Goal: Transaction & Acquisition: Purchase product/service

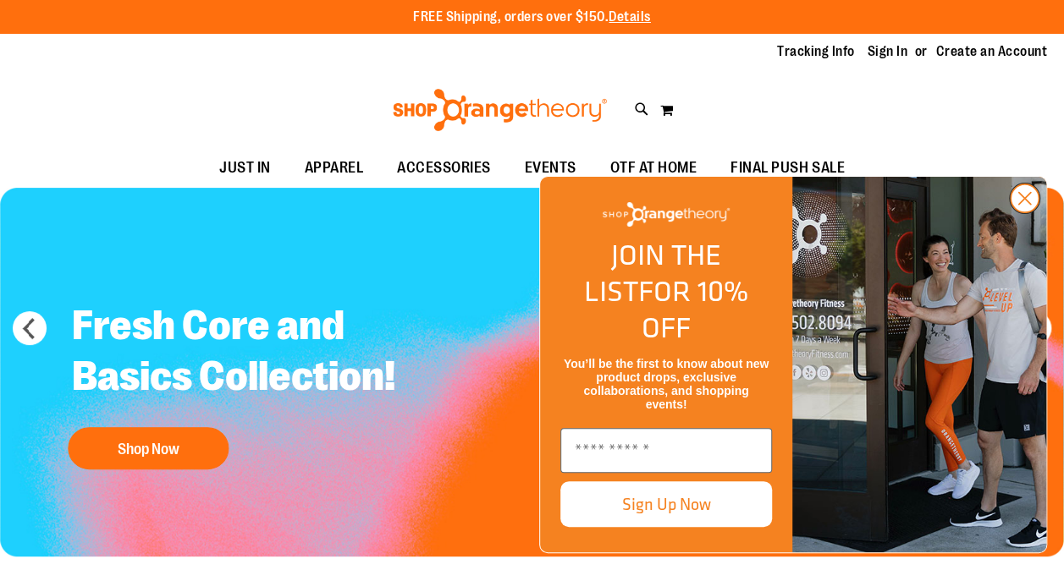
click at [1029, 212] on circle "Close dialog" at bounding box center [1024, 198] width 28 height 28
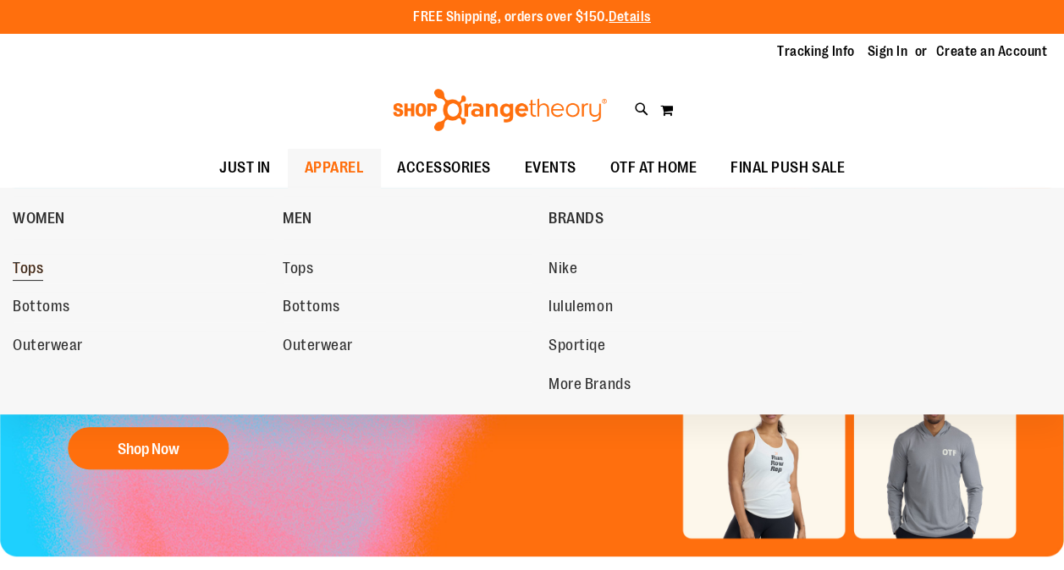
click at [41, 263] on span "Tops" at bounding box center [28, 270] width 30 height 21
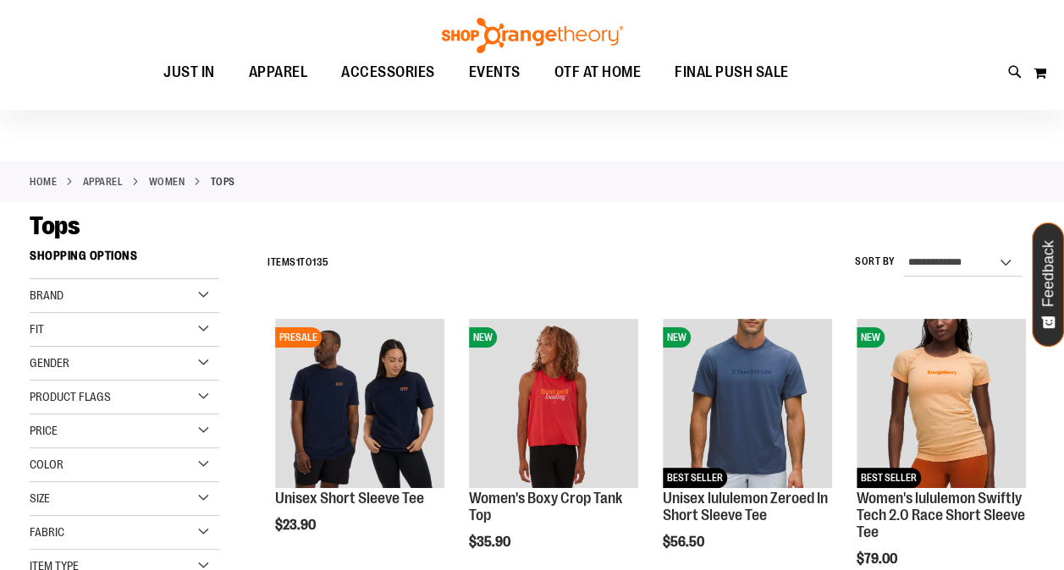
scroll to position [25, 0]
click at [931, 267] on select "**********" at bounding box center [963, 263] width 118 height 27
select select "*********"
click at [904, 250] on select "**********" at bounding box center [963, 263] width 118 height 27
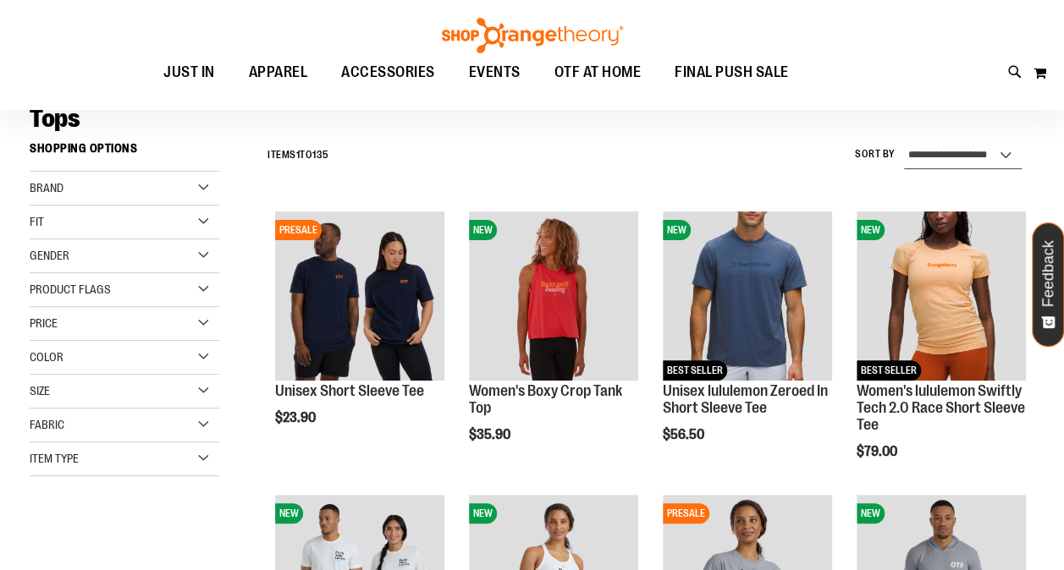
scroll to position [157, 0]
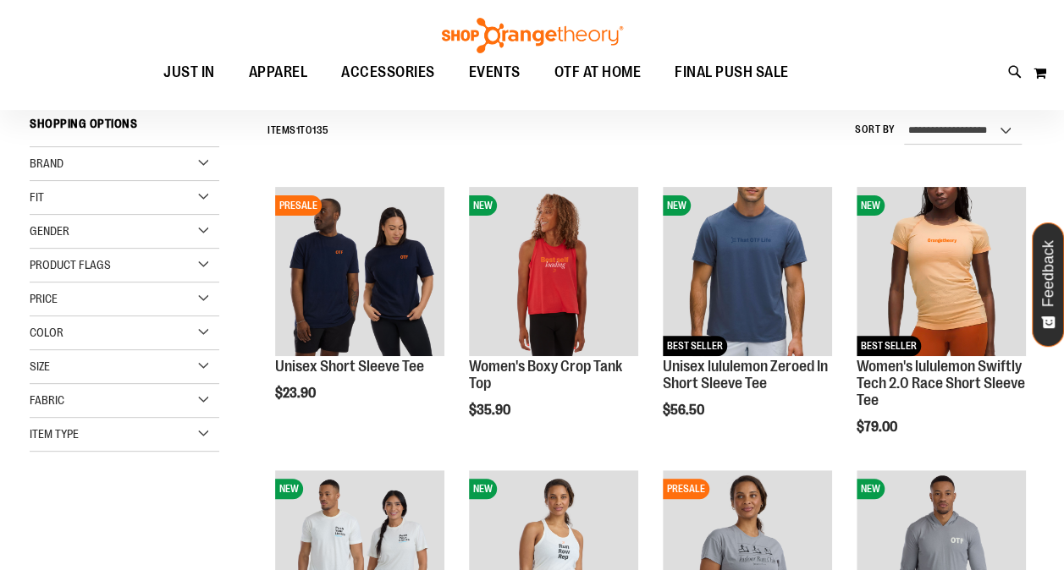
click at [905, 97] on div "Toggle Nav Search Popular Suggestions Advanced Search" at bounding box center [532, 55] width 1064 height 110
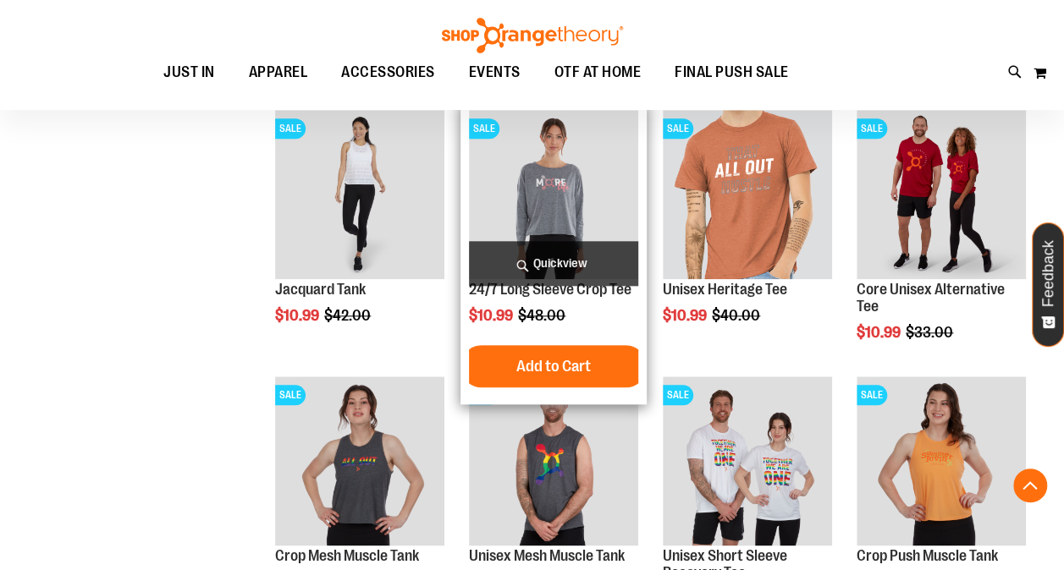
scroll to position [766, 0]
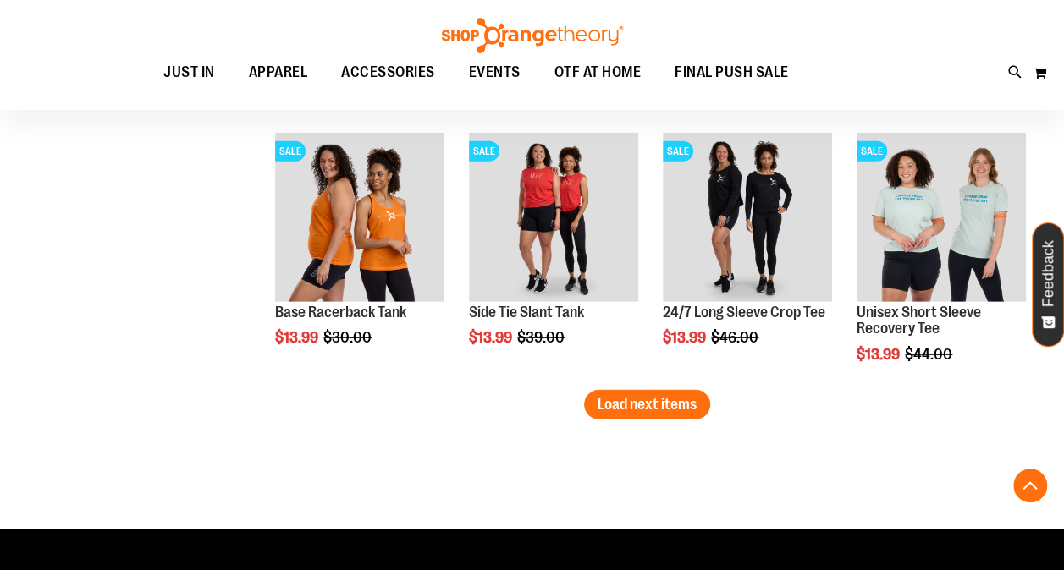
scroll to position [2348, 0]
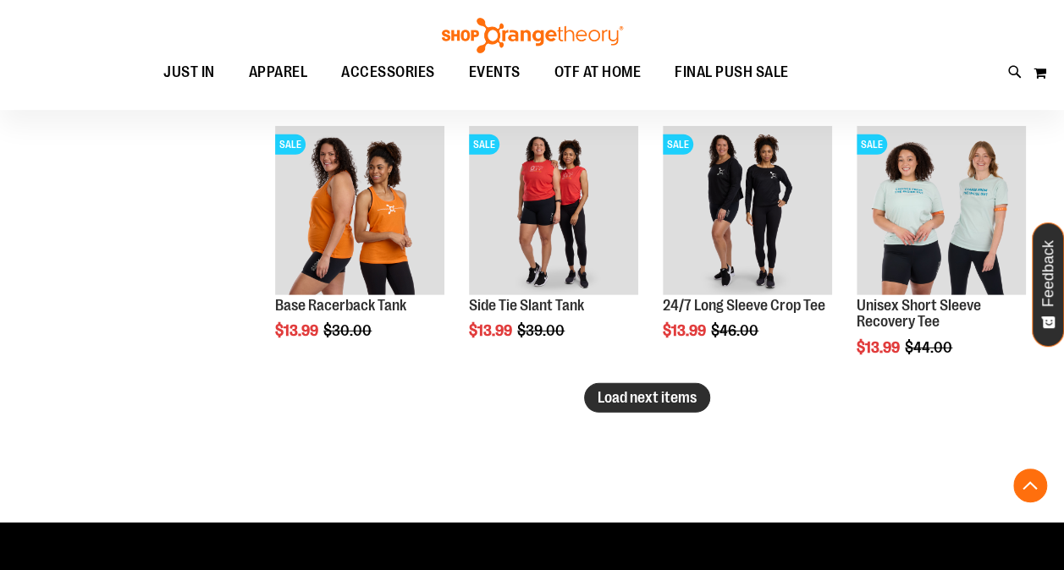
click at [662, 399] on span "Load next items" at bounding box center [646, 397] width 99 height 17
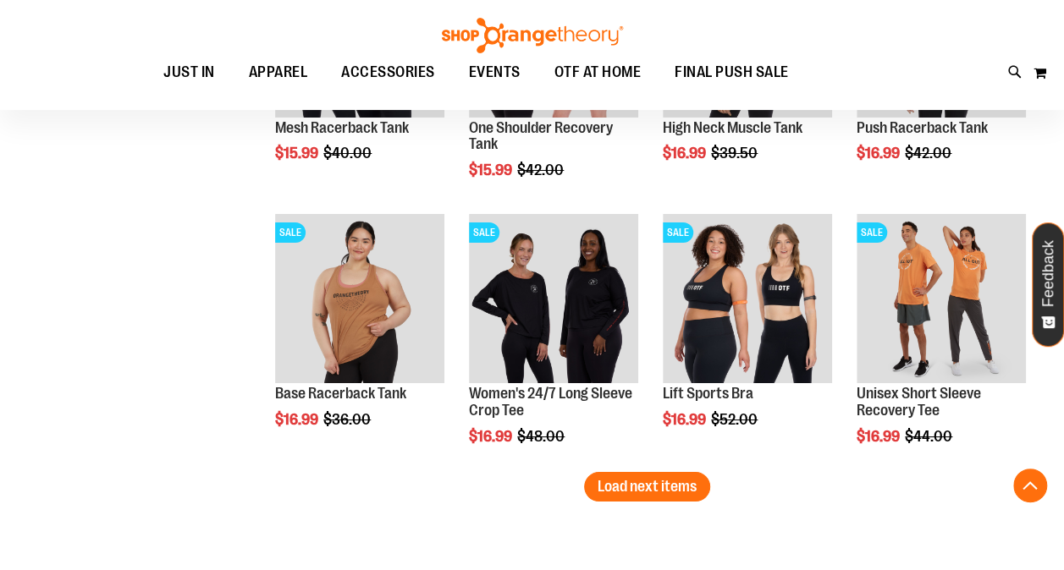
scroll to position [3104, 0]
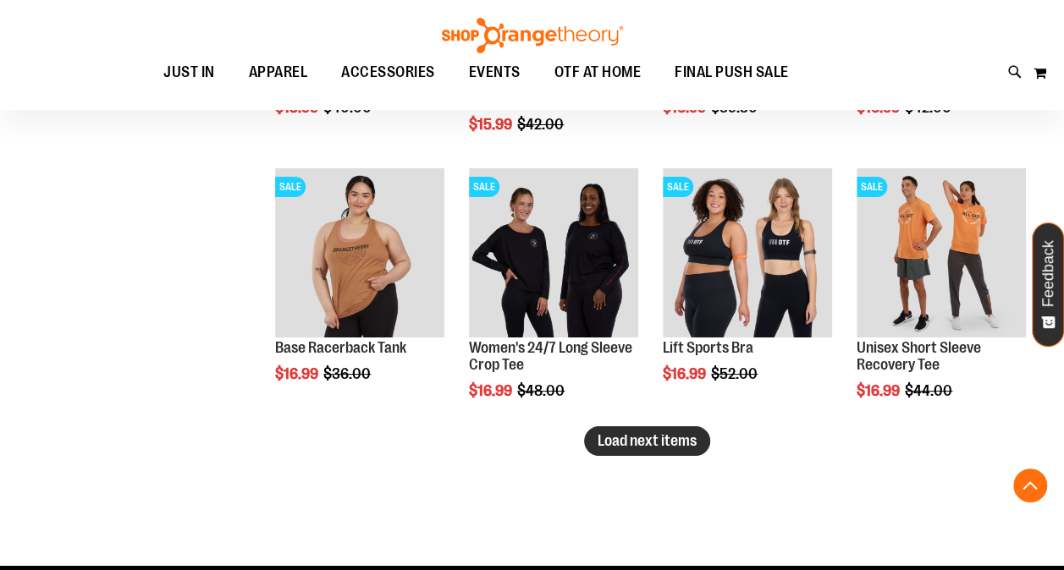
click at [617, 432] on span "Load next items" at bounding box center [646, 440] width 99 height 17
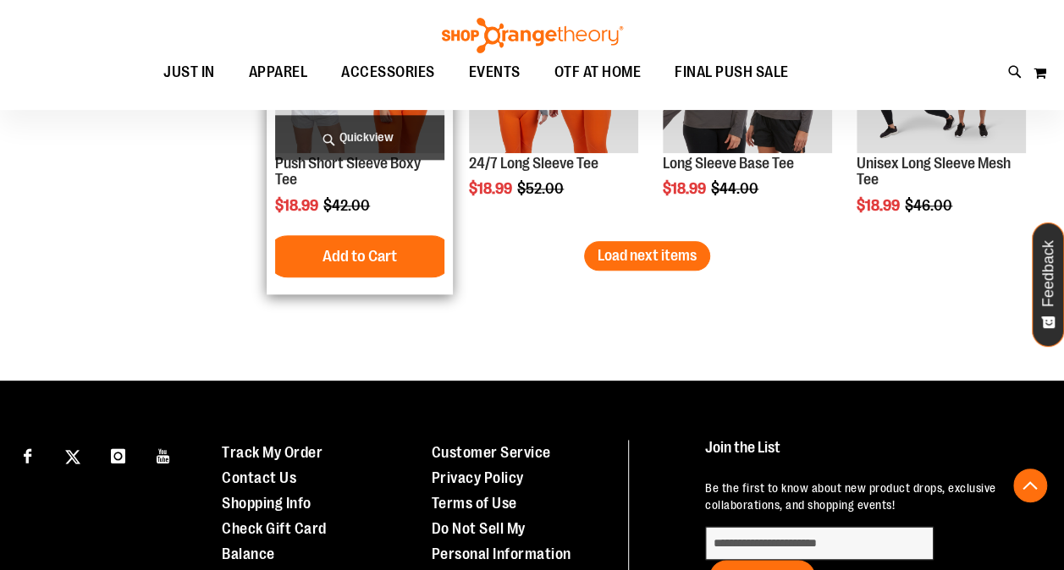
scroll to position [4087, 0]
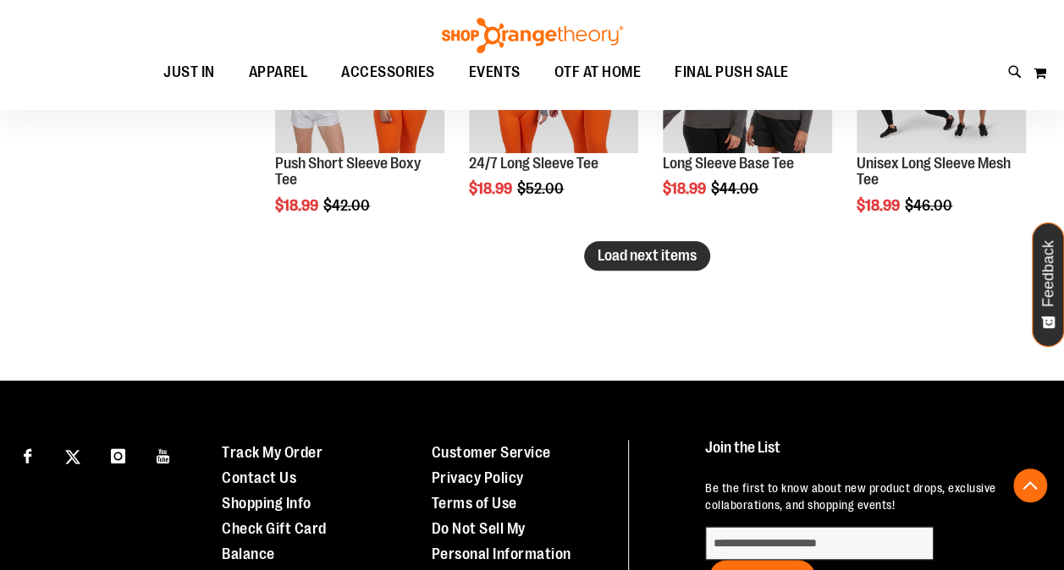
click at [638, 250] on span "Load next items" at bounding box center [646, 255] width 99 height 17
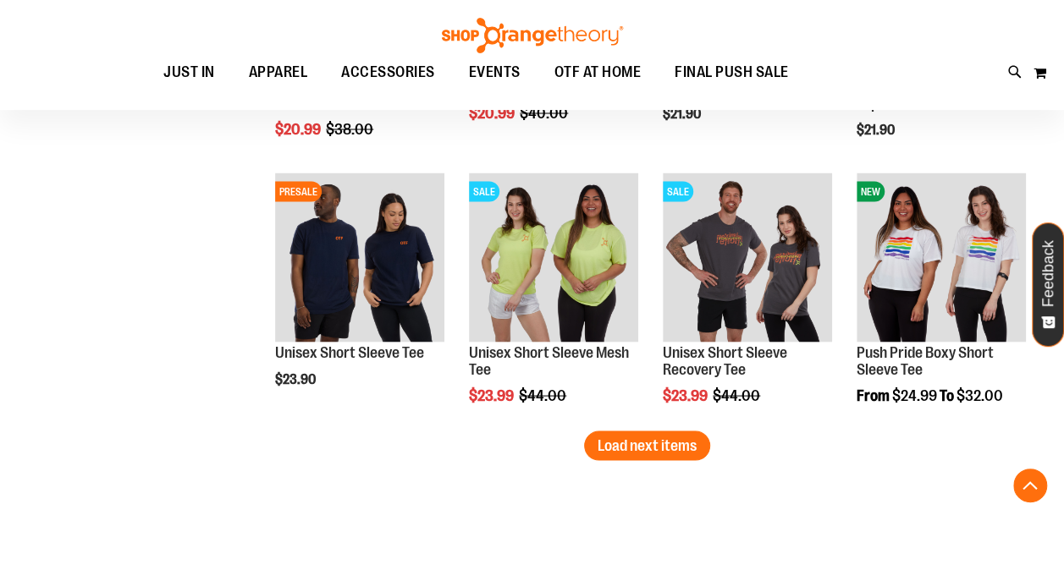
scroll to position [4698, 0]
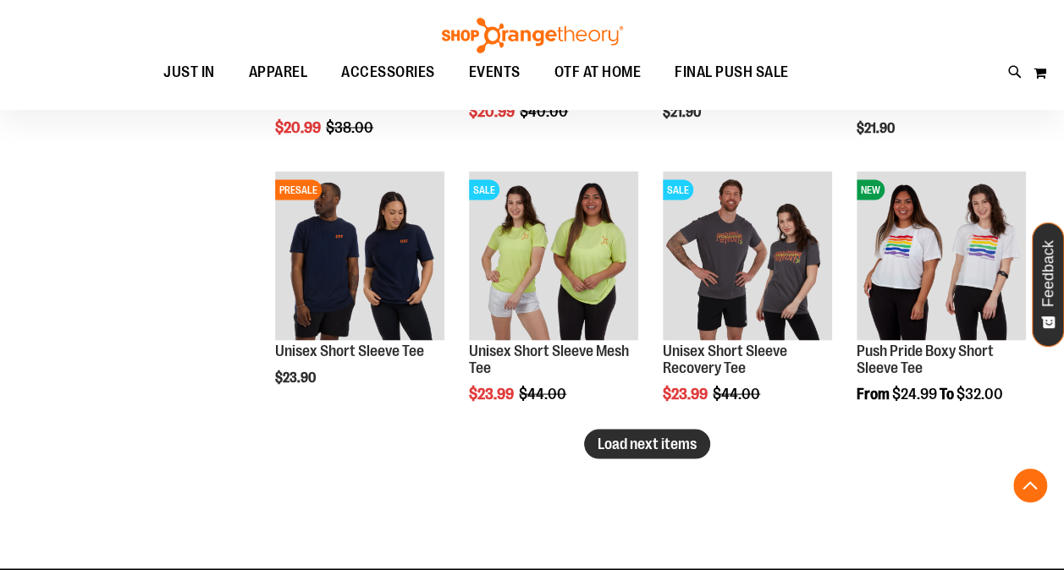
click at [624, 439] on span "Load next items" at bounding box center [646, 443] width 99 height 17
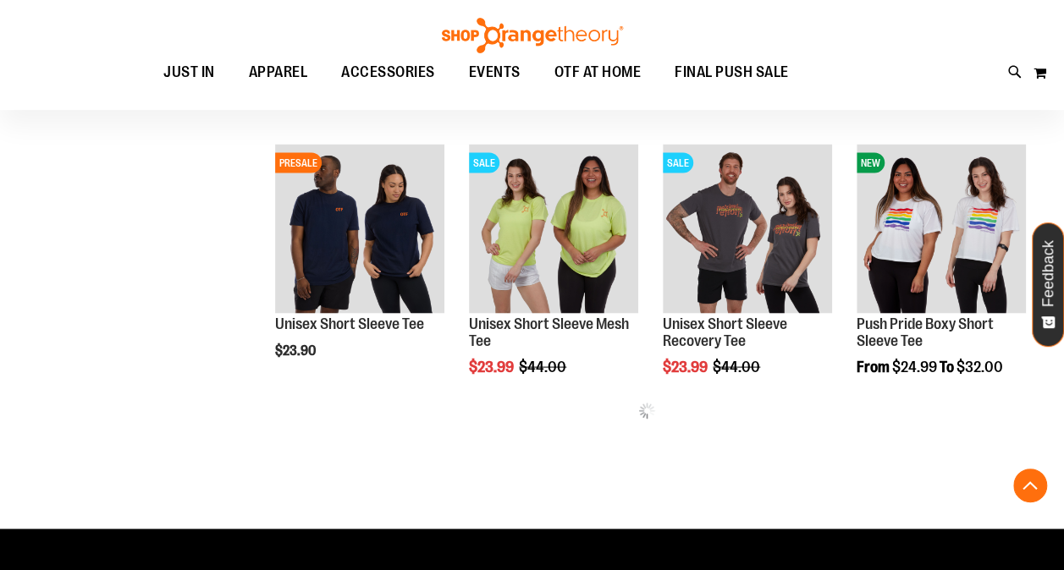
scroll to position [4728, 0]
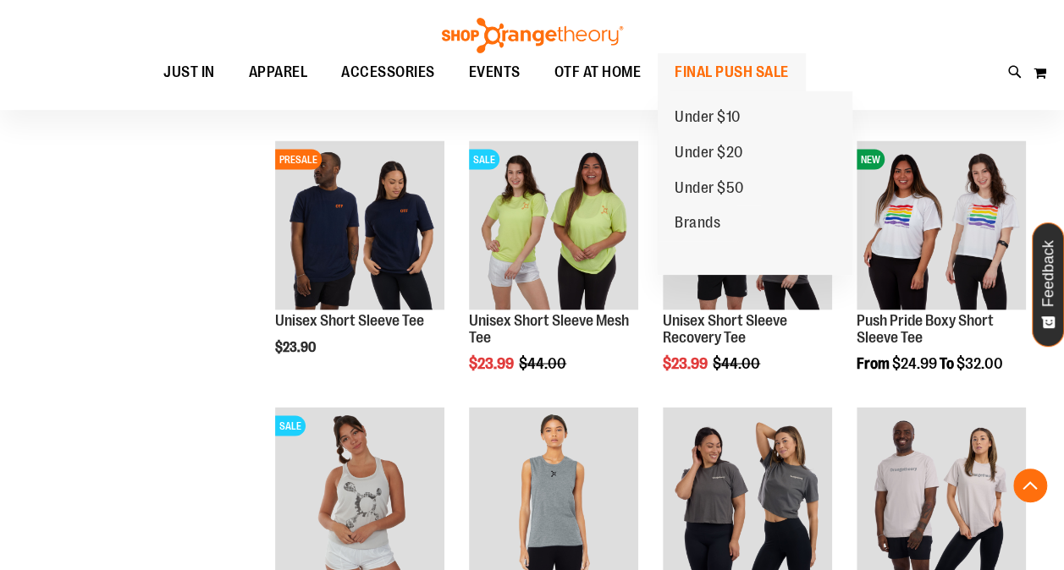
click at [713, 66] on span "FINAL PUSH SALE" at bounding box center [731, 72] width 114 height 38
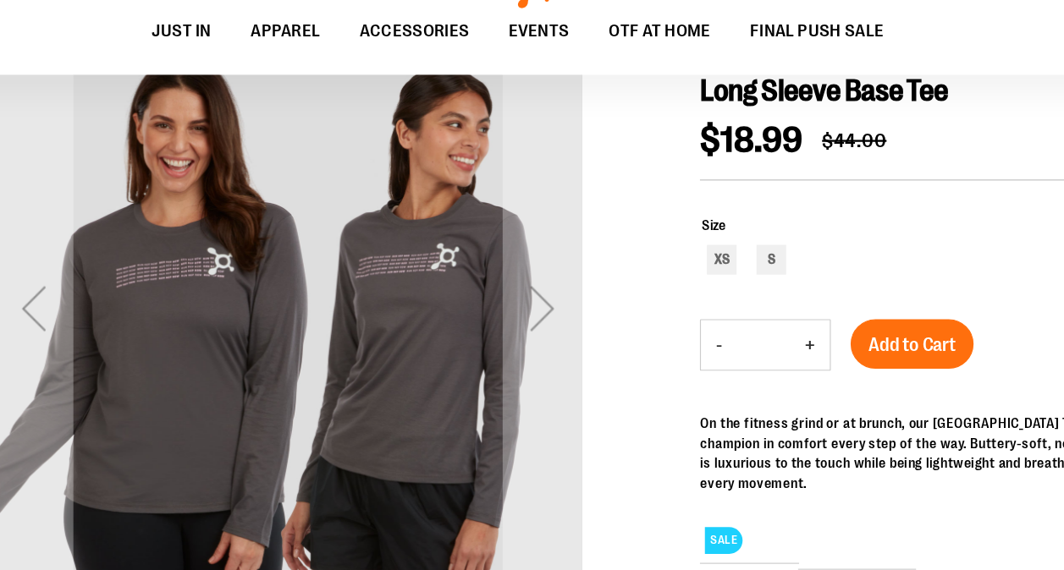
scroll to position [188, 0]
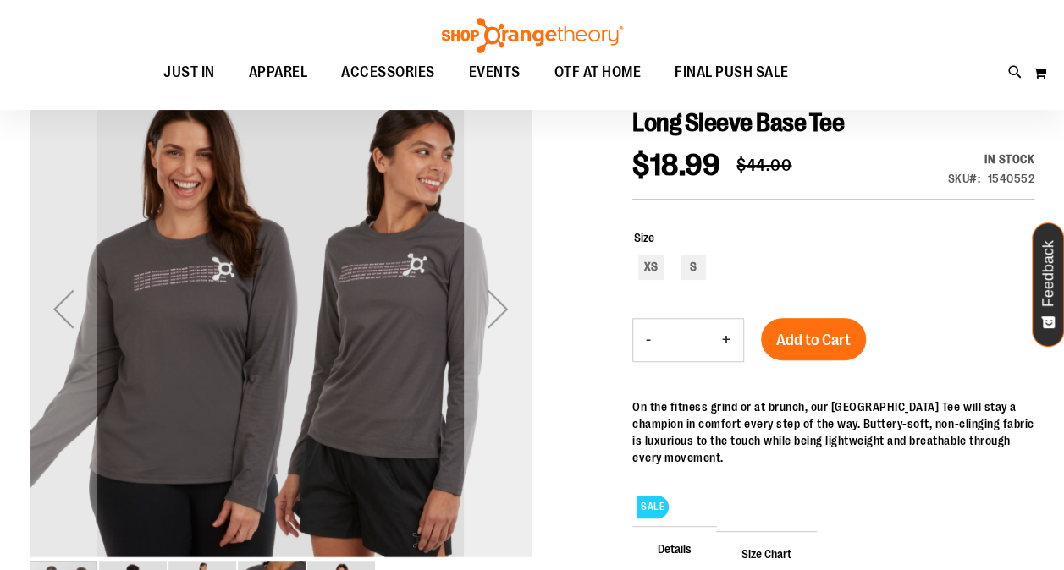
click at [487, 308] on div "Next" at bounding box center [498, 309] width 68 height 68
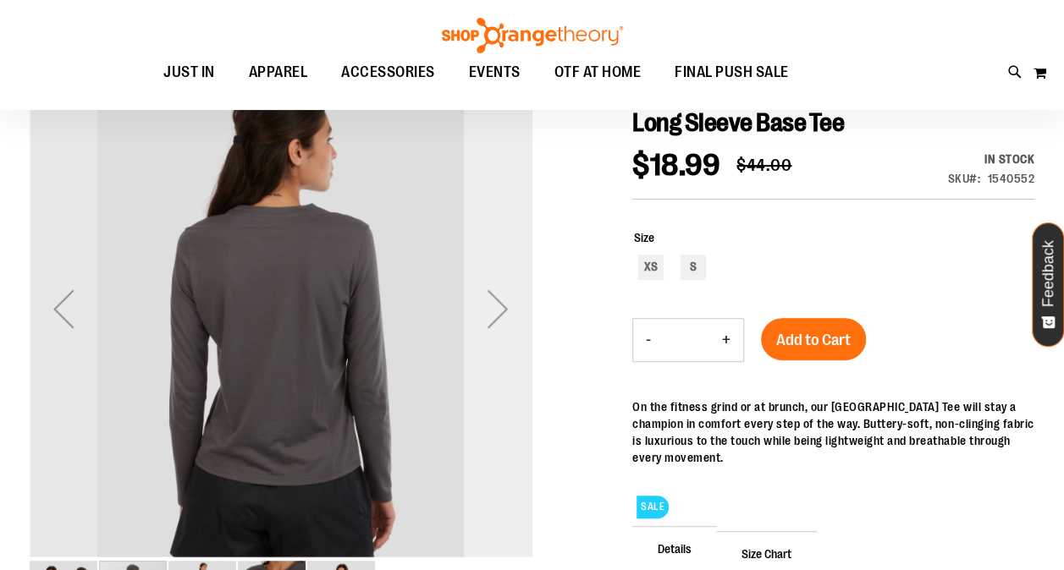
click at [487, 308] on div "Next" at bounding box center [498, 309] width 68 height 68
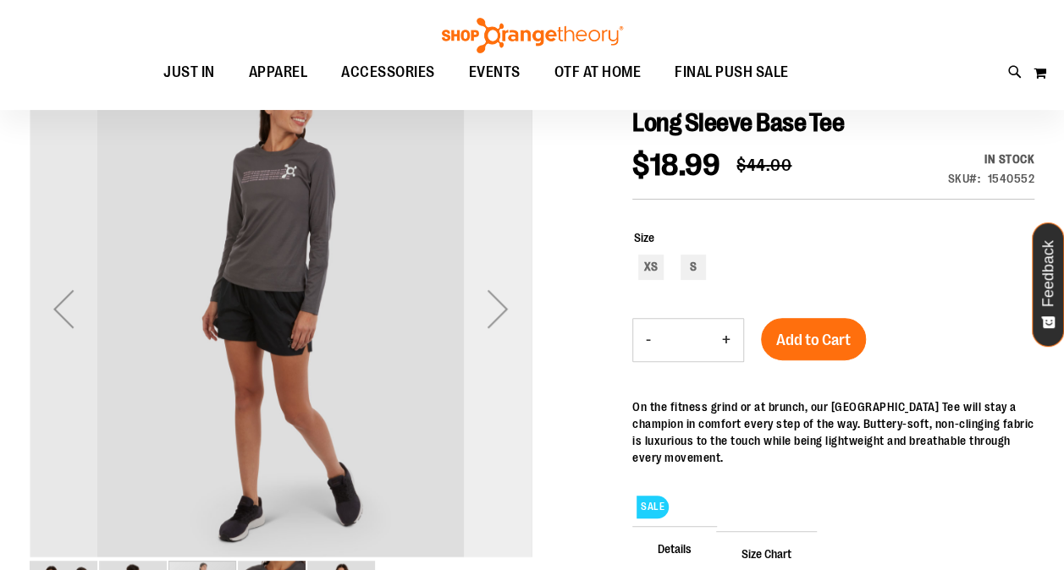
click at [487, 308] on div "Next" at bounding box center [498, 309] width 68 height 68
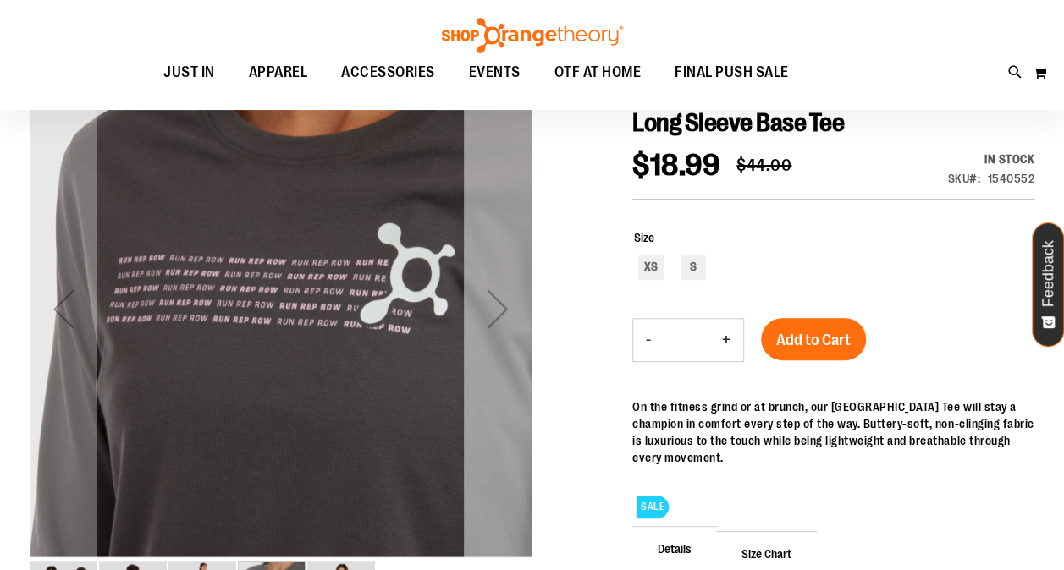
click at [487, 308] on div "Next" at bounding box center [498, 309] width 68 height 68
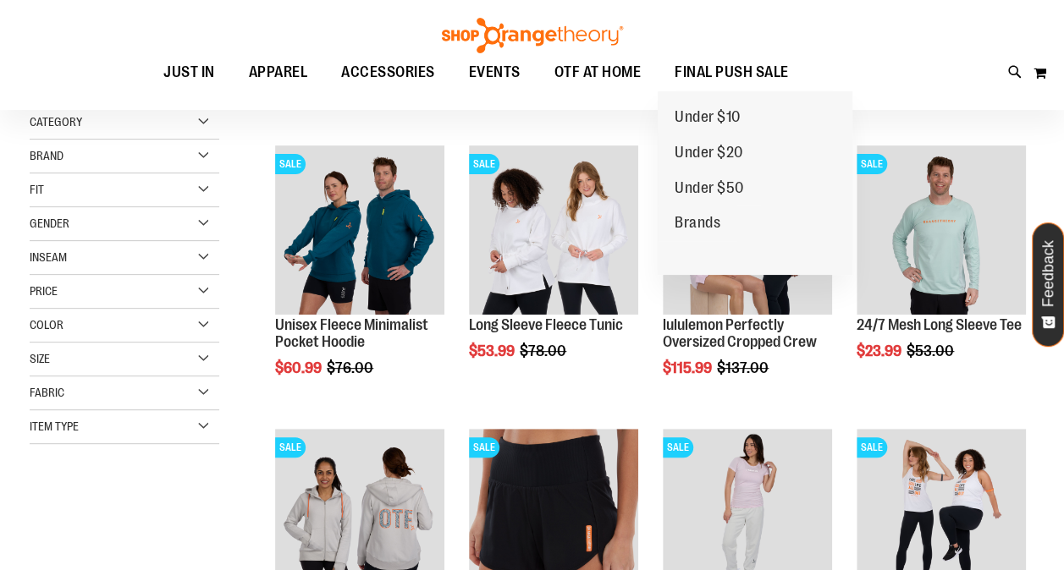
scroll to position [200, 0]
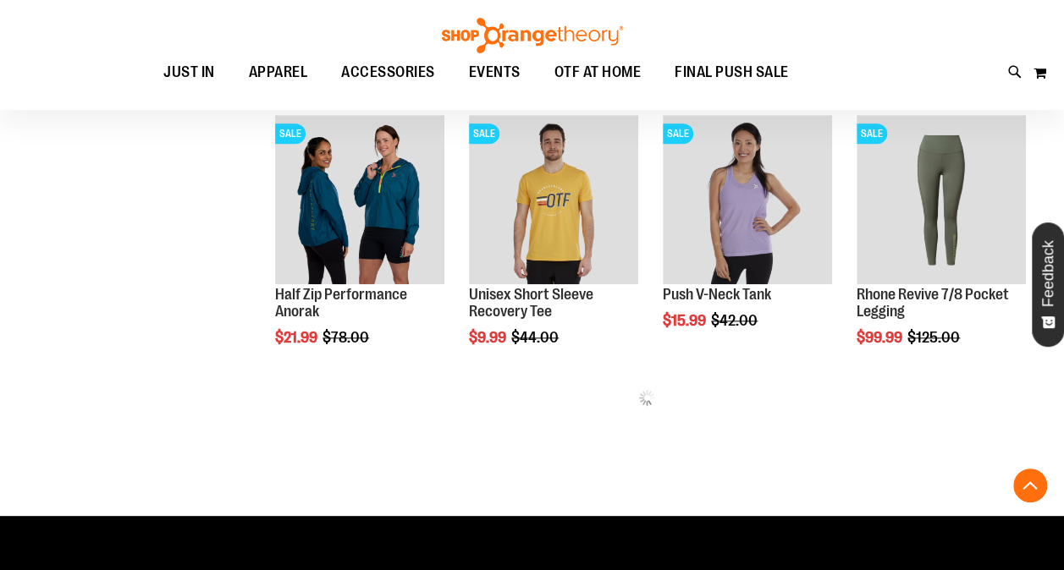
scroll to position [795, 0]
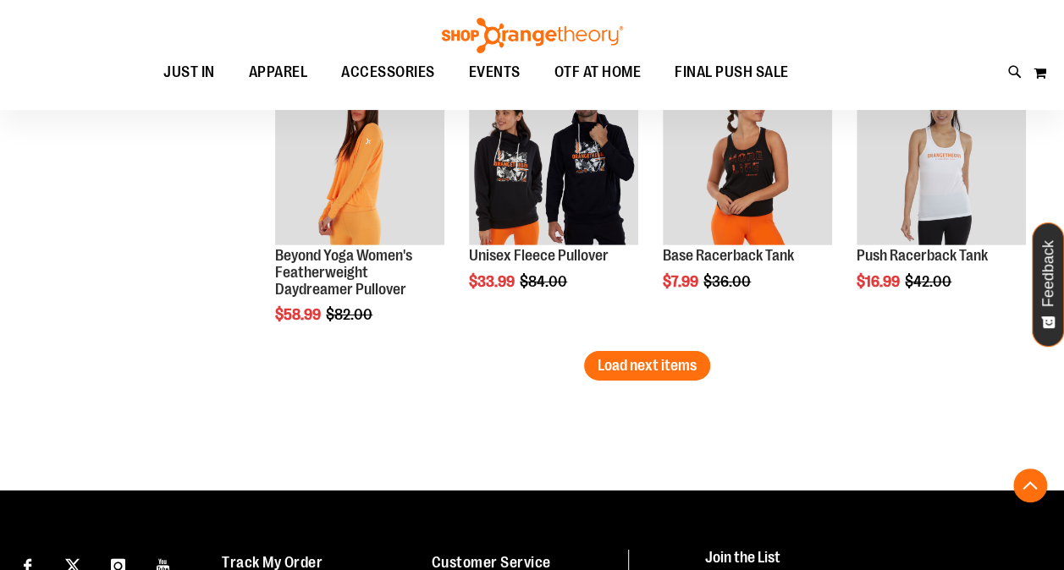
scroll to position [2532, 0]
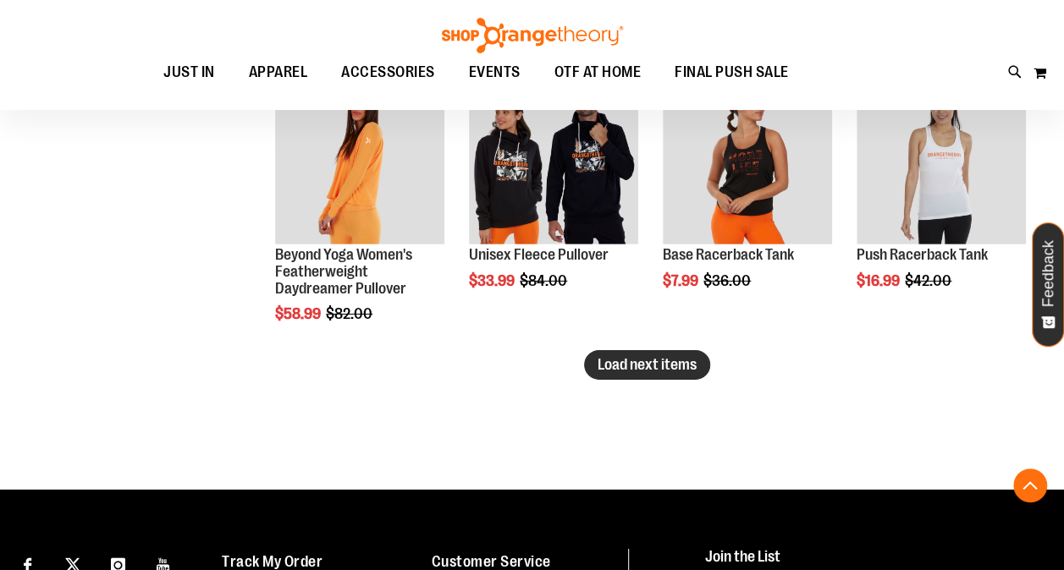
click at [626, 367] on span "Load next items" at bounding box center [646, 364] width 99 height 17
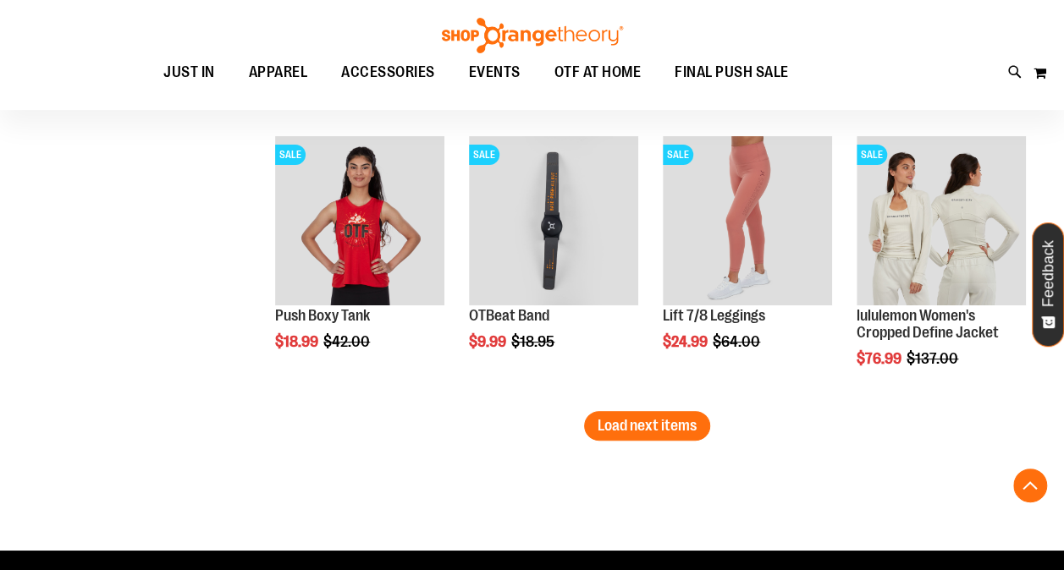
scroll to position [3319, 0]
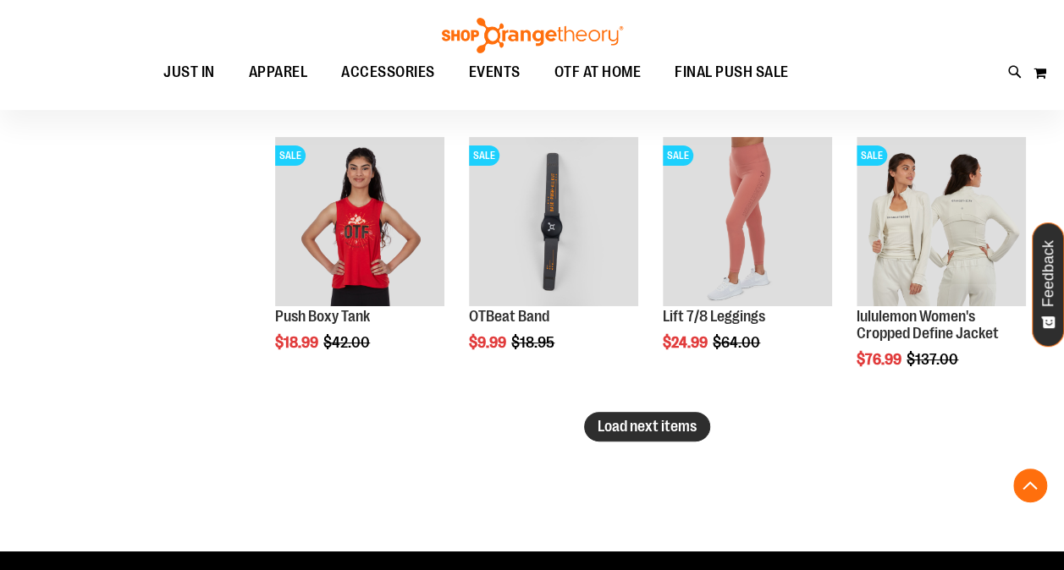
click at [639, 428] on span "Load next items" at bounding box center [646, 426] width 99 height 17
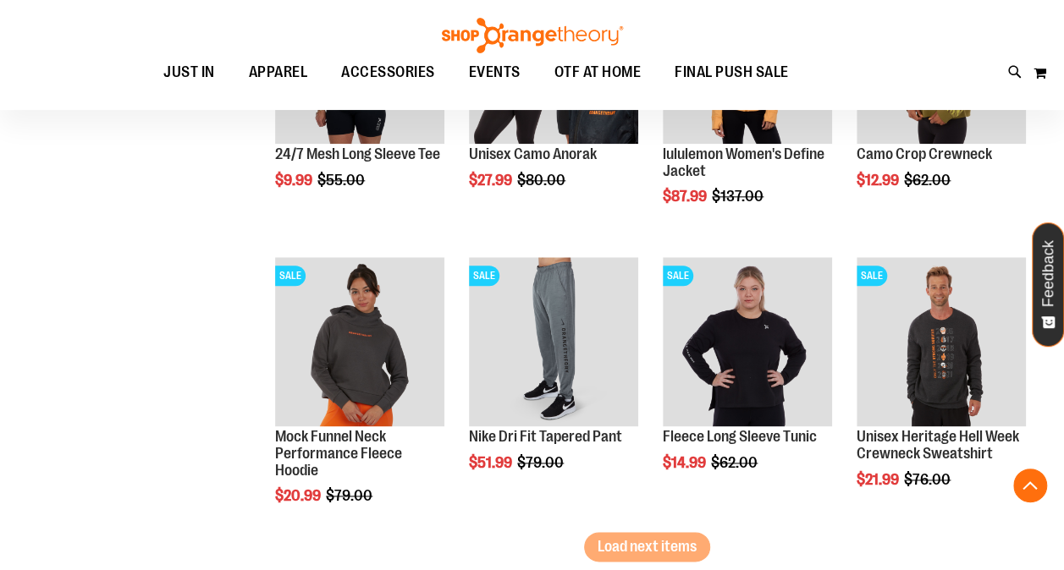
scroll to position [4049, 0]
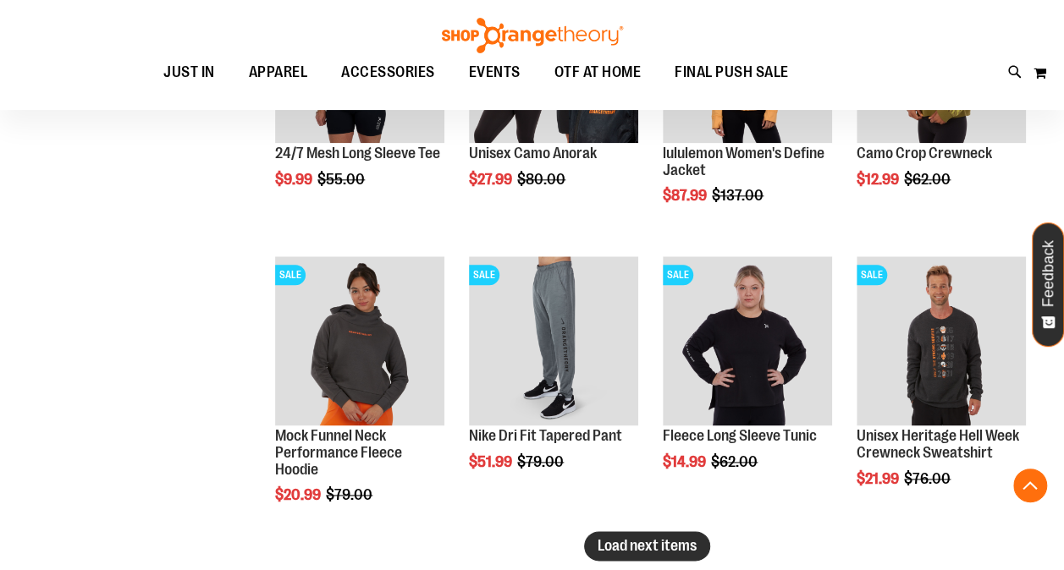
click at [601, 540] on span "Load next items" at bounding box center [646, 545] width 99 height 17
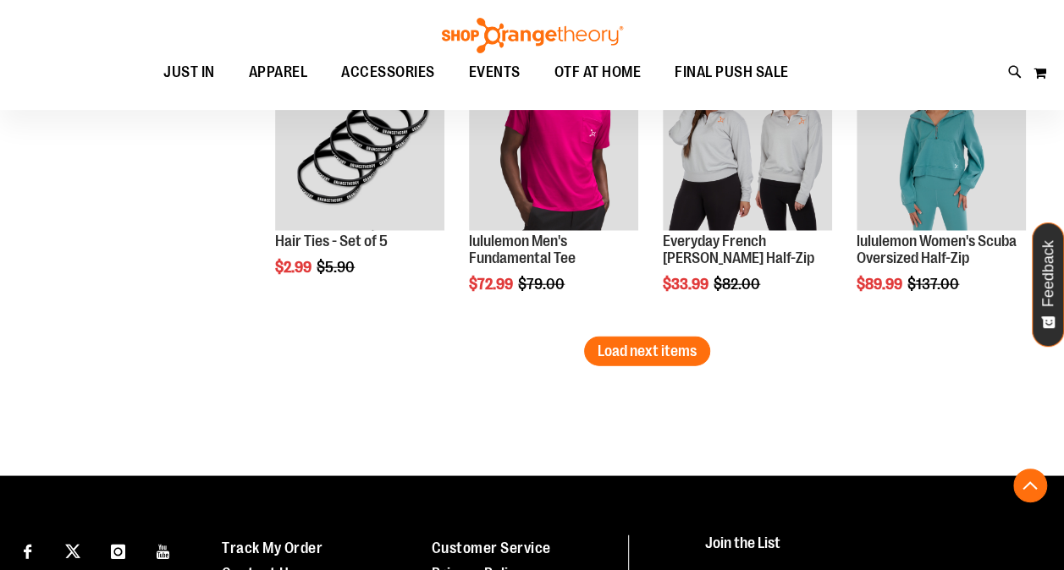
scroll to position [5095, 0]
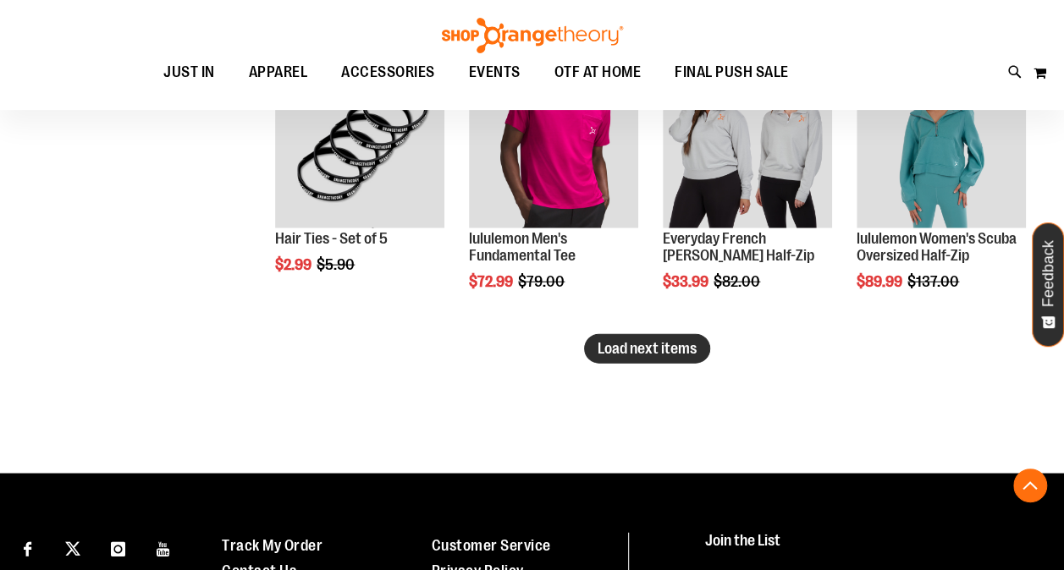
click at [680, 350] on span "Load next items" at bounding box center [646, 348] width 99 height 17
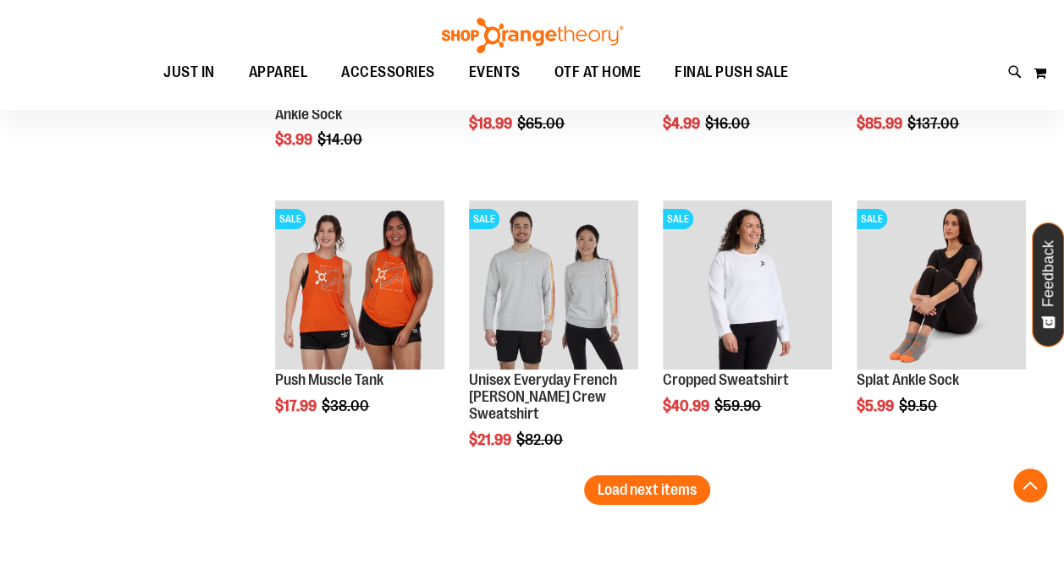
scroll to position [5804, 0]
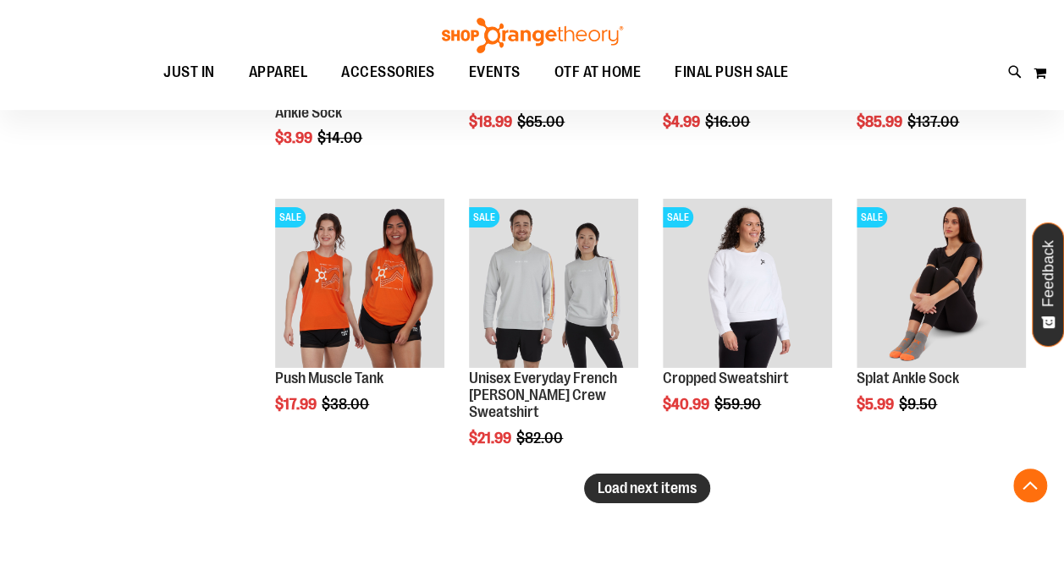
click at [655, 494] on span "Load next items" at bounding box center [646, 488] width 99 height 17
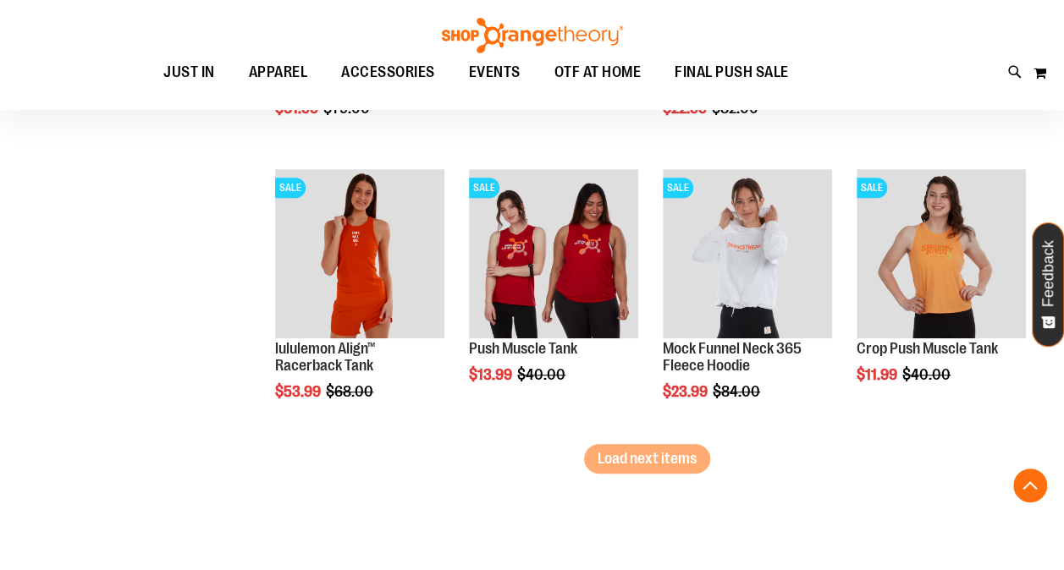
scroll to position [6683, 0]
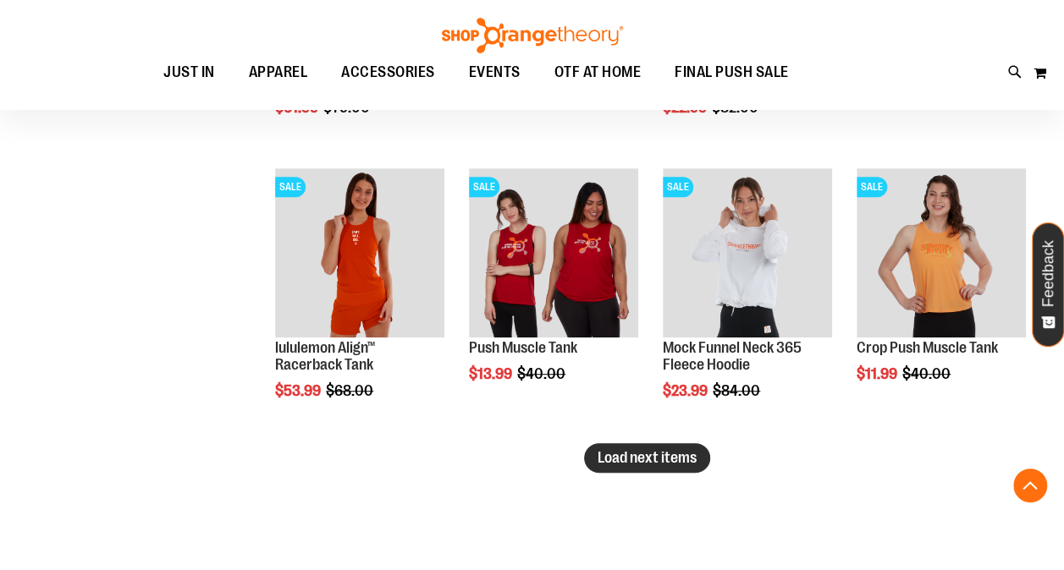
click at [679, 458] on span "Load next items" at bounding box center [646, 457] width 99 height 17
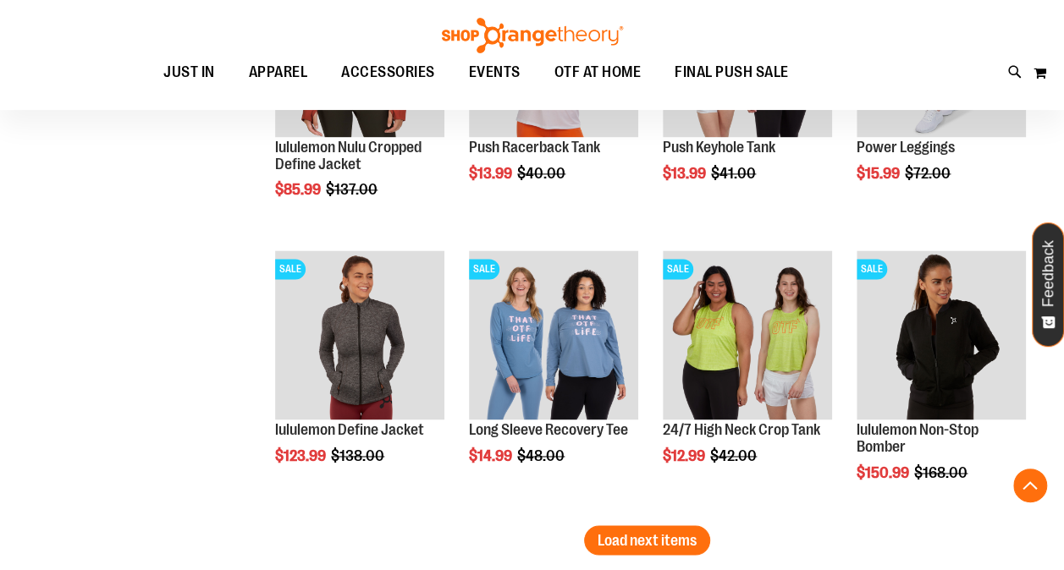
scroll to position [7576, 0]
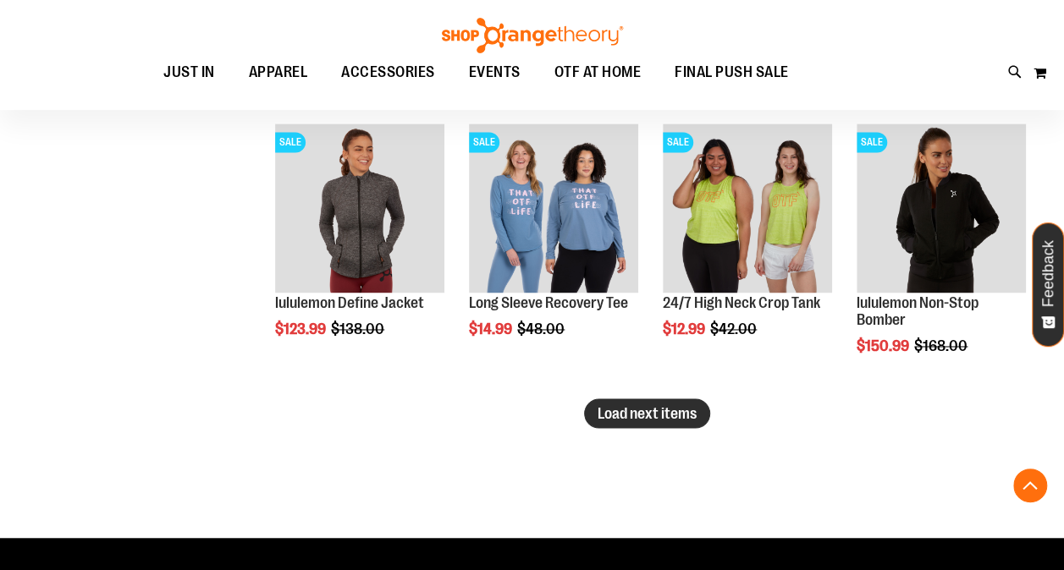
click at [660, 413] on span "Load next items" at bounding box center [646, 412] width 99 height 17
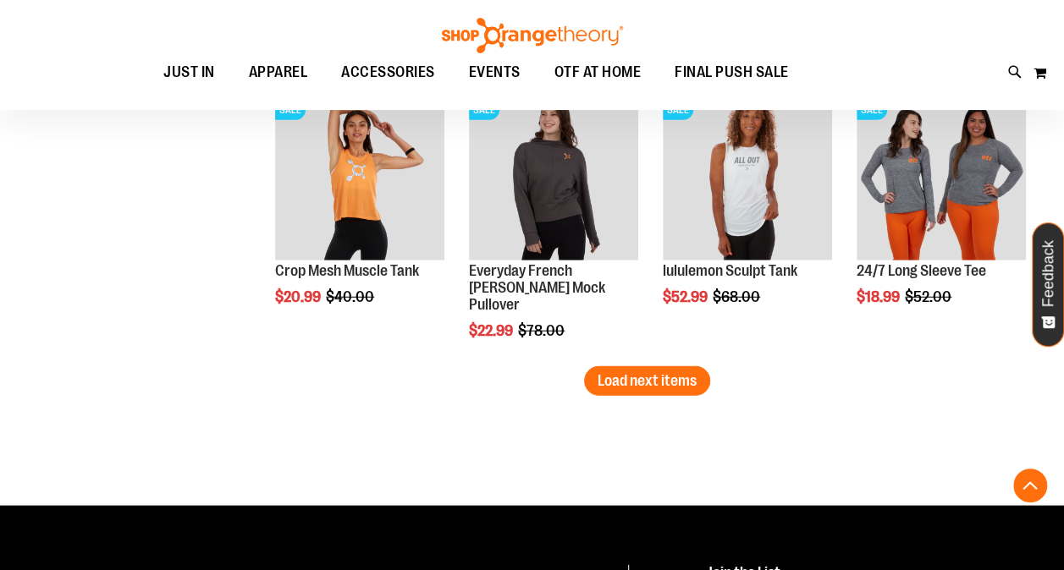
scroll to position [8460, 0]
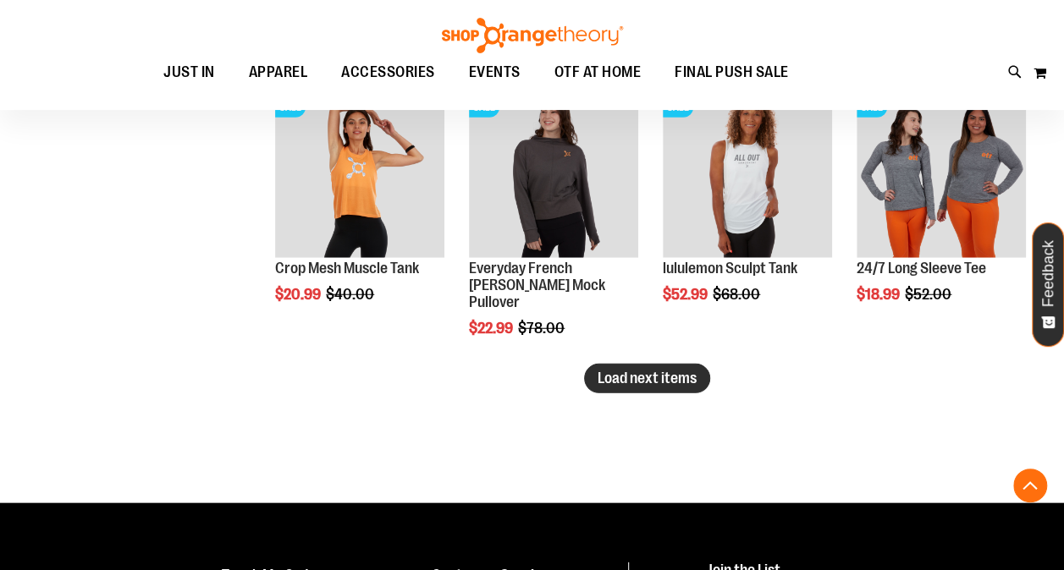
click at [661, 380] on span "Load next items" at bounding box center [646, 378] width 99 height 17
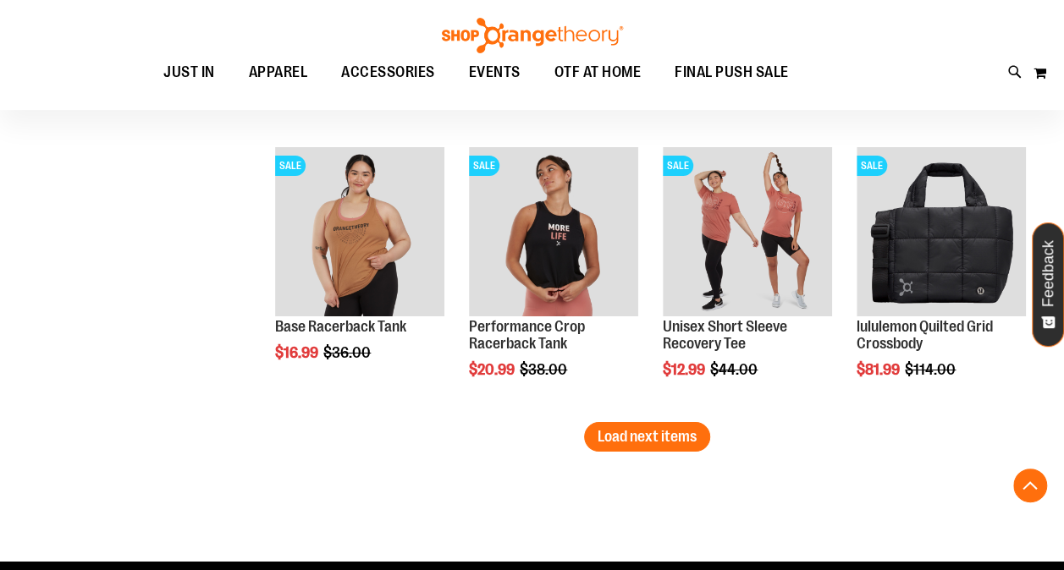
scroll to position [9251, 0]
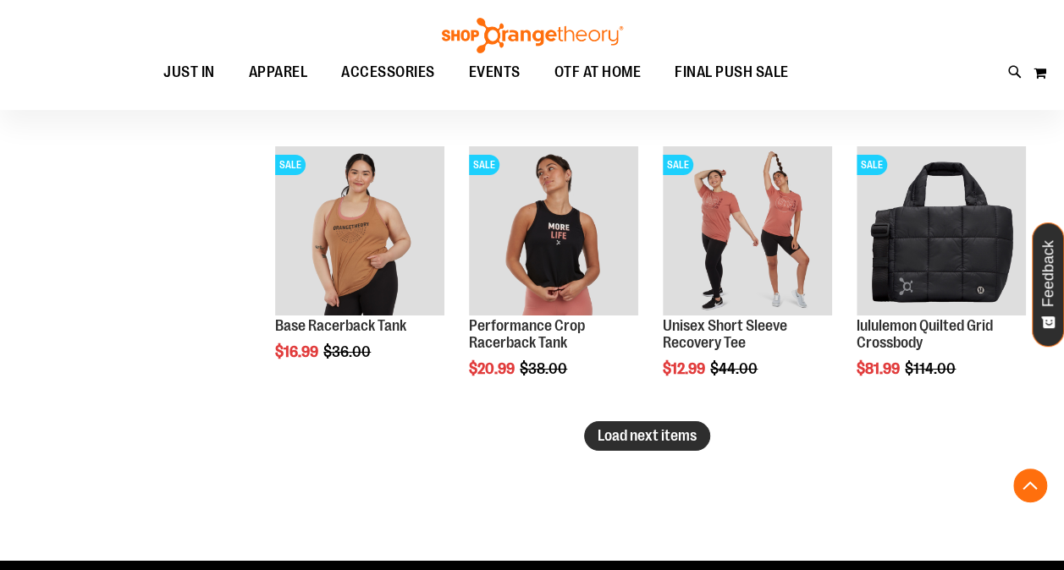
click at [618, 427] on span "Load next items" at bounding box center [646, 435] width 99 height 17
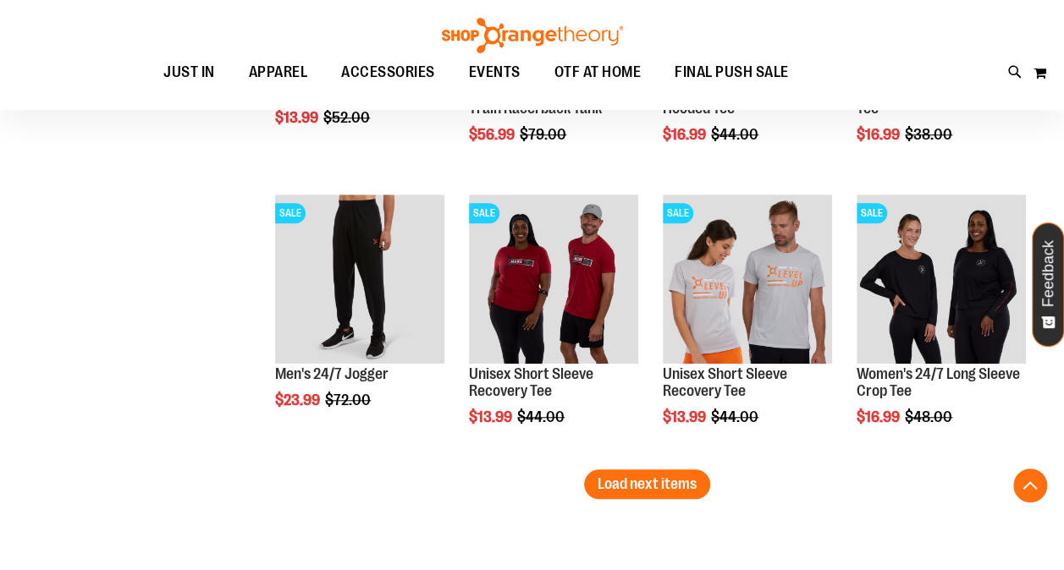
scroll to position [10057, 0]
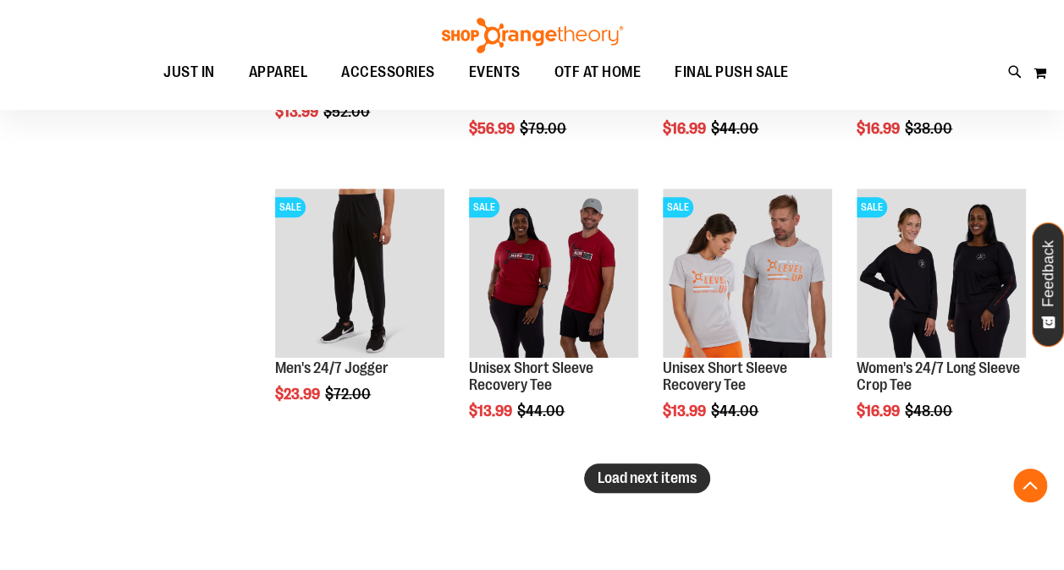
click at [624, 474] on span "Load next items" at bounding box center [646, 478] width 99 height 17
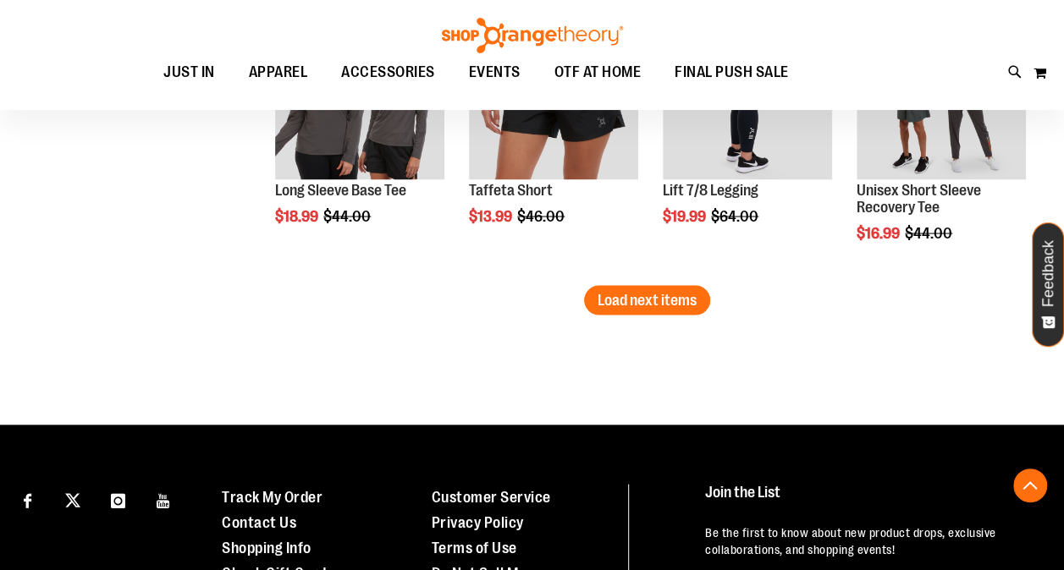
scroll to position [11087, 0]
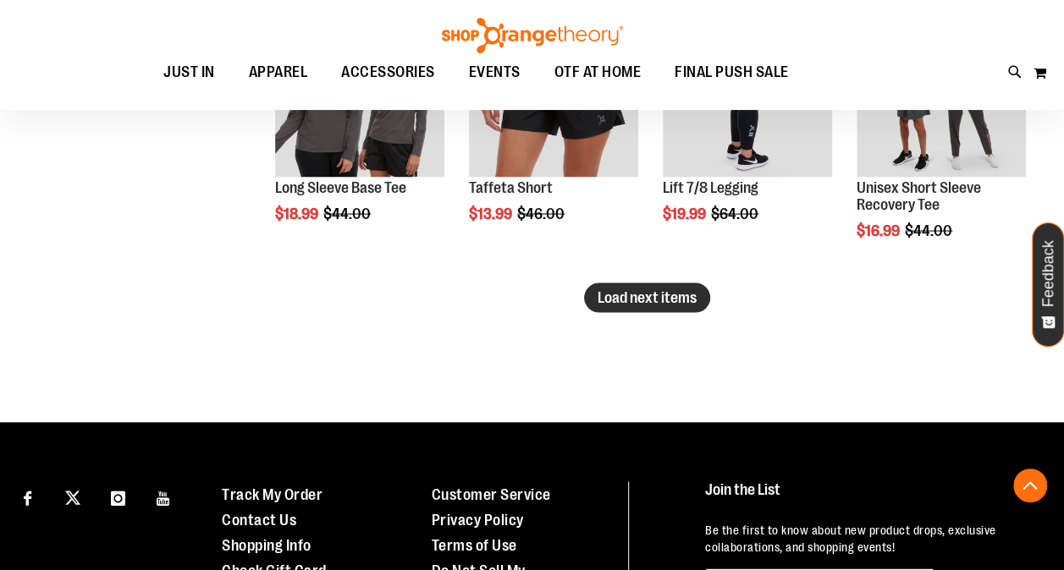
click at [672, 289] on span "Load next items" at bounding box center [646, 297] width 99 height 17
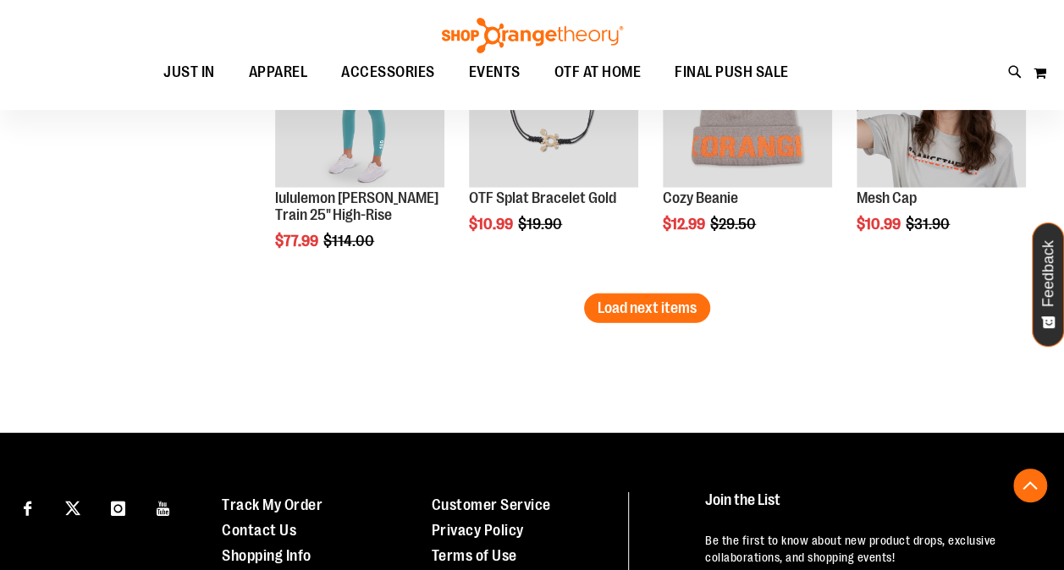
scroll to position [11938, 0]
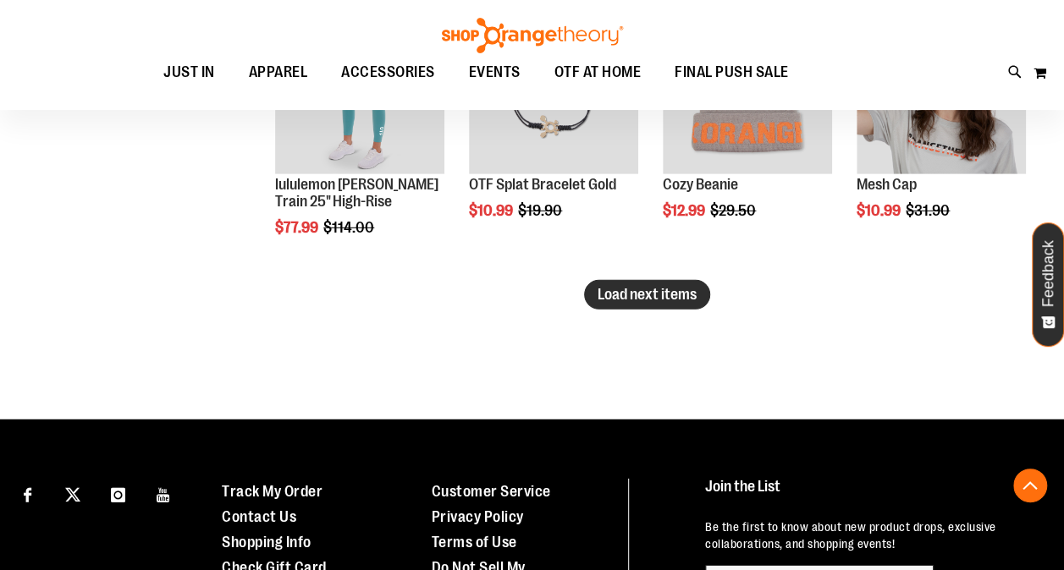
click at [630, 290] on span "Load next items" at bounding box center [646, 294] width 99 height 17
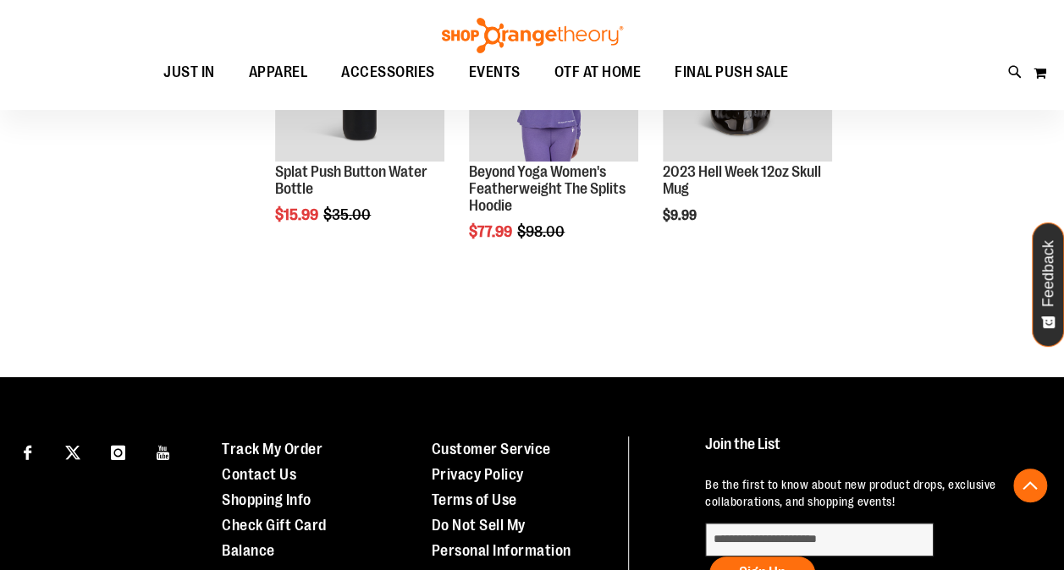
scroll to position [12804, 0]
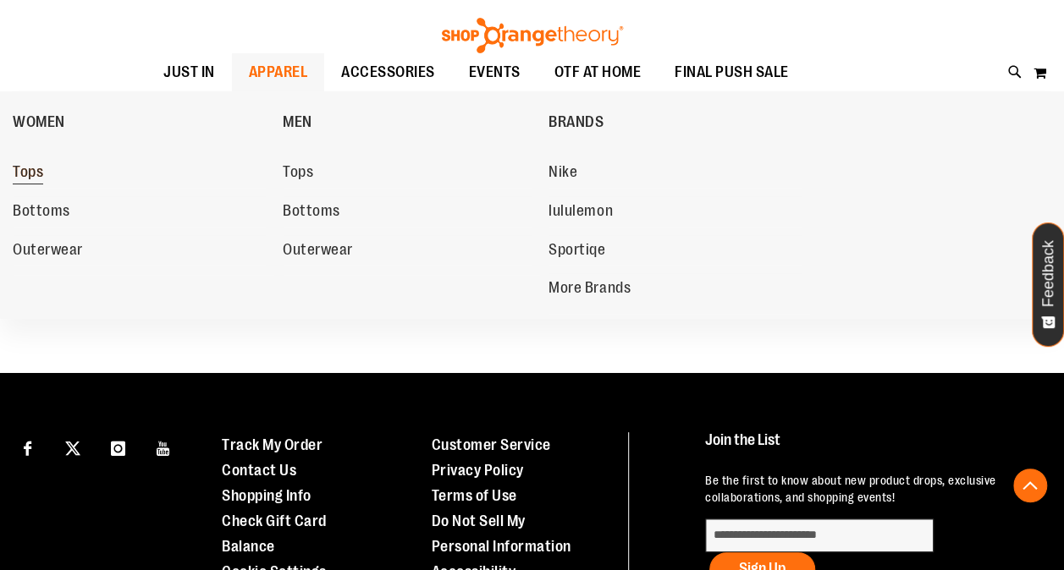
click at [47, 171] on link "Tops" at bounding box center [139, 172] width 253 height 30
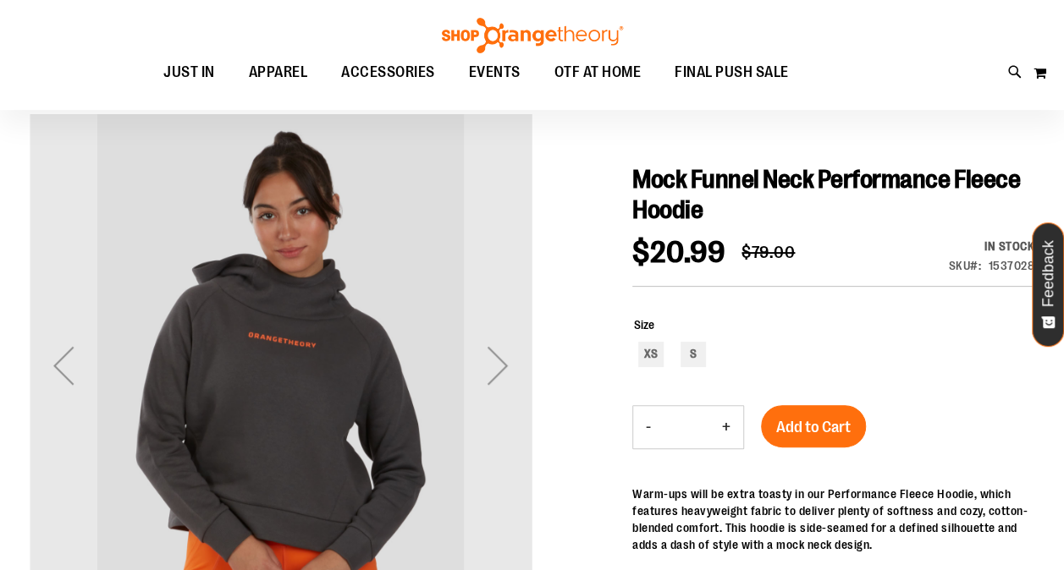
scroll to position [134, 0]
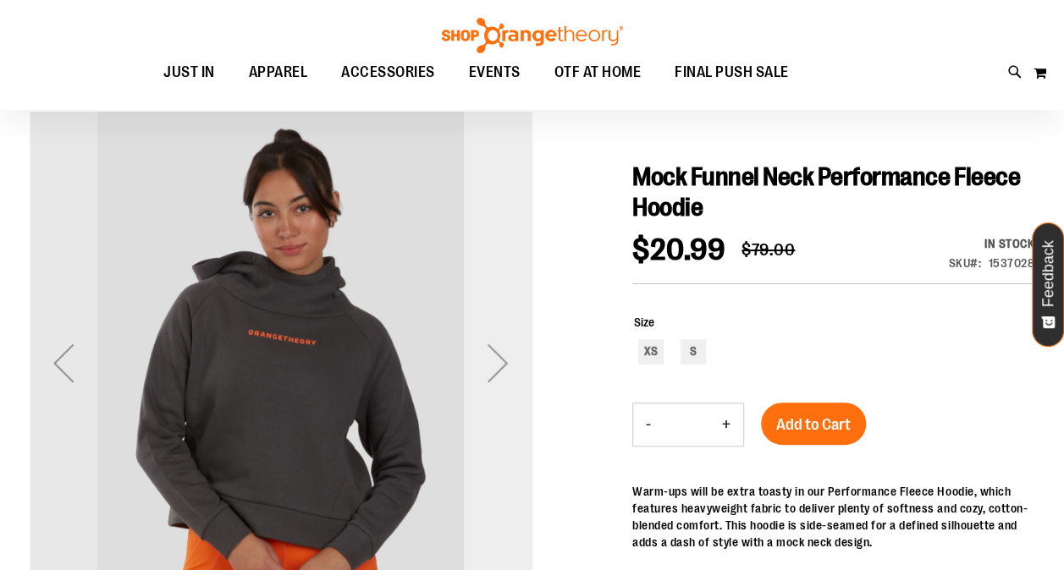
click at [506, 357] on div "Next" at bounding box center [498, 363] width 68 height 68
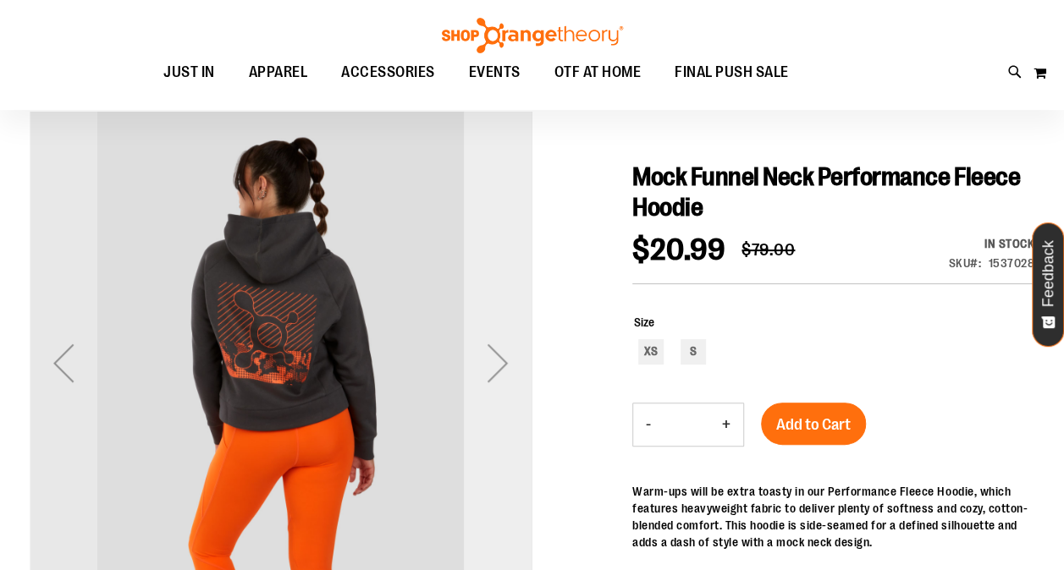
click at [506, 357] on div "Next" at bounding box center [498, 363] width 68 height 68
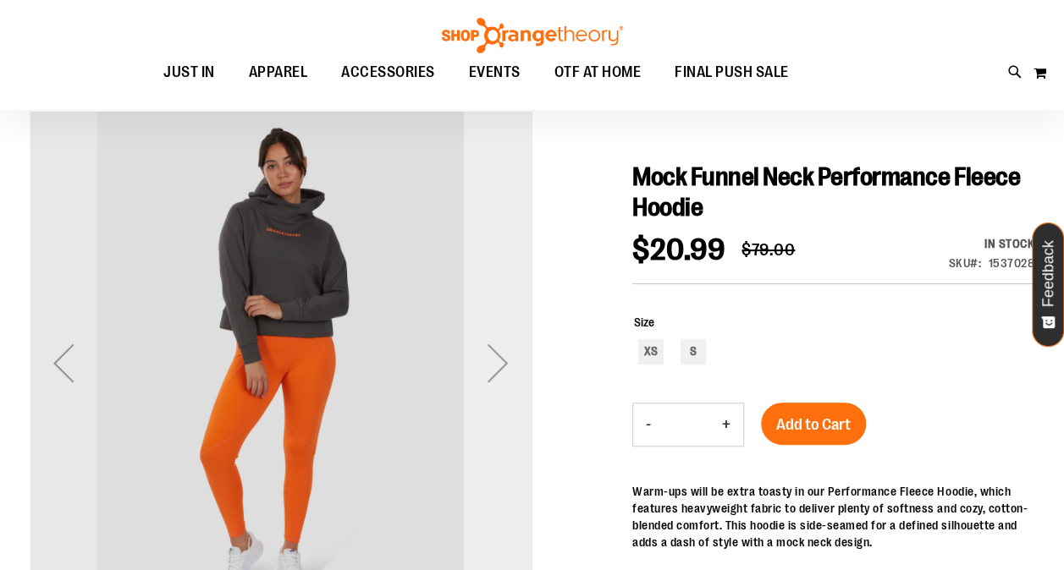
click at [506, 357] on div "Next" at bounding box center [498, 363] width 68 height 68
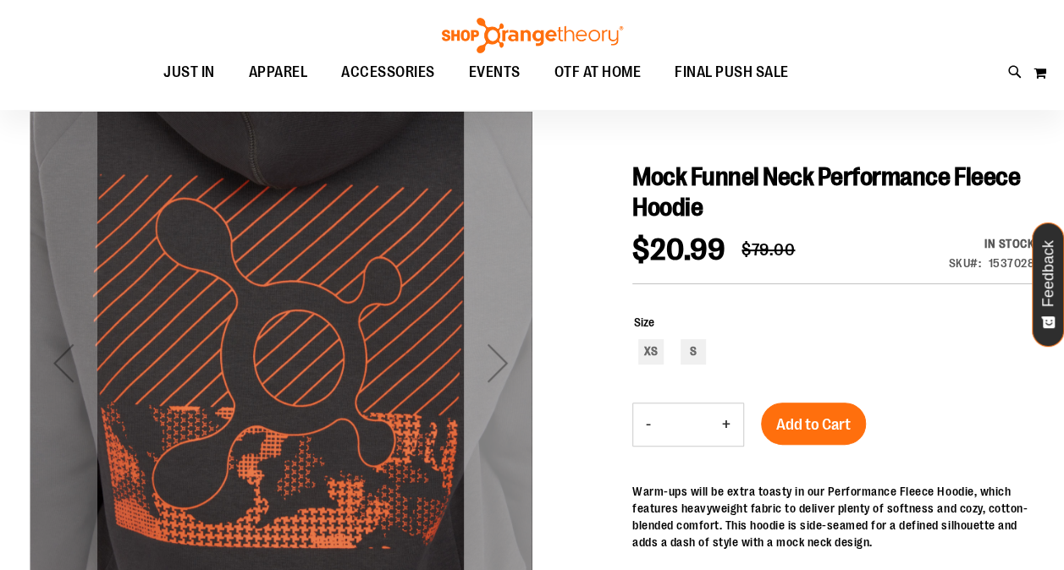
click at [506, 357] on div "Next" at bounding box center [498, 363] width 68 height 68
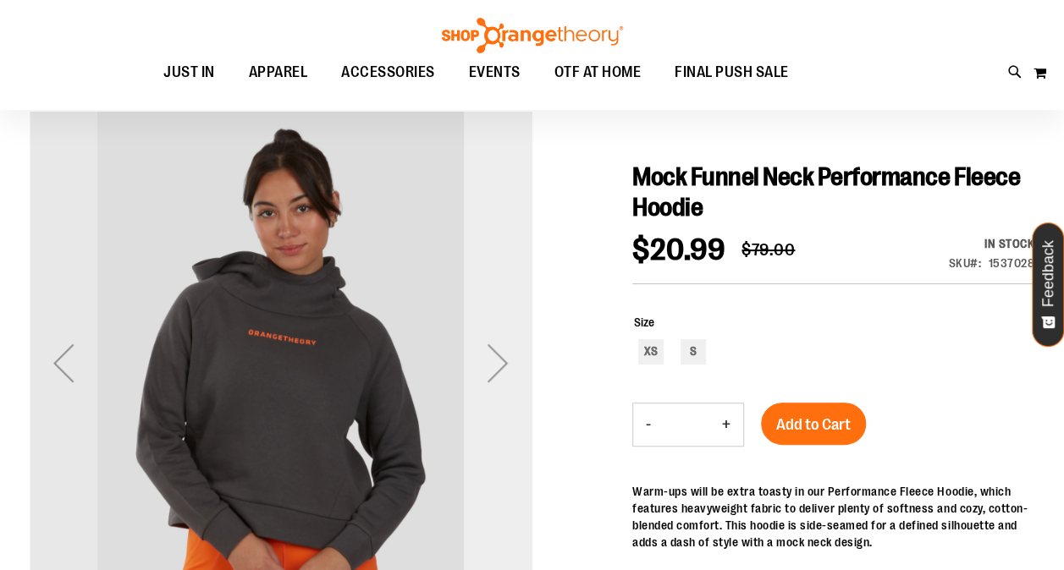
click at [506, 357] on div "Next" at bounding box center [498, 363] width 68 height 68
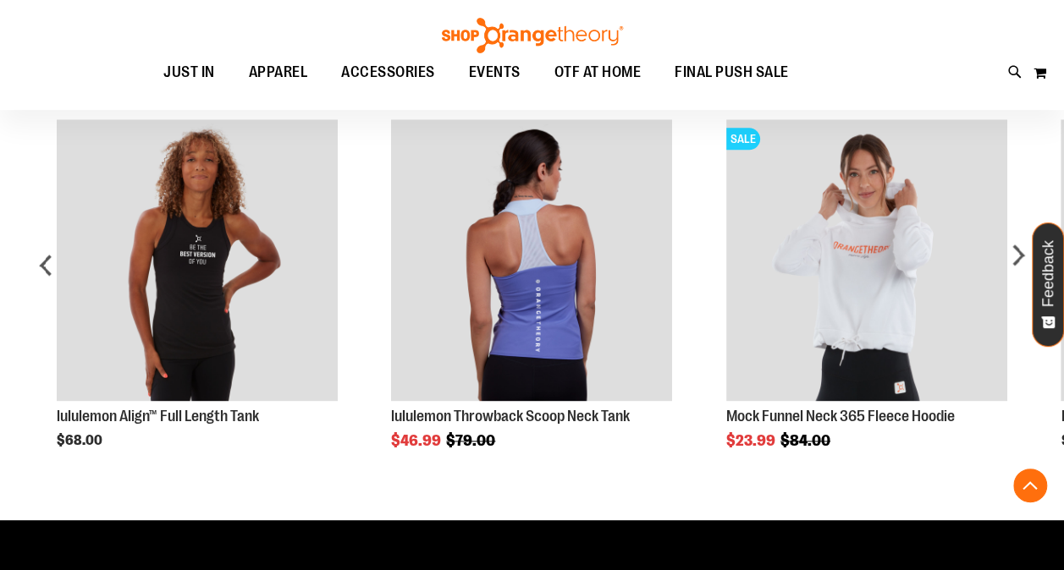
scroll to position [927, 0]
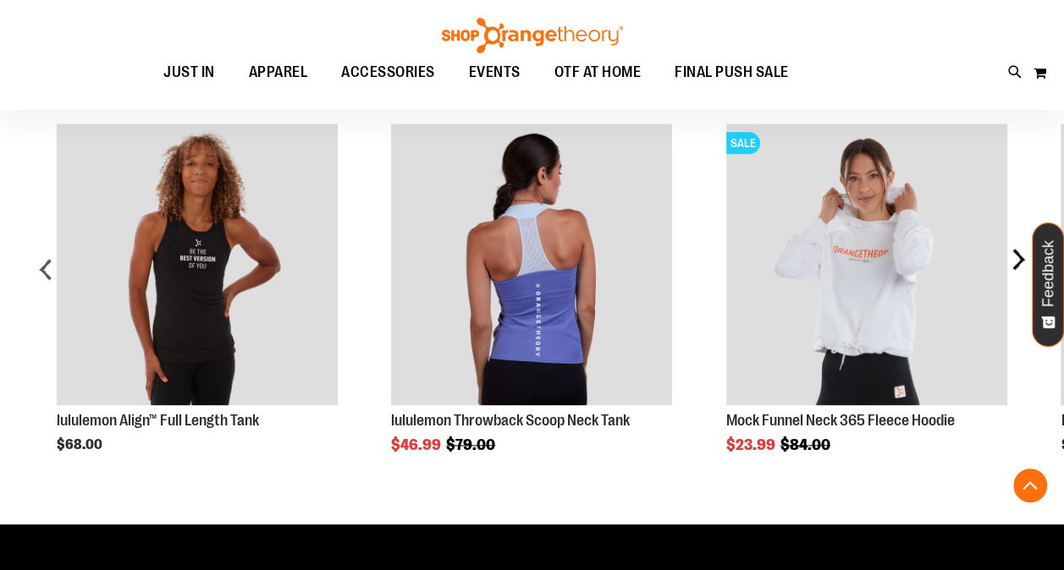
click at [1019, 260] on div "next" at bounding box center [1017, 275] width 34 height 354
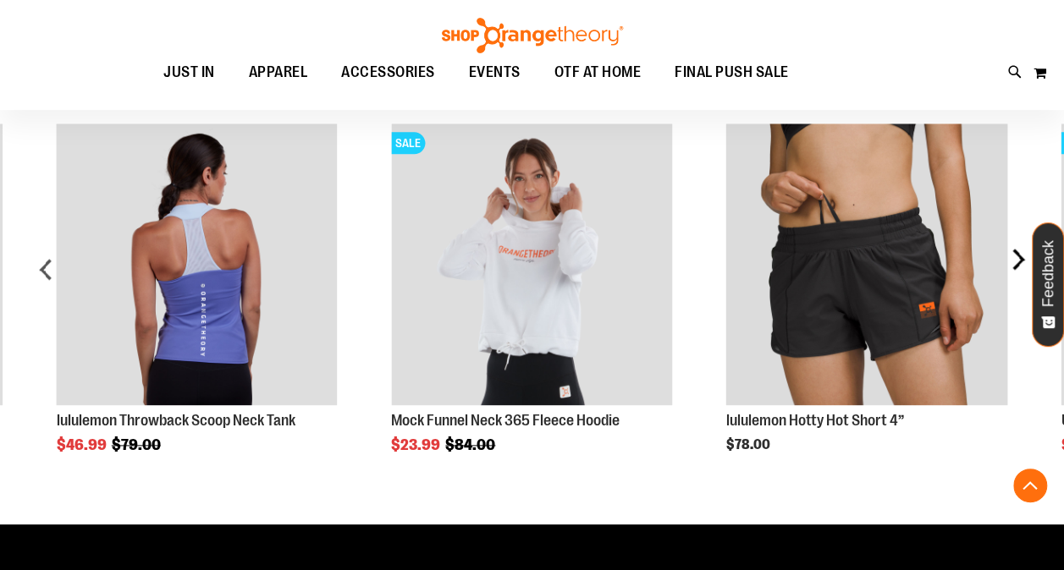
click at [1019, 260] on div "next" at bounding box center [1017, 275] width 34 height 354
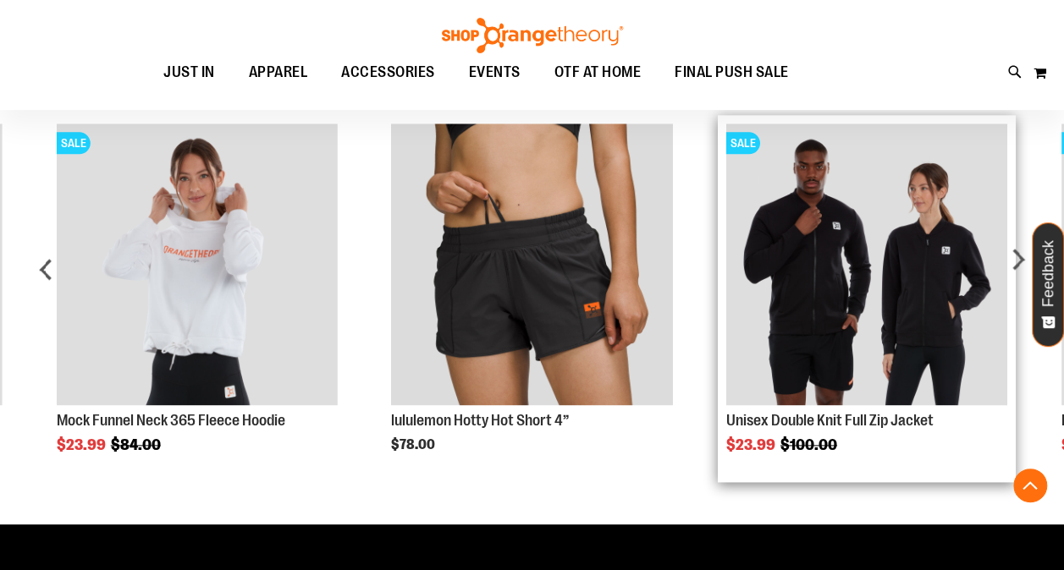
click at [919, 269] on img "Product Page Link" at bounding box center [866, 264] width 281 height 281
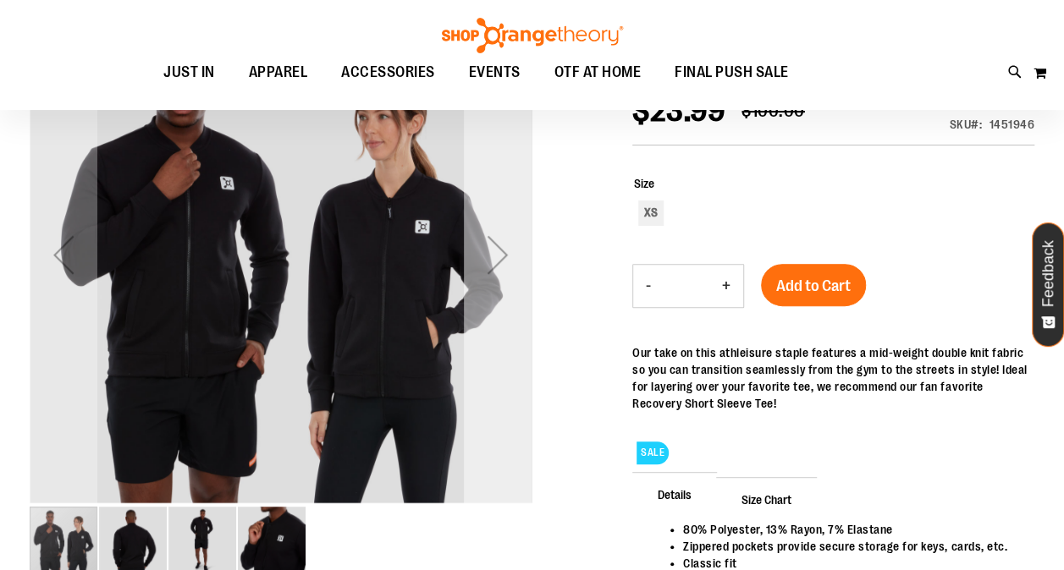
scroll to position [200, 0]
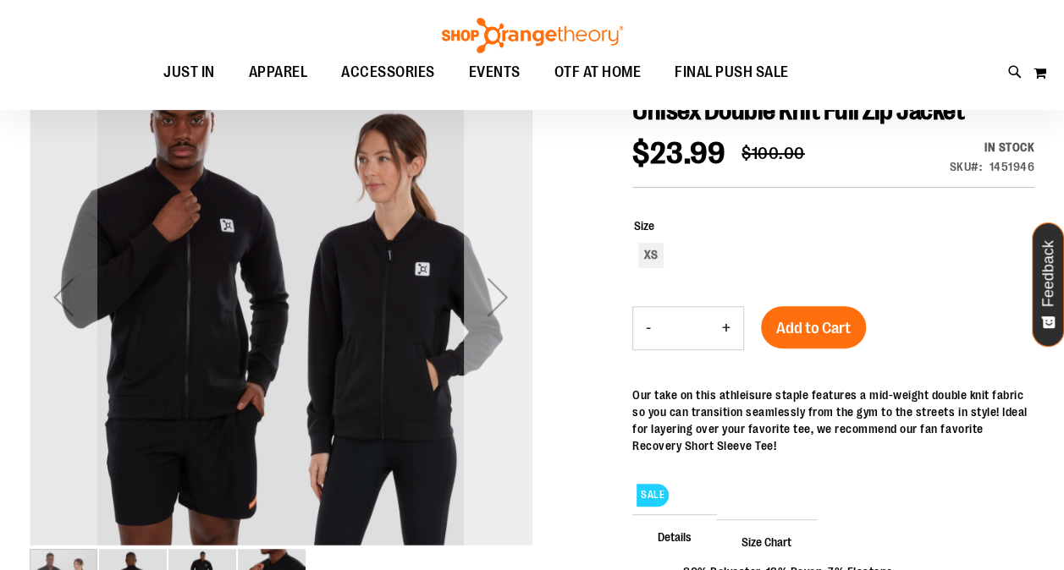
click at [487, 283] on div "Next" at bounding box center [498, 297] width 68 height 68
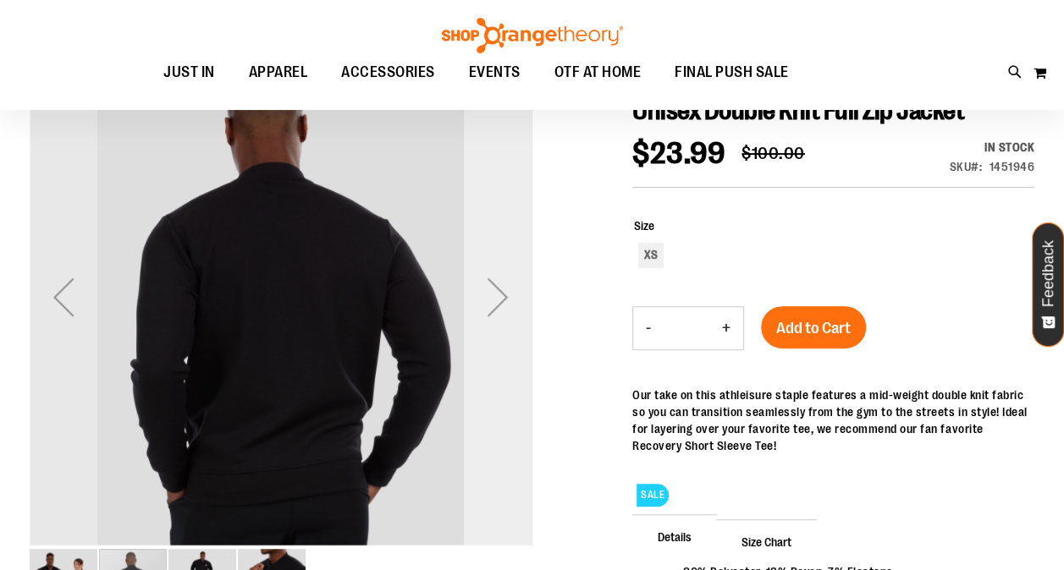
click at [487, 283] on div "Next" at bounding box center [498, 297] width 68 height 68
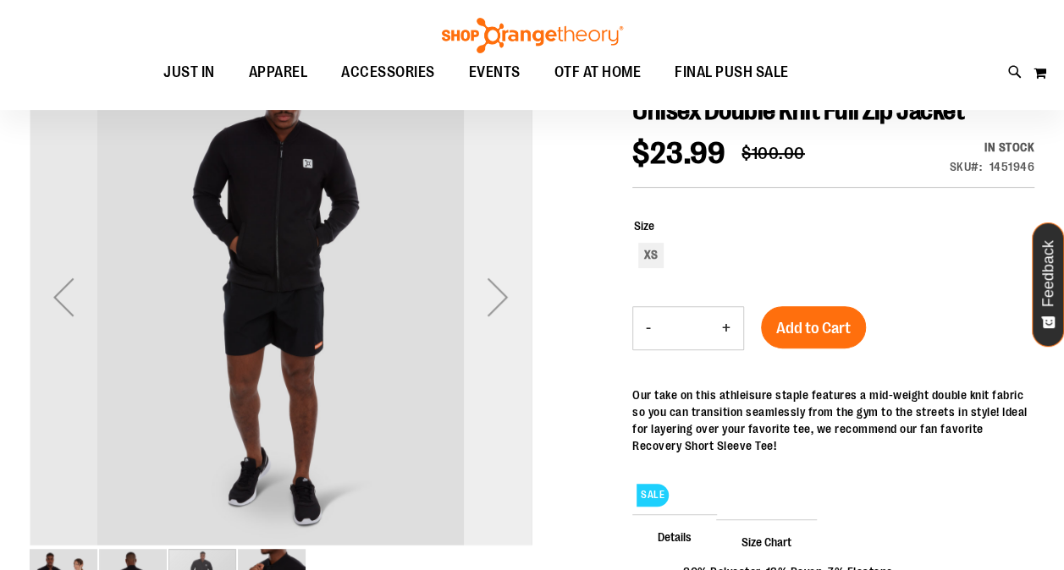
click at [487, 283] on div "Next" at bounding box center [498, 297] width 68 height 68
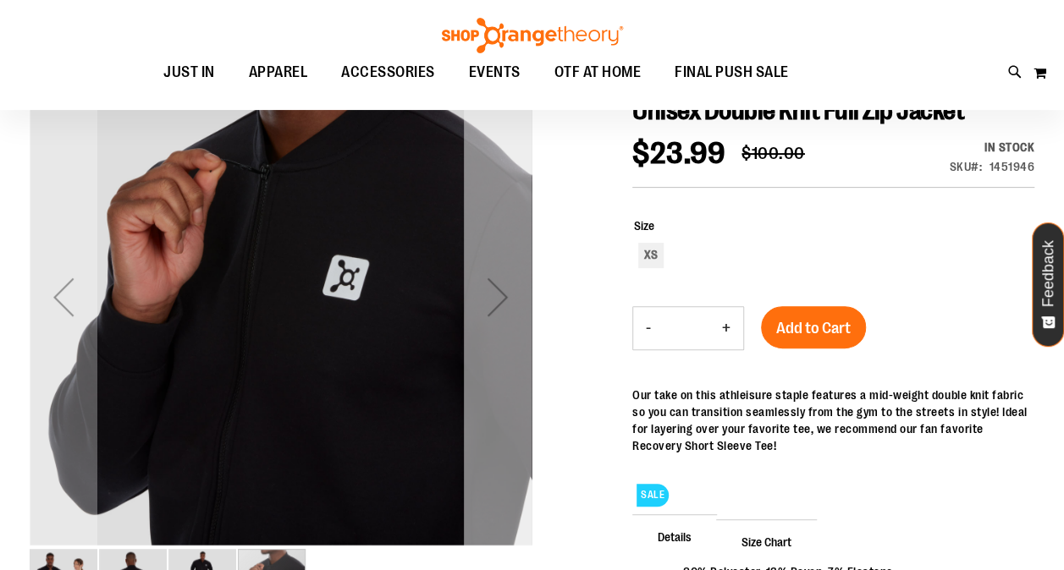
click at [487, 283] on div "Next" at bounding box center [498, 297] width 68 height 68
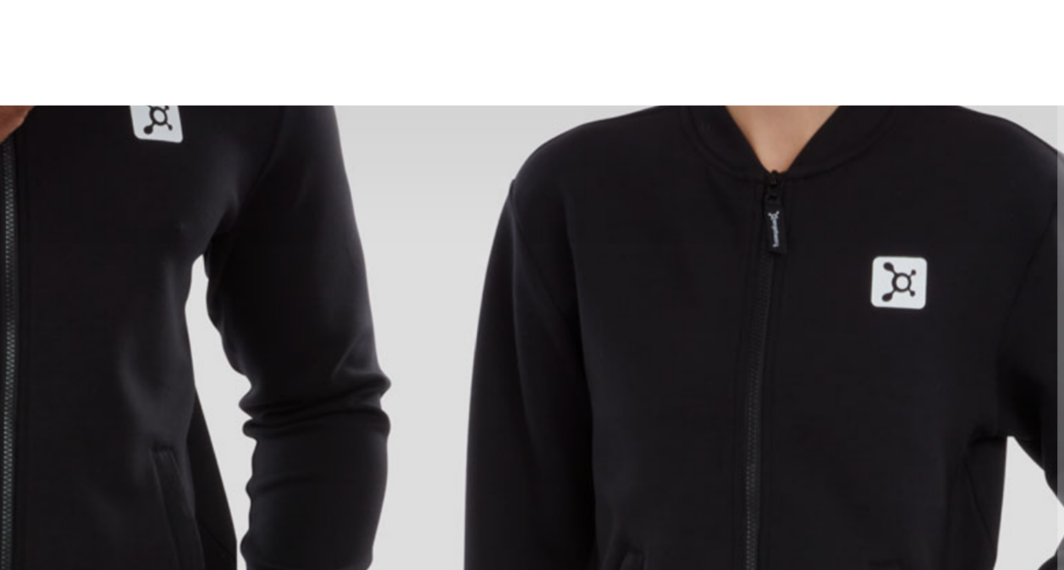
scroll to position [312, 0]
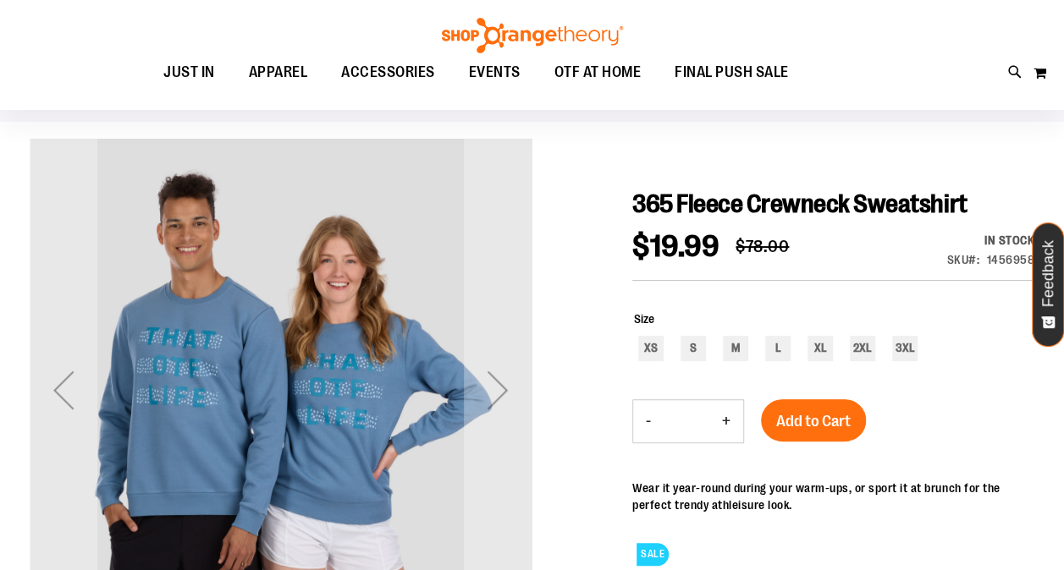
scroll to position [117, 0]
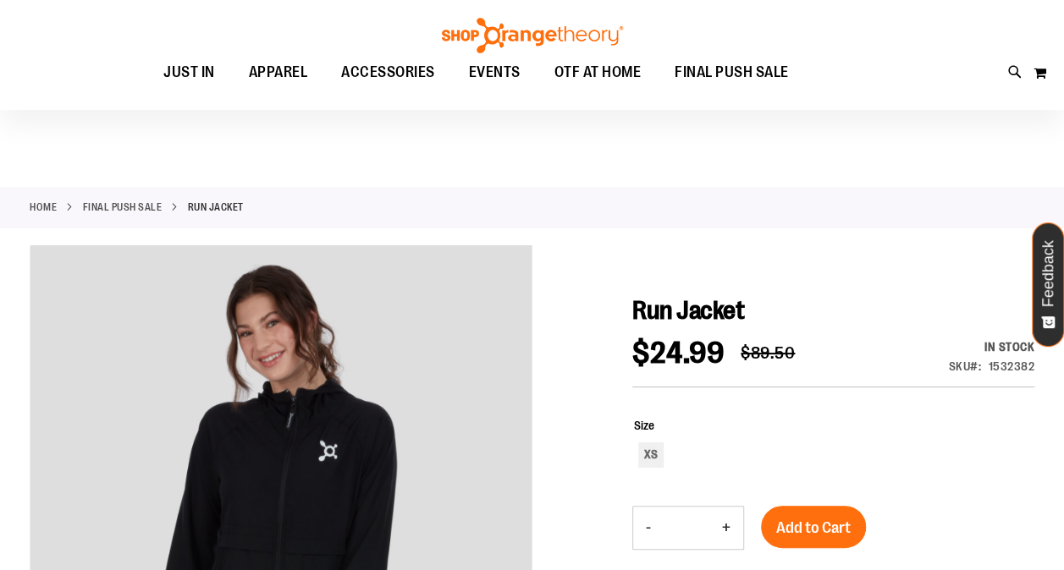
scroll to position [174, 0]
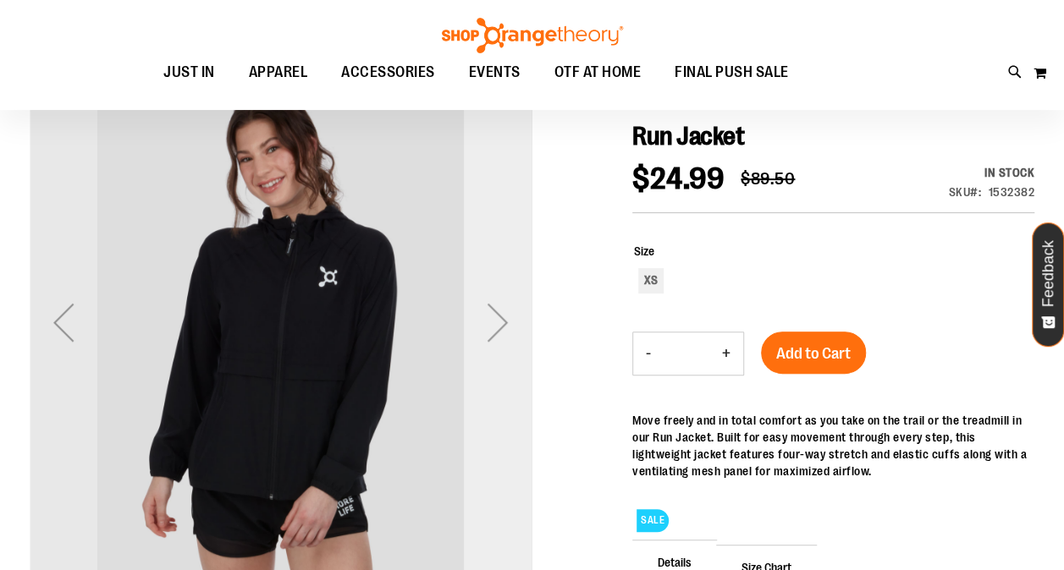
click at [510, 332] on div "Next" at bounding box center [498, 323] width 68 height 68
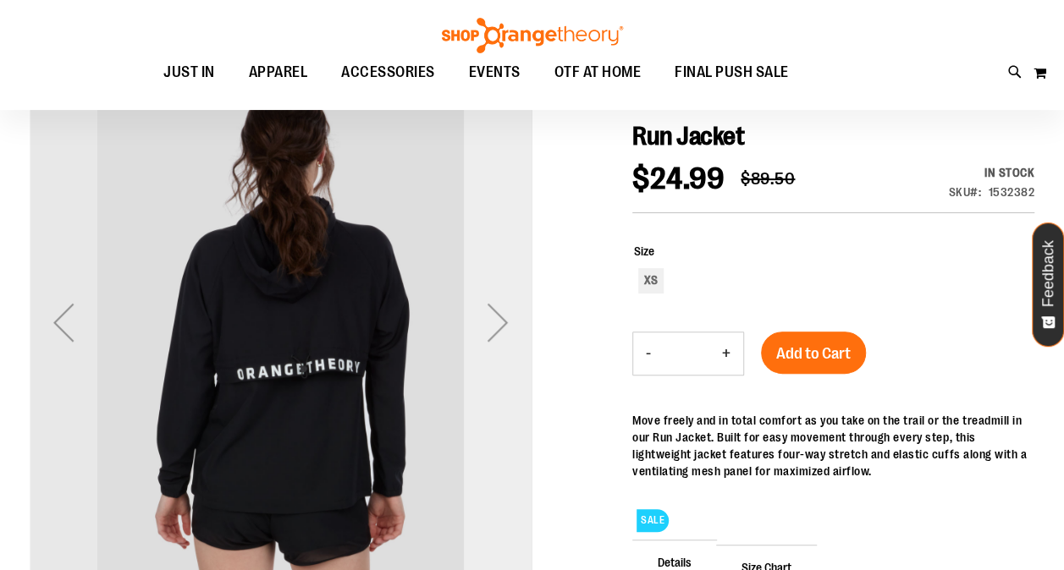
click at [497, 322] on div "Next" at bounding box center [498, 323] width 68 height 68
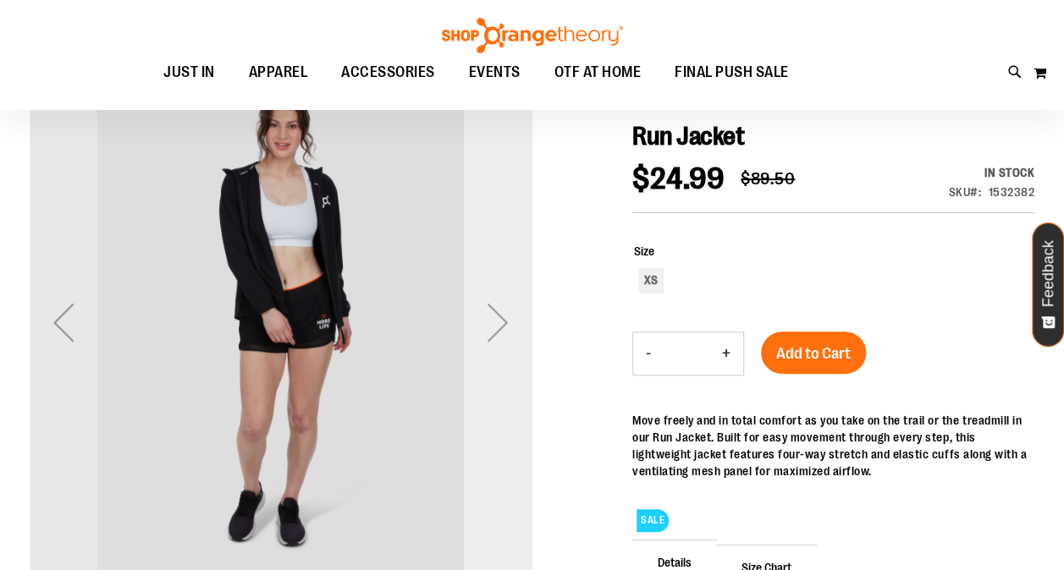
click at [497, 322] on div "Next" at bounding box center [498, 323] width 68 height 68
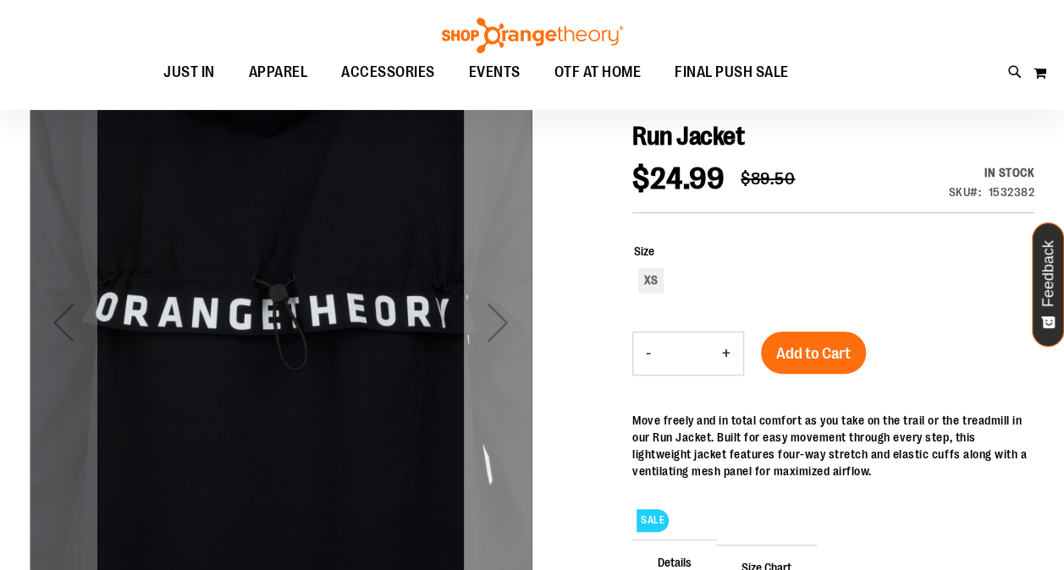
click at [497, 322] on div "Next" at bounding box center [498, 323] width 68 height 68
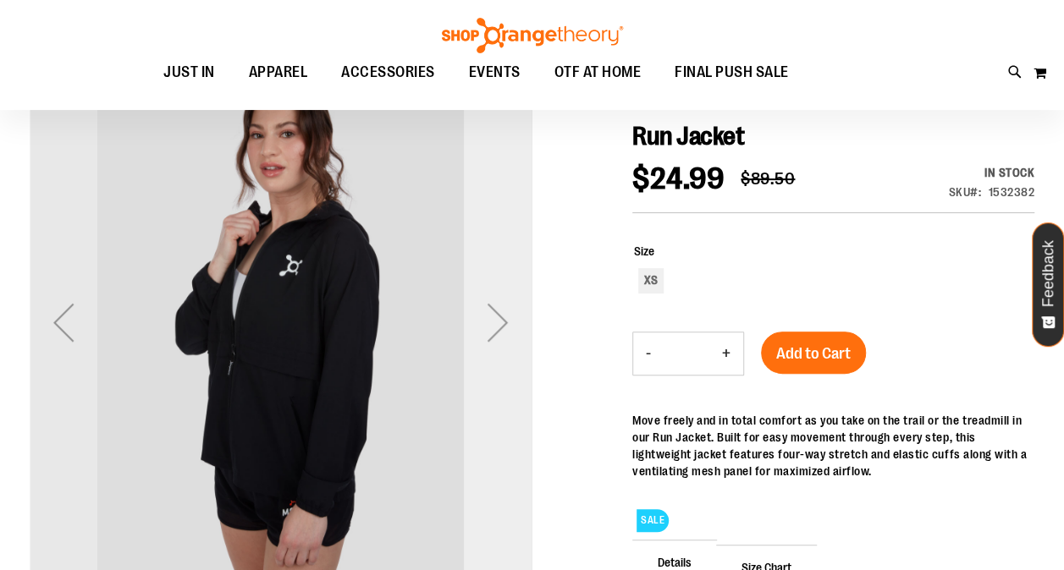
click at [497, 322] on div "Next" at bounding box center [498, 323] width 68 height 68
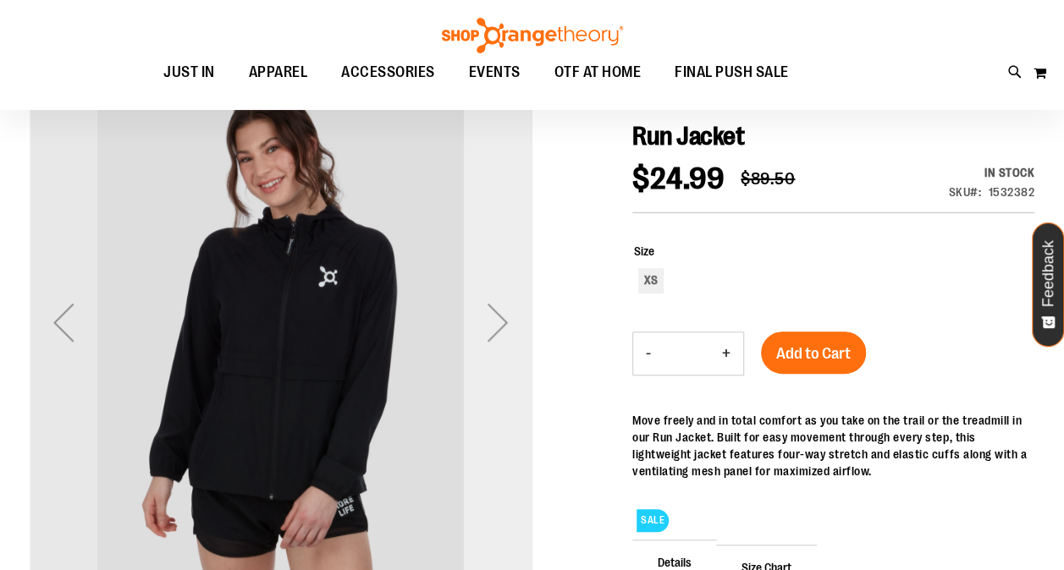
click at [497, 322] on div "Next" at bounding box center [498, 323] width 68 height 68
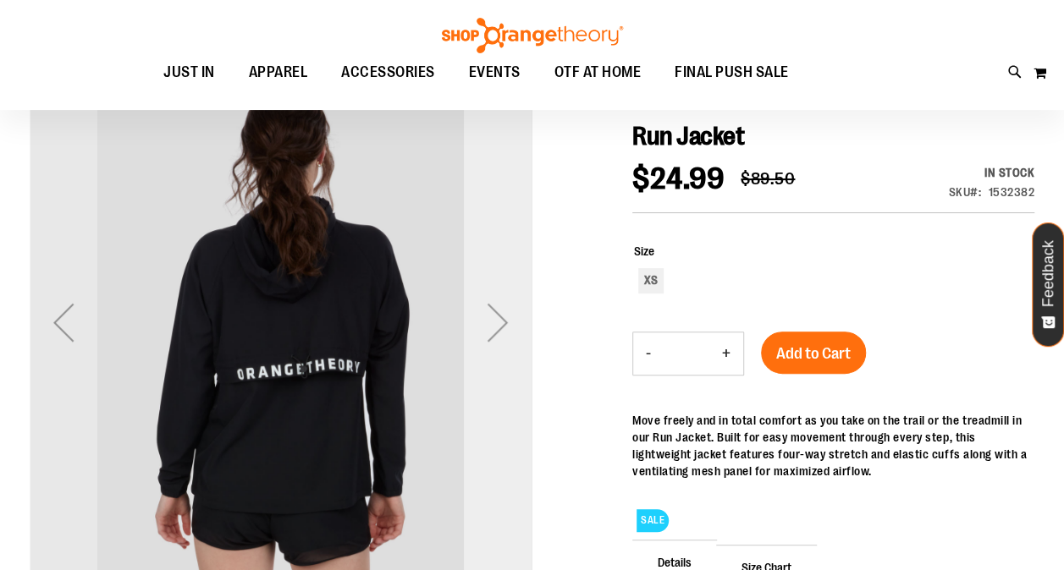
click at [497, 322] on div "Next" at bounding box center [498, 323] width 68 height 68
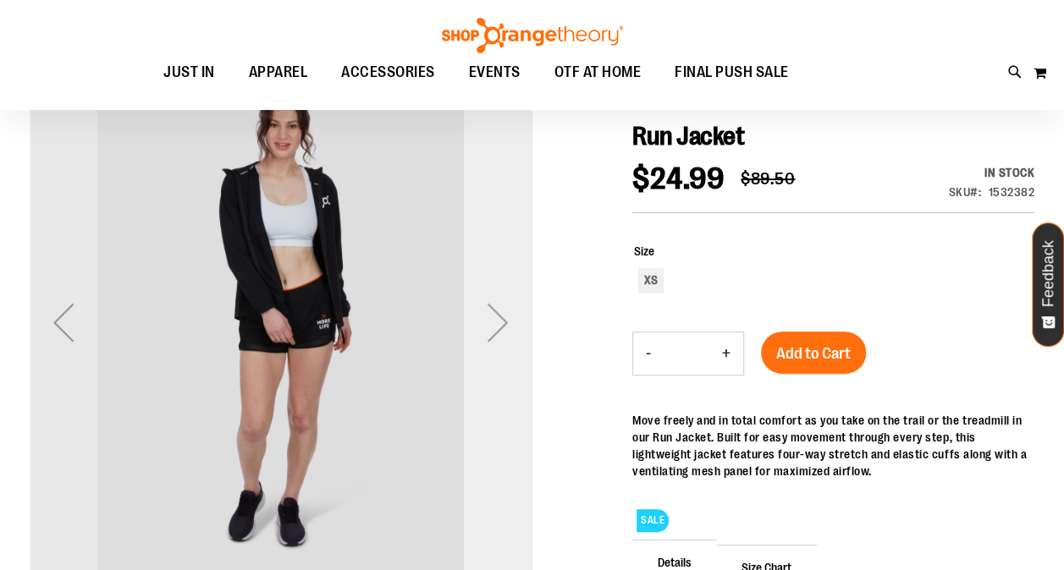
click at [497, 322] on div "Next" at bounding box center [498, 323] width 68 height 68
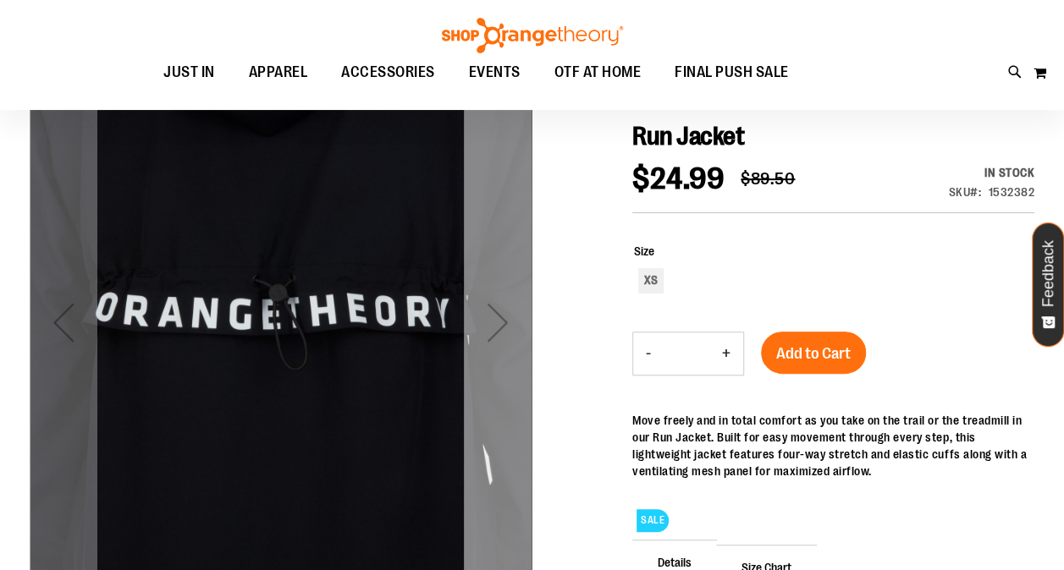
click at [497, 322] on div "Next" at bounding box center [498, 323] width 68 height 68
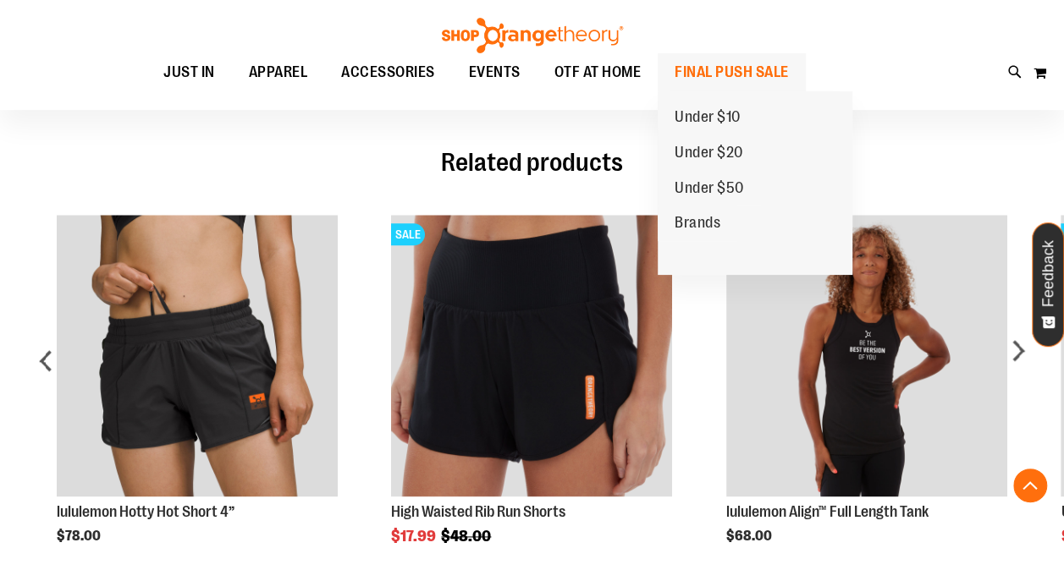
scroll to position [838, 0]
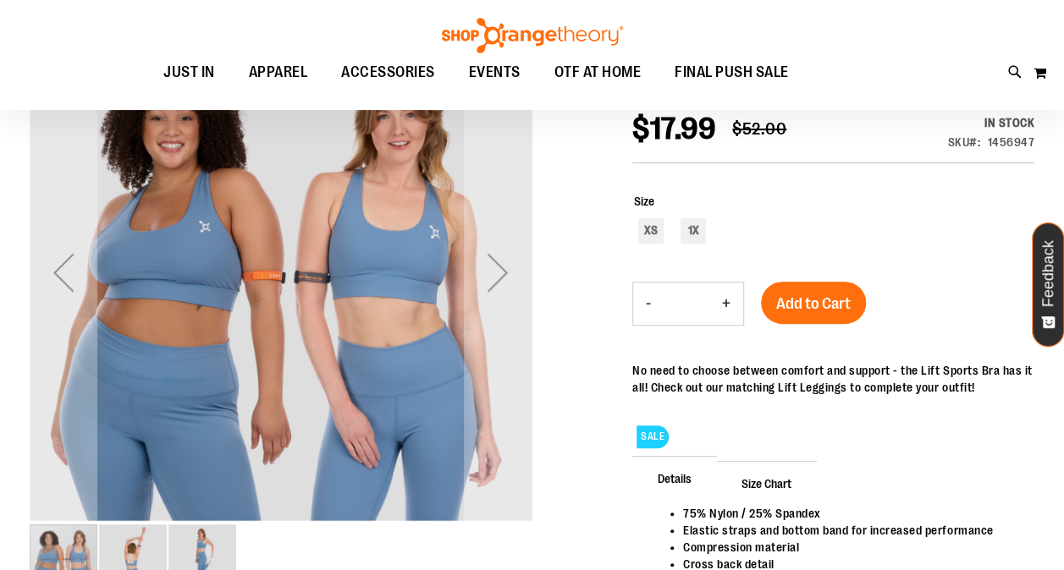
scroll to position [225, 0]
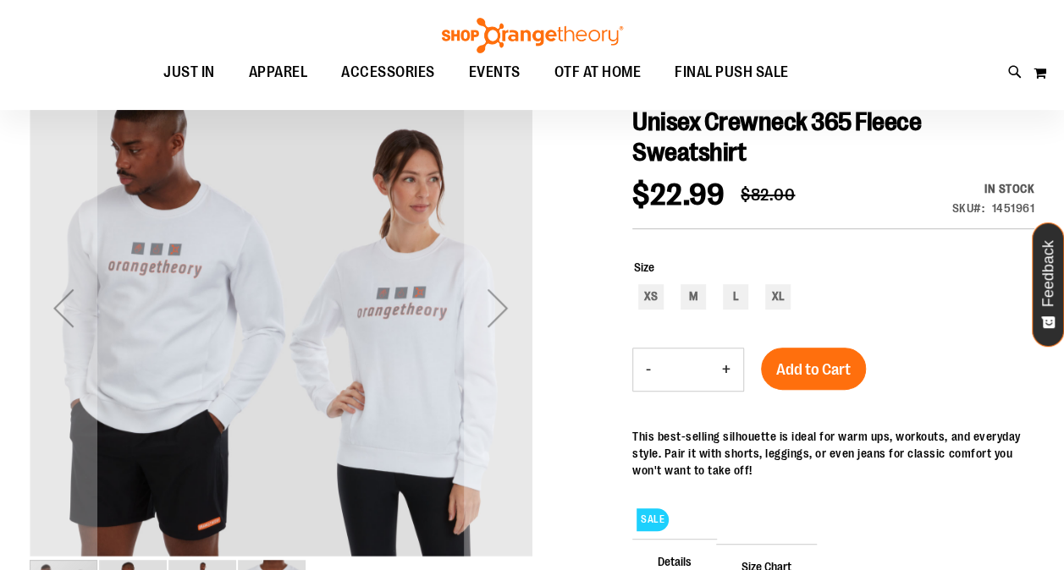
scroll to position [192, 0]
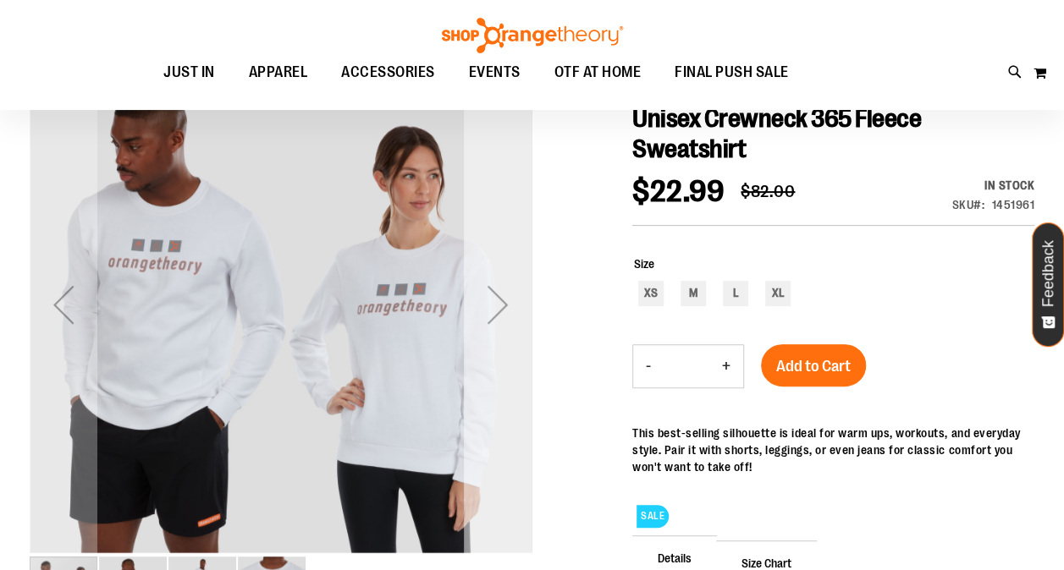
click at [503, 304] on div "Next" at bounding box center [498, 305] width 68 height 68
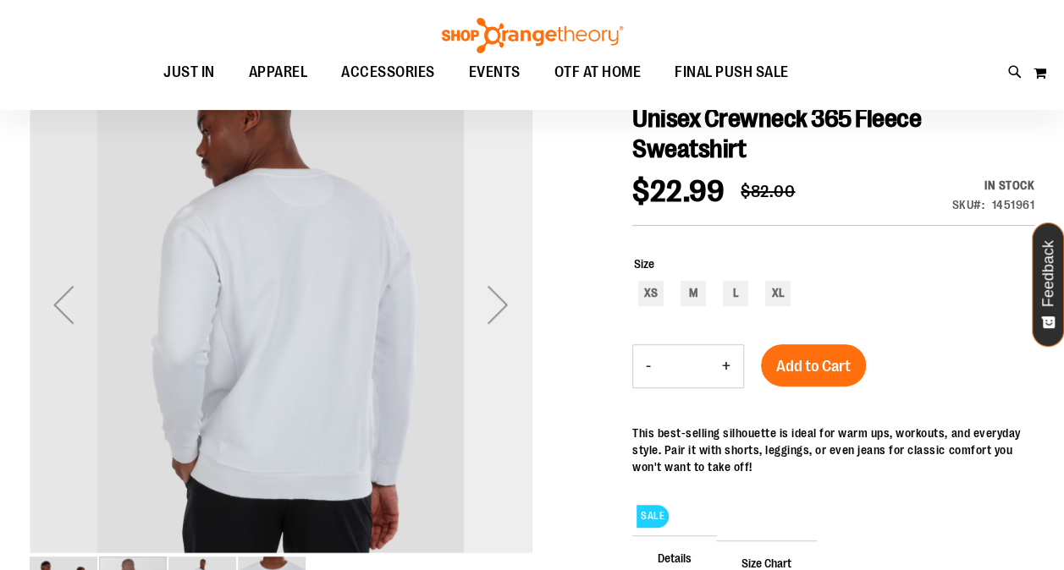
click at [503, 304] on div "Next" at bounding box center [498, 305] width 68 height 68
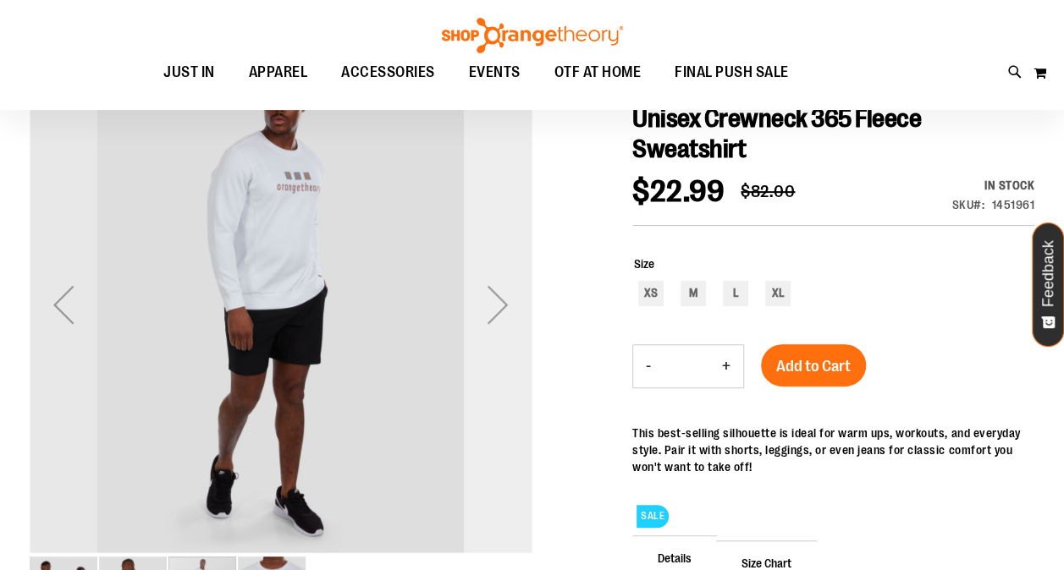
click at [503, 304] on div "Next" at bounding box center [498, 305] width 68 height 68
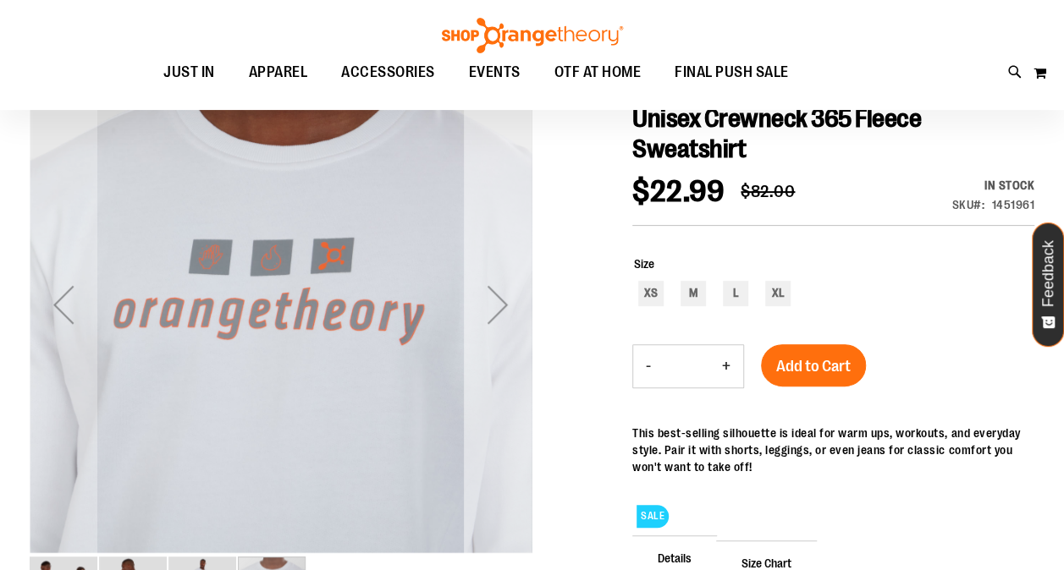
click at [503, 304] on div "Next" at bounding box center [498, 305] width 68 height 68
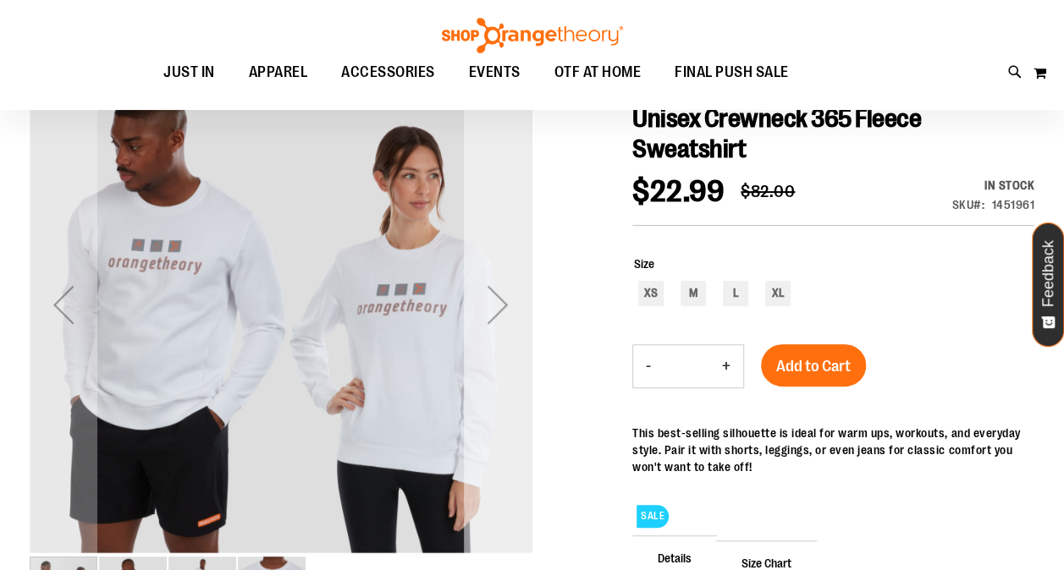
click at [503, 304] on div "Next" at bounding box center [498, 305] width 68 height 68
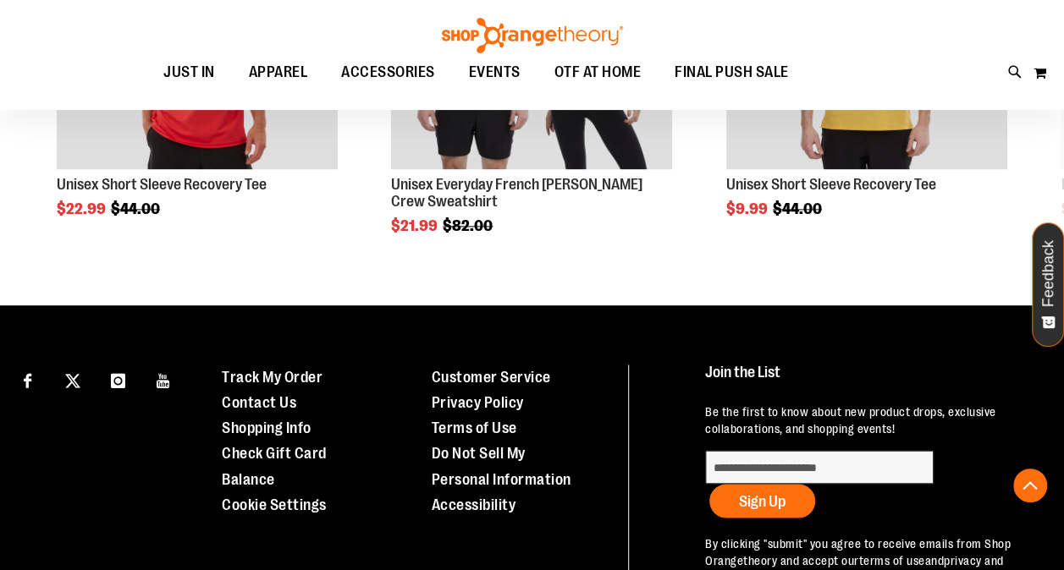
scroll to position [1251, 0]
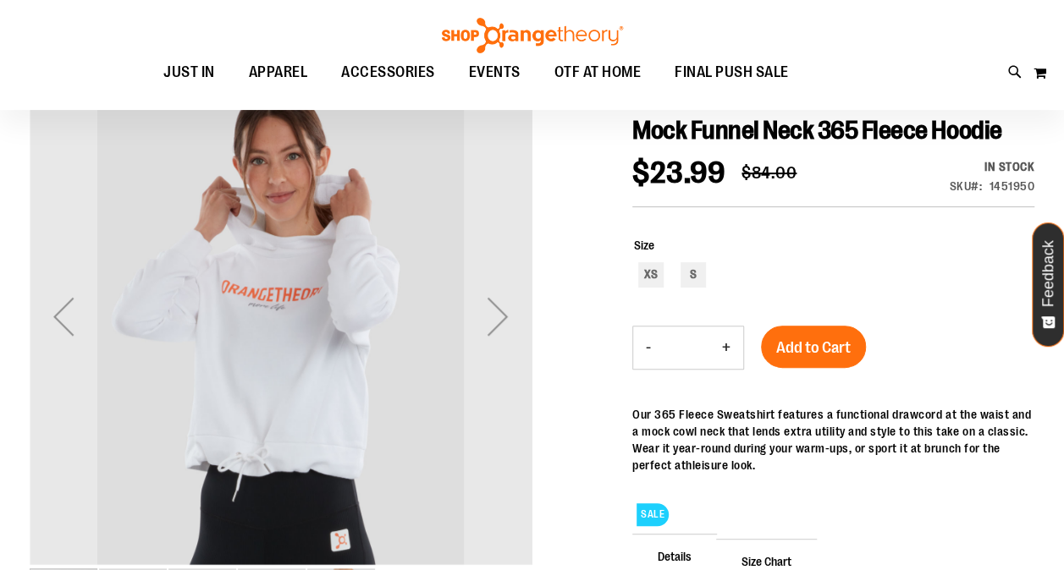
scroll to position [181, 0]
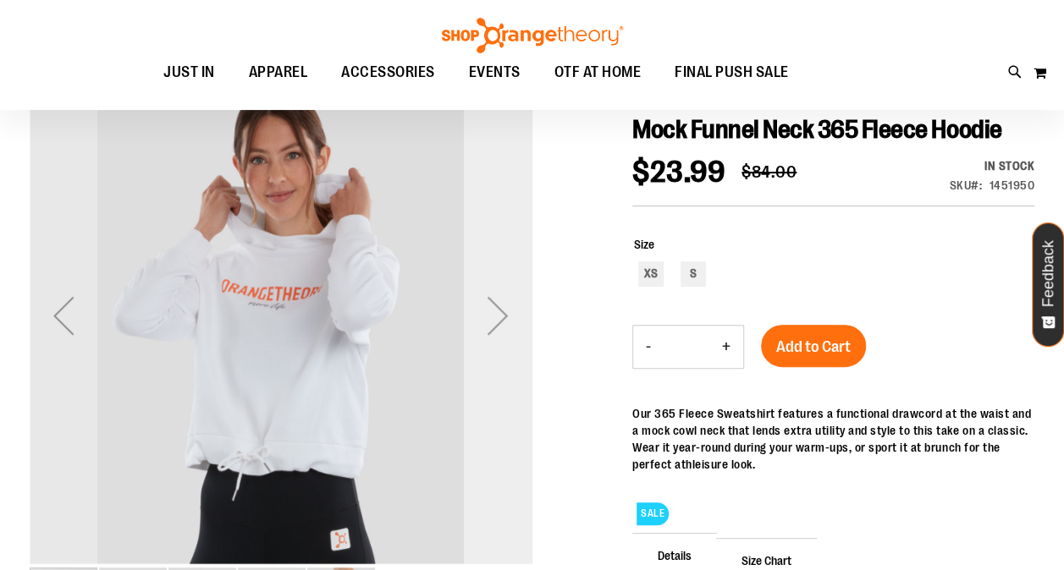
click at [496, 318] on div "Next" at bounding box center [498, 316] width 68 height 68
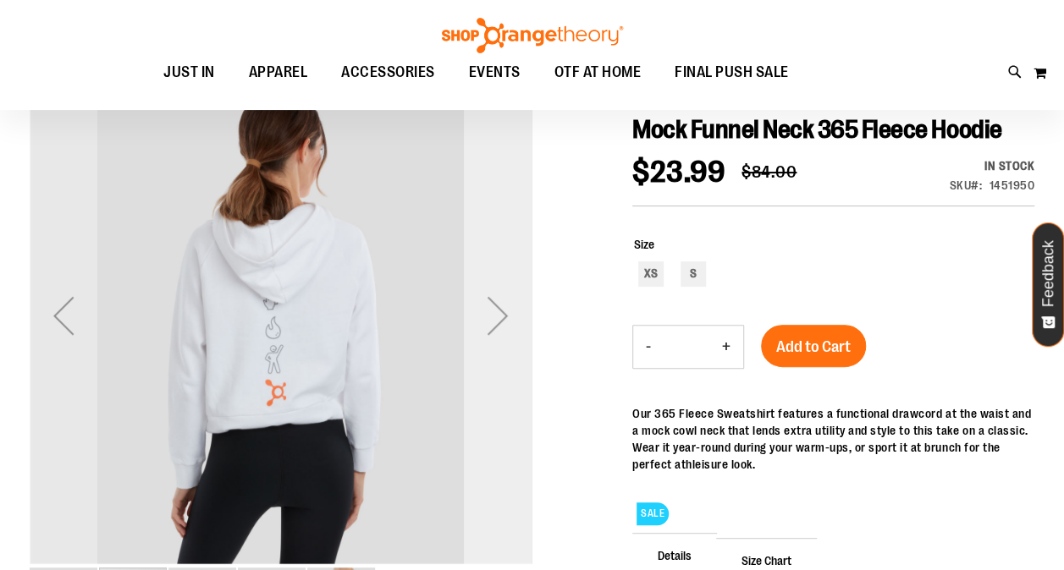
click at [496, 318] on div "Next" at bounding box center [498, 316] width 68 height 68
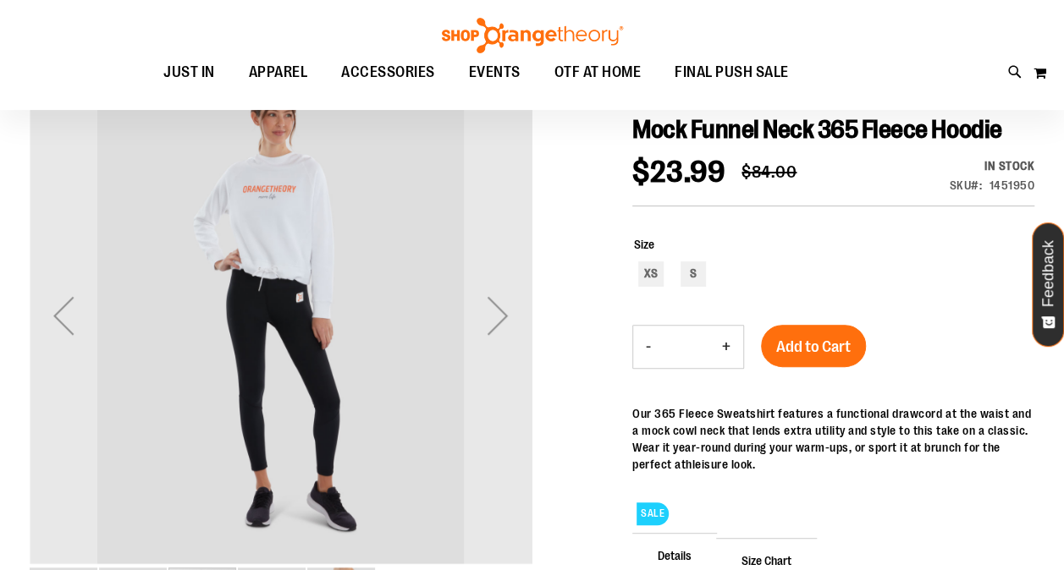
click at [513, 330] on div "Next" at bounding box center [498, 316] width 68 height 68
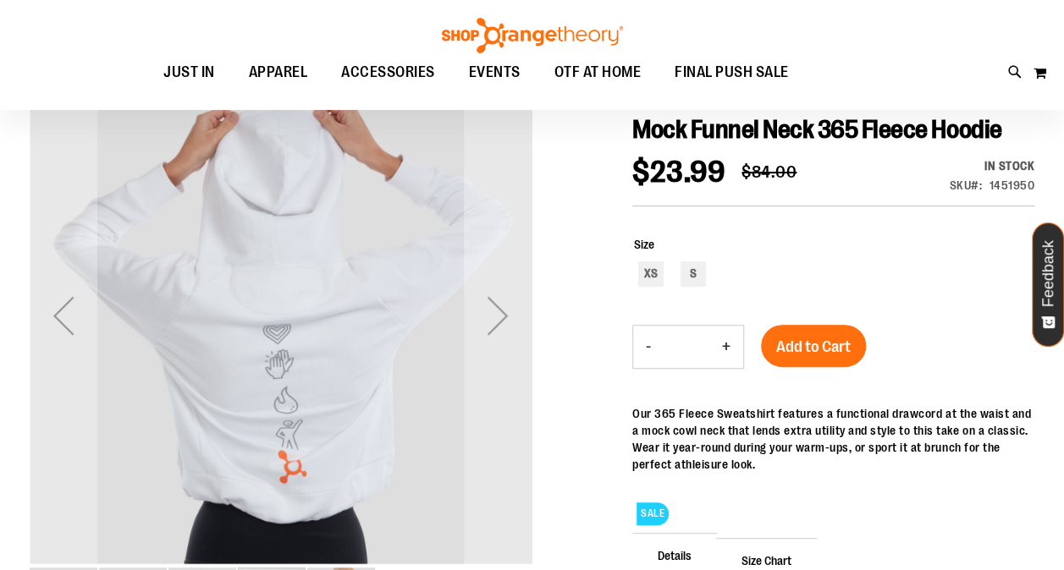
click at [513, 330] on div "Next" at bounding box center [498, 316] width 68 height 68
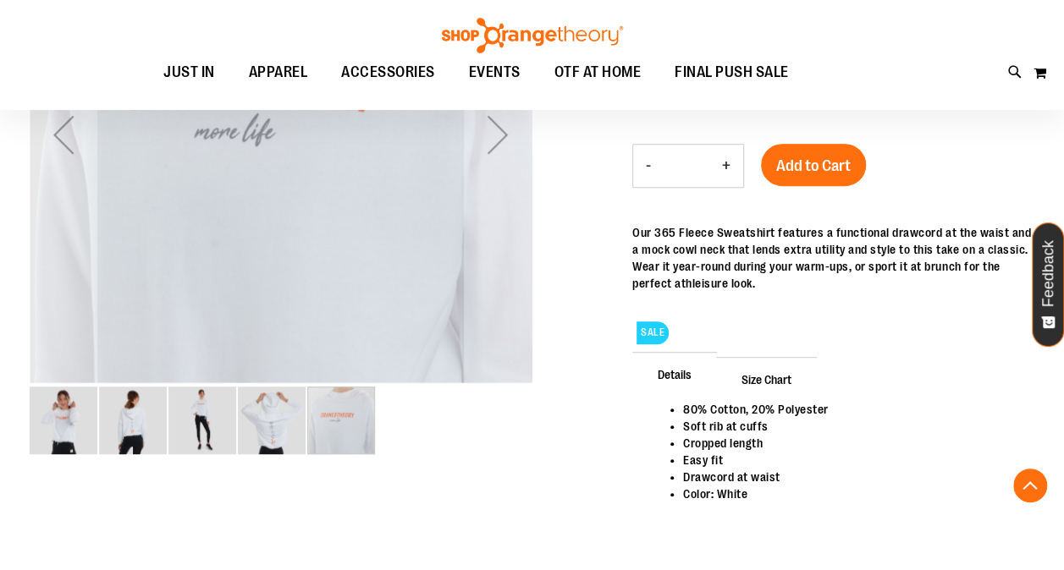
scroll to position [360, 0]
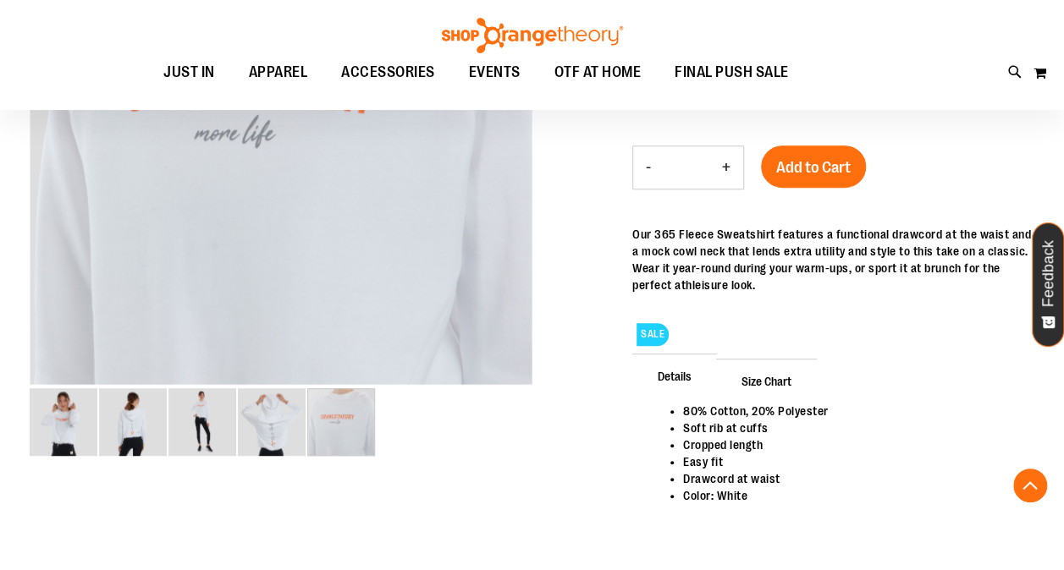
click at [748, 378] on span "Size Chart" at bounding box center [766, 381] width 101 height 44
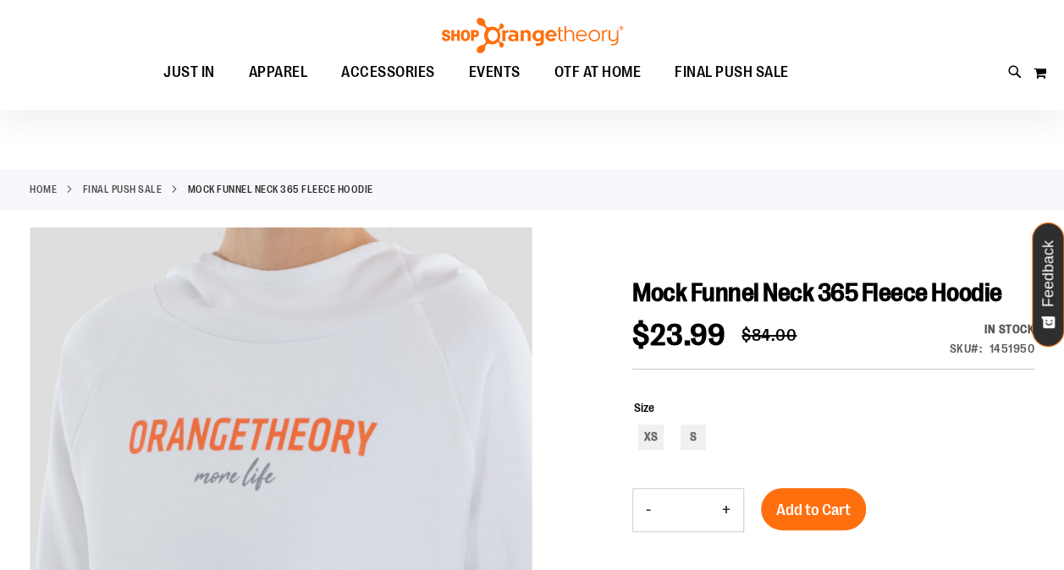
scroll to position [11, 0]
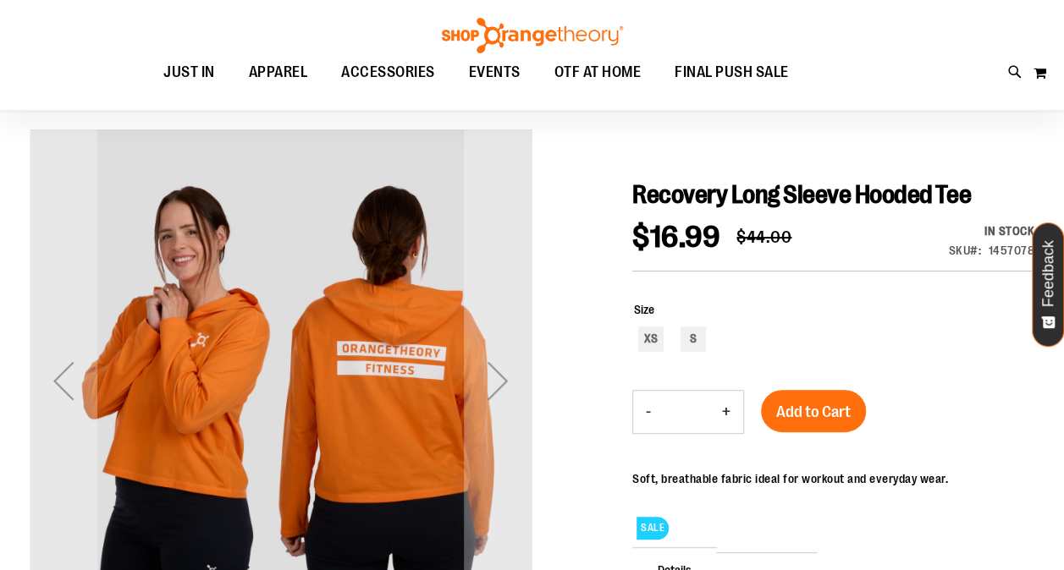
scroll to position [137, 0]
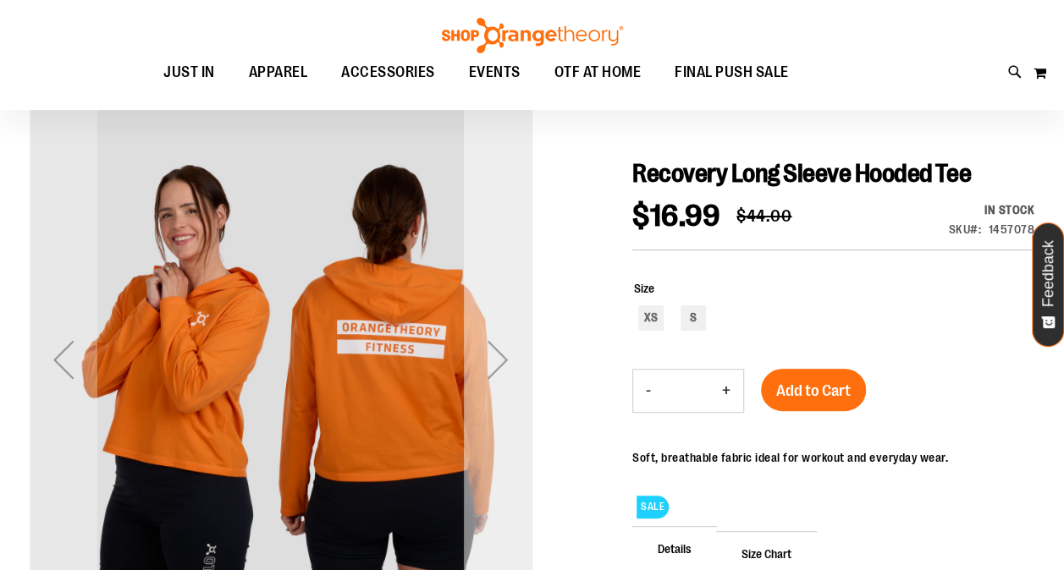
click at [498, 366] on div "Next" at bounding box center [498, 360] width 68 height 68
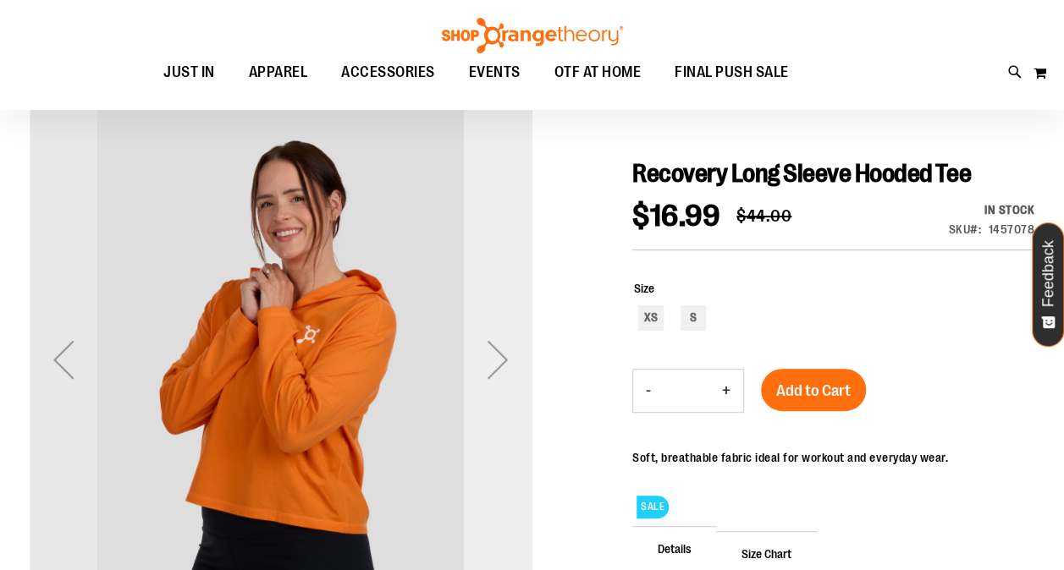
click at [498, 366] on div "Next" at bounding box center [498, 360] width 68 height 68
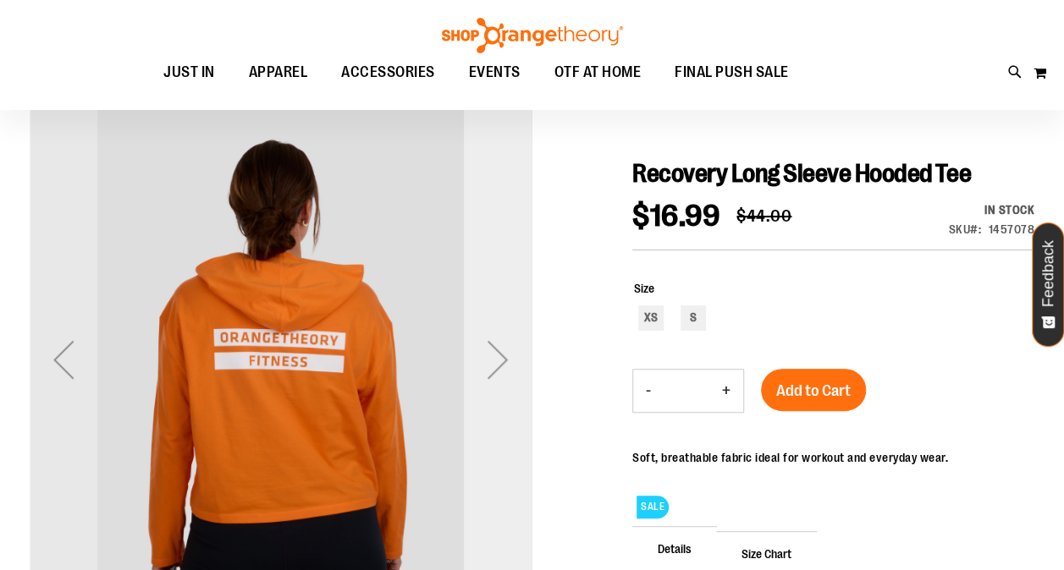
click at [498, 366] on div "Next" at bounding box center [498, 360] width 68 height 68
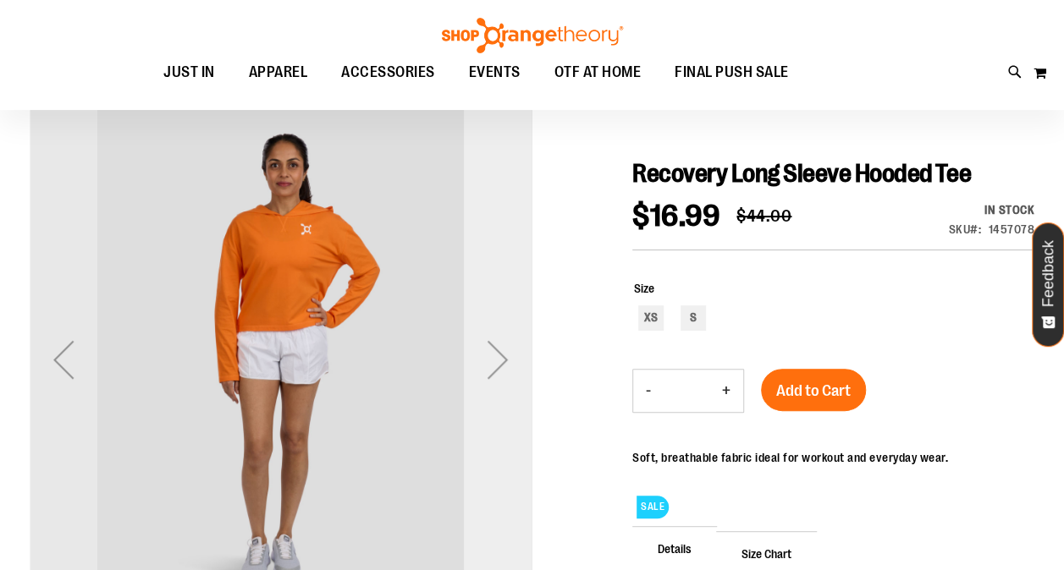
click at [498, 366] on div "Next" at bounding box center [498, 360] width 68 height 68
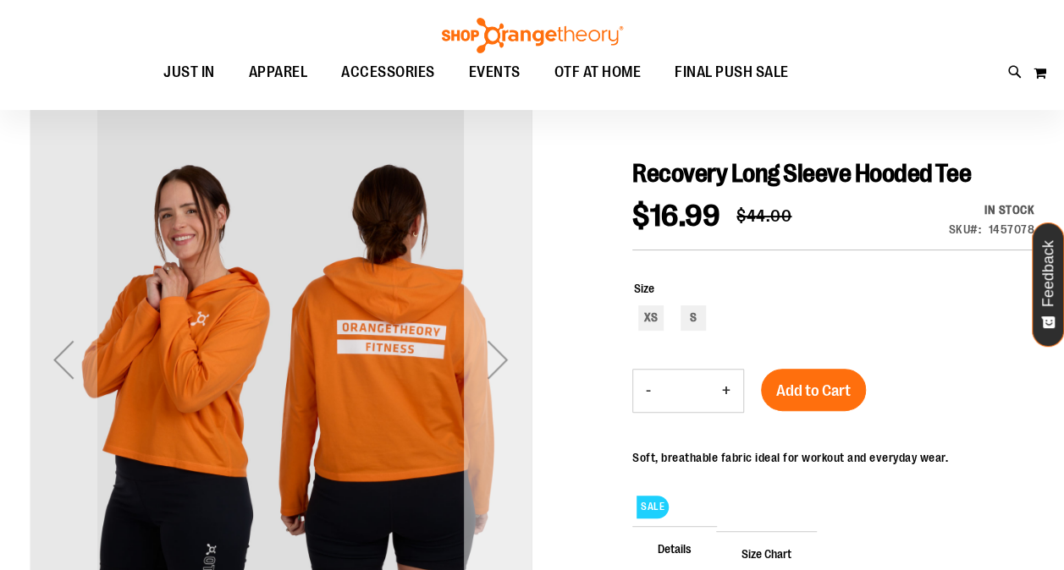
click at [498, 366] on div "Next" at bounding box center [498, 360] width 68 height 68
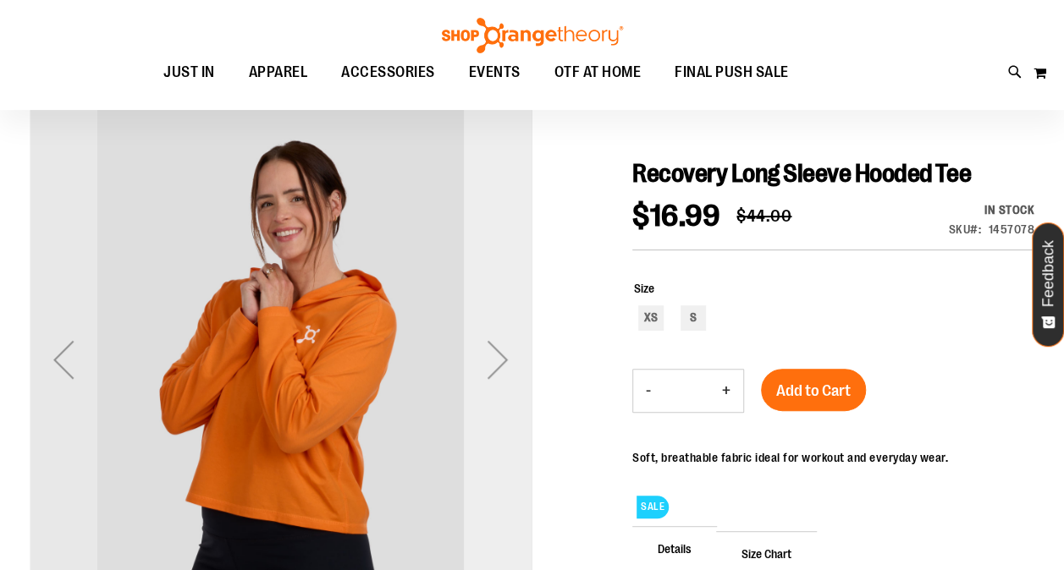
click at [498, 366] on div "Next" at bounding box center [498, 360] width 68 height 68
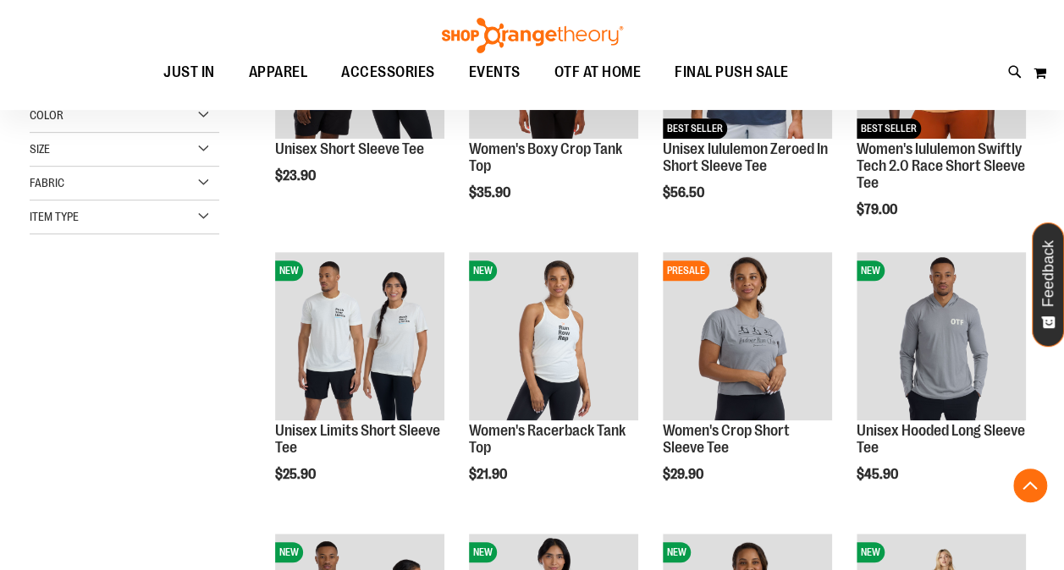
scroll to position [383, 0]
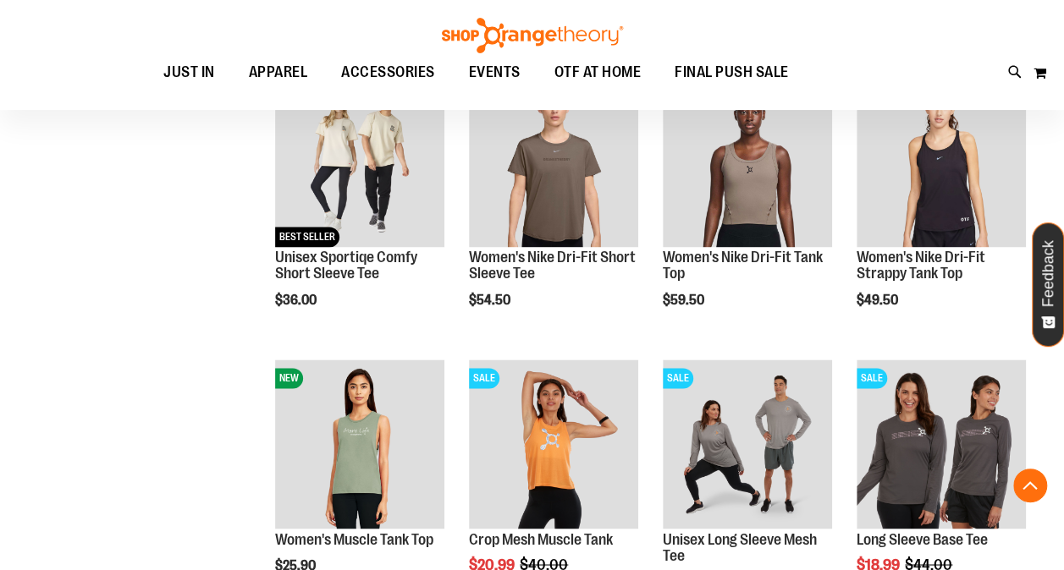
scroll to position [1141, 0]
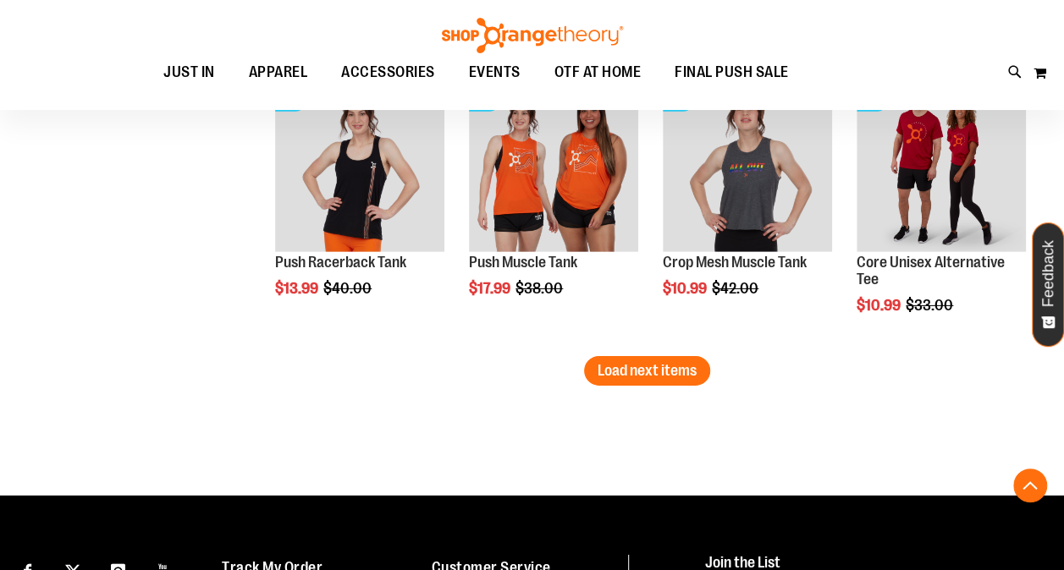
scroll to position [2518, 0]
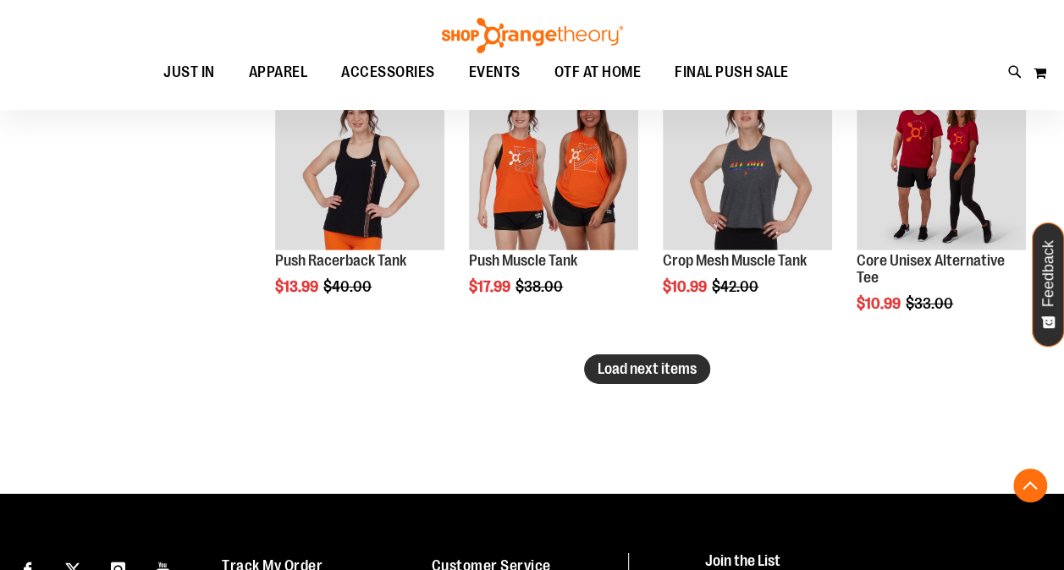
click at [692, 376] on span "Load next items" at bounding box center [646, 368] width 99 height 17
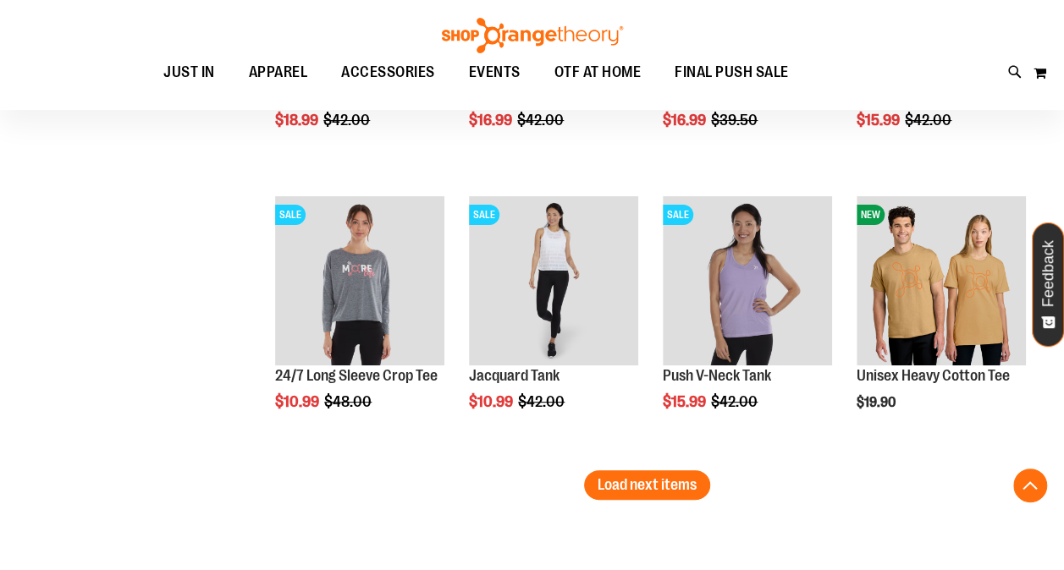
scroll to position [3271, 0]
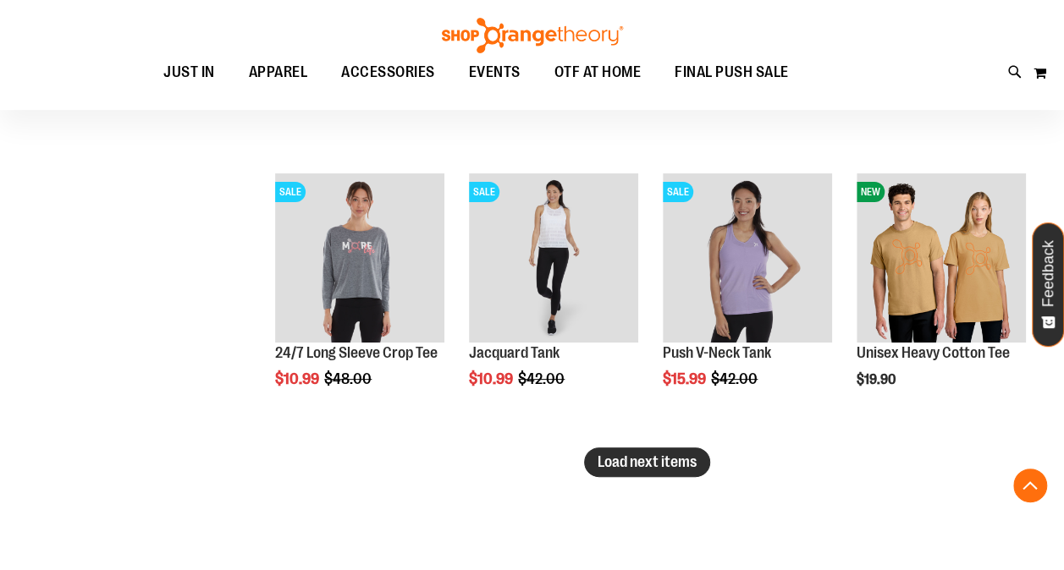
click at [604, 472] on button "Load next items" at bounding box center [647, 463] width 126 height 30
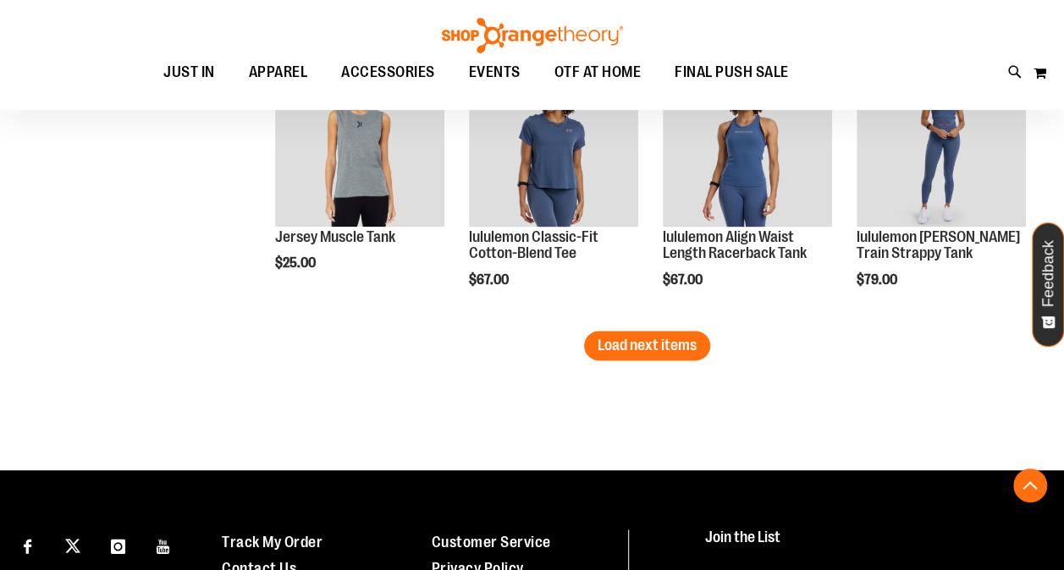
scroll to position [4252, 0]
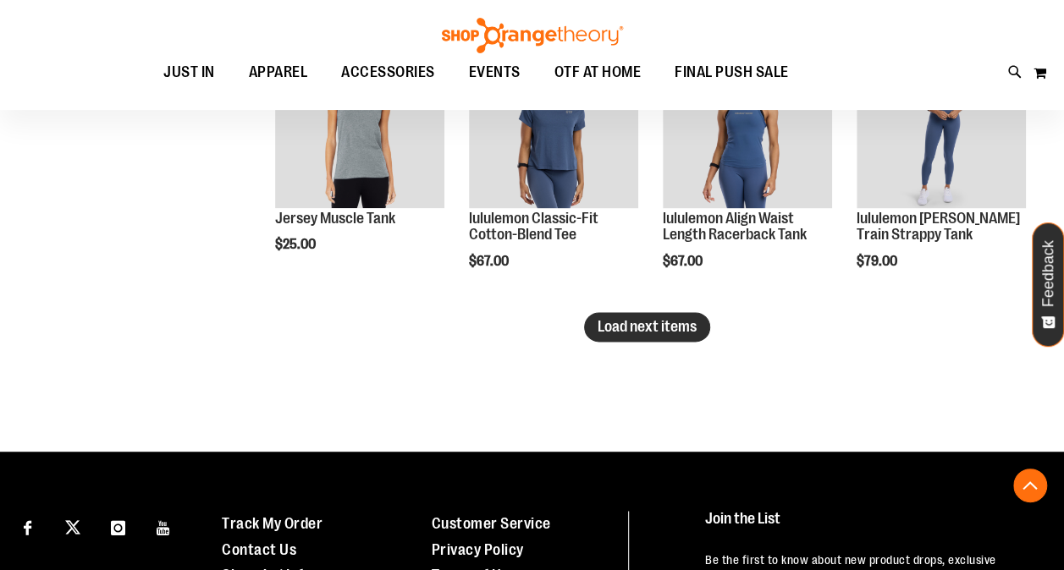
click at [687, 332] on span "Load next items" at bounding box center [646, 326] width 99 height 17
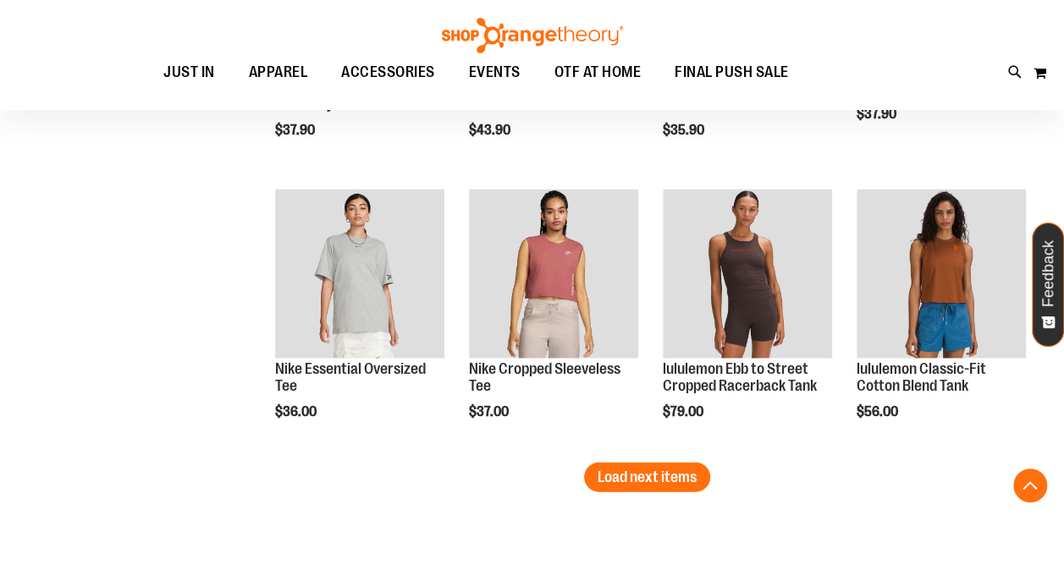
scroll to position [4951, 0]
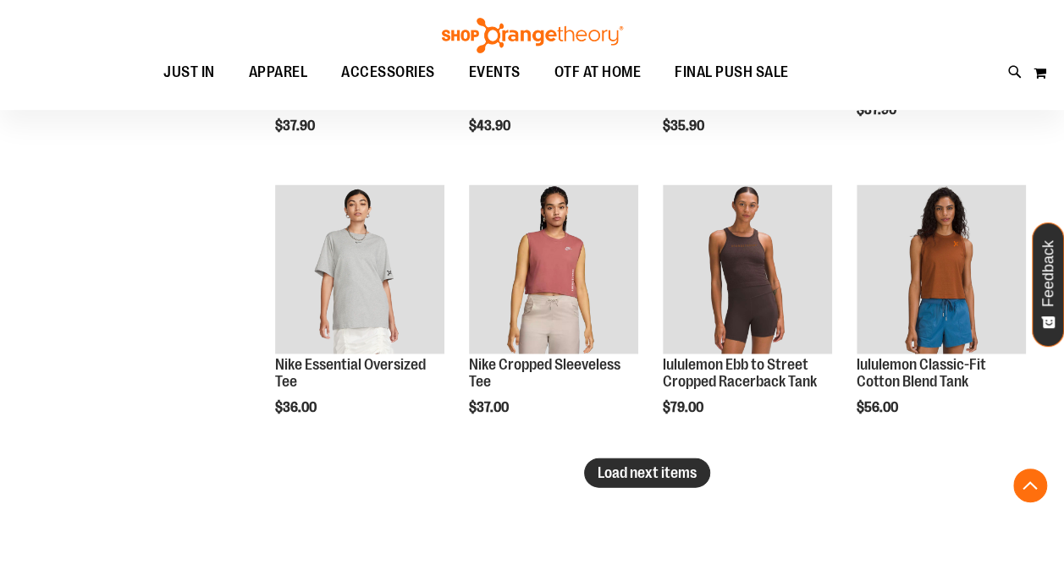
click at [663, 469] on span "Load next items" at bounding box center [646, 473] width 99 height 17
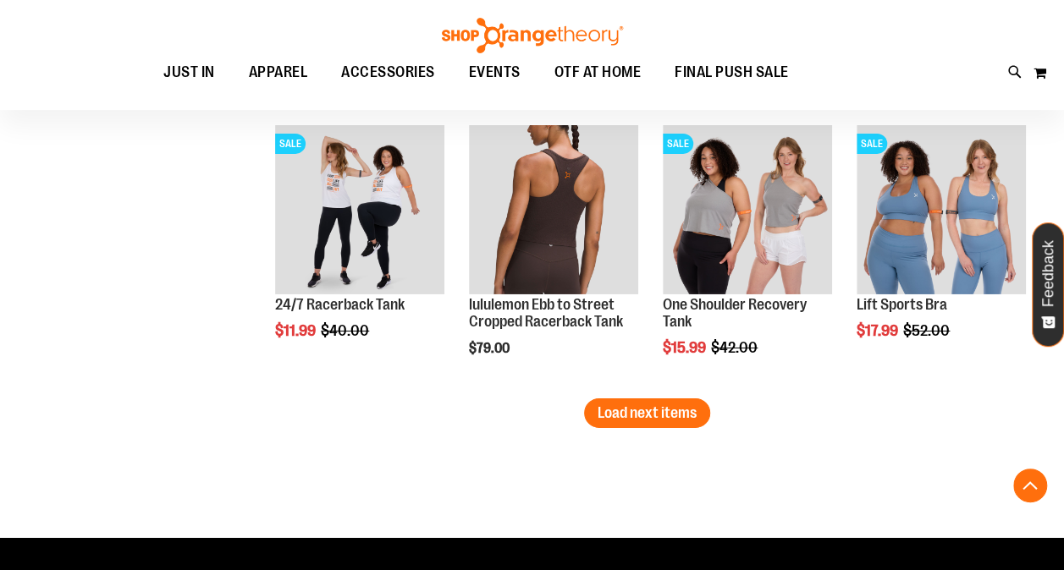
scroll to position [5857, 0]
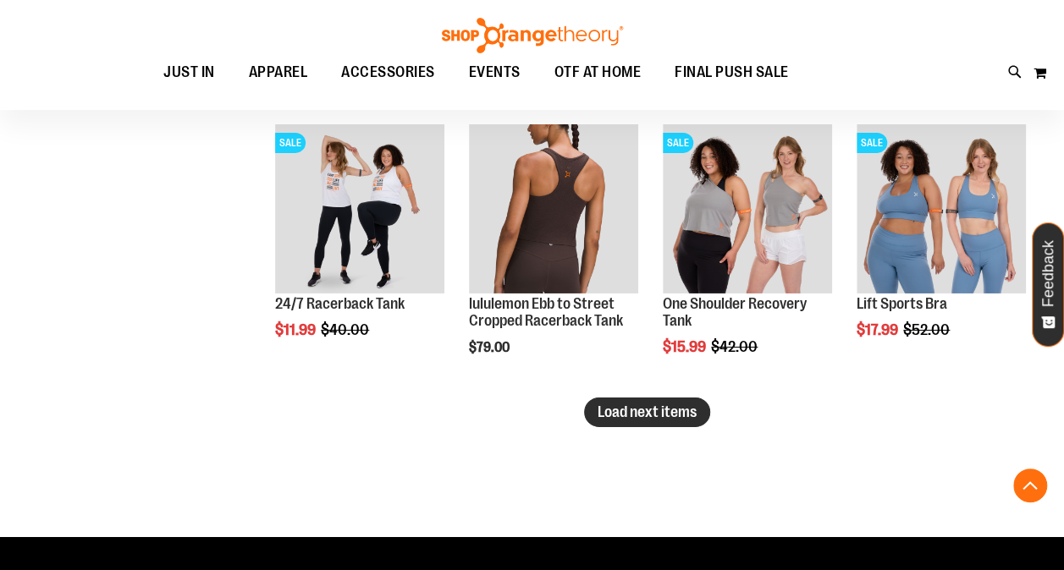
click at [690, 421] on button "Load next items" at bounding box center [647, 413] width 126 height 30
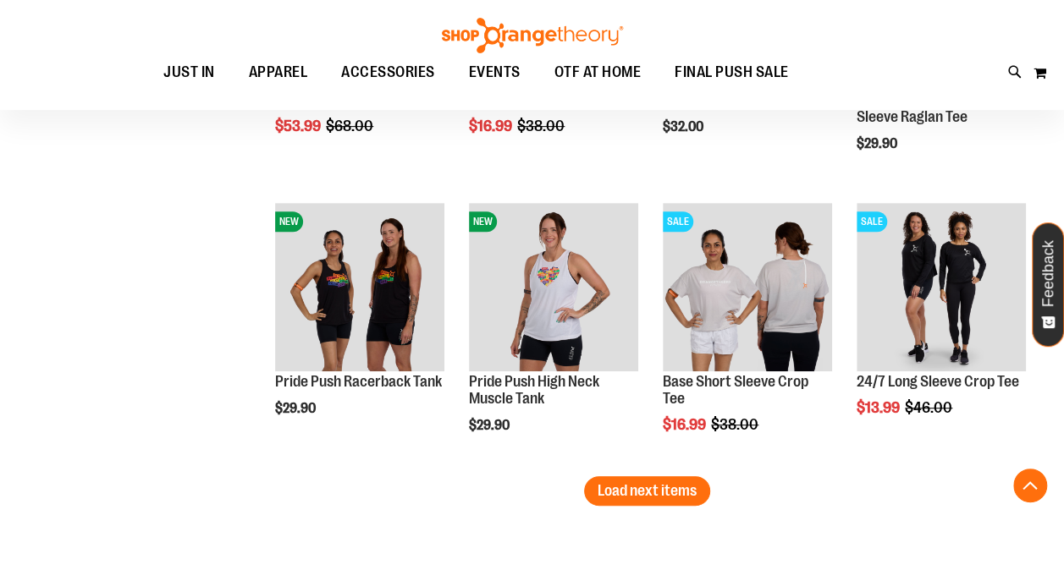
scroll to position [6628, 0]
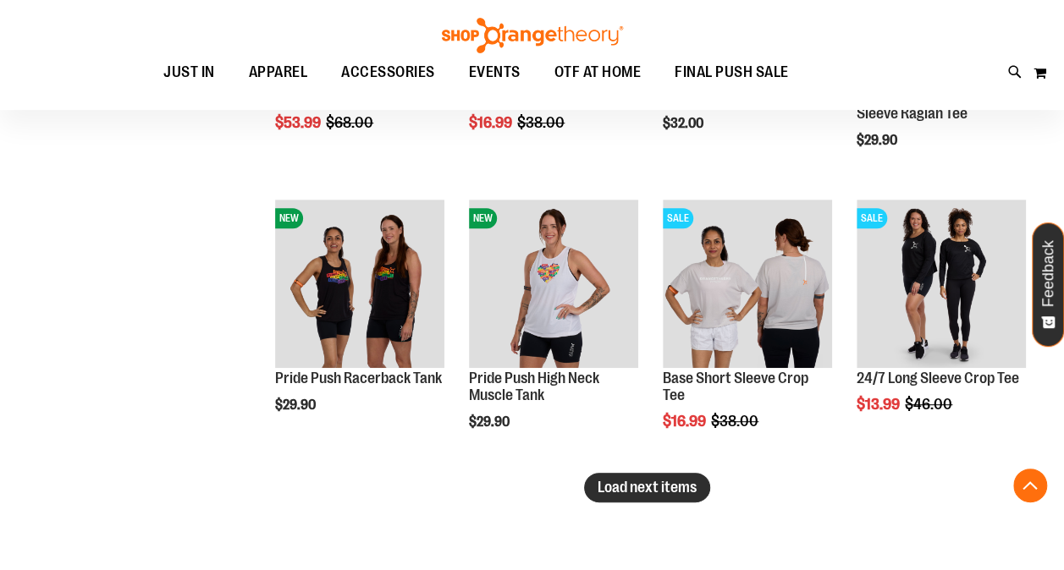
click at [674, 490] on span "Load next items" at bounding box center [646, 487] width 99 height 17
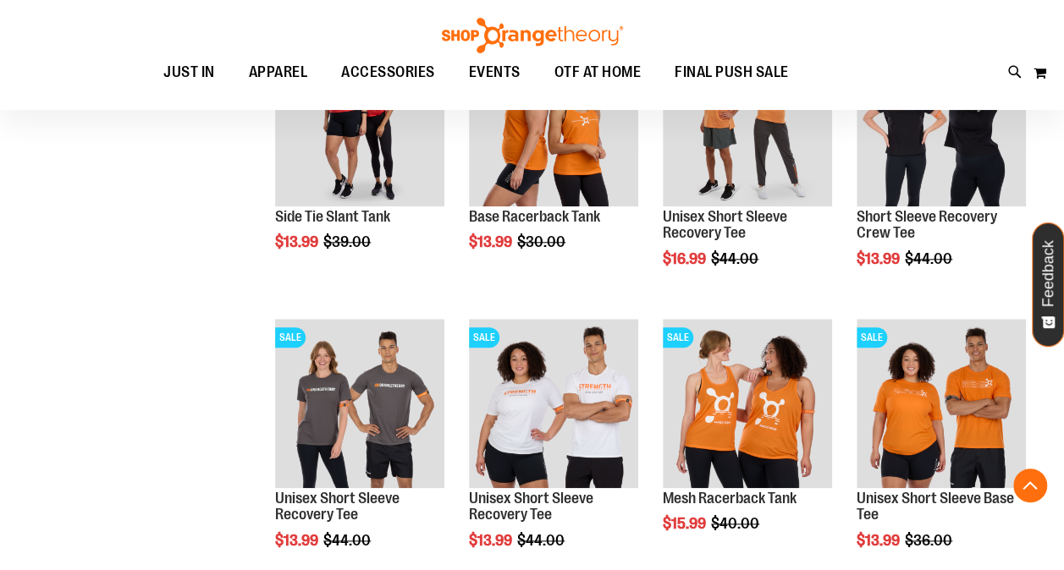
scroll to position [7160, 0]
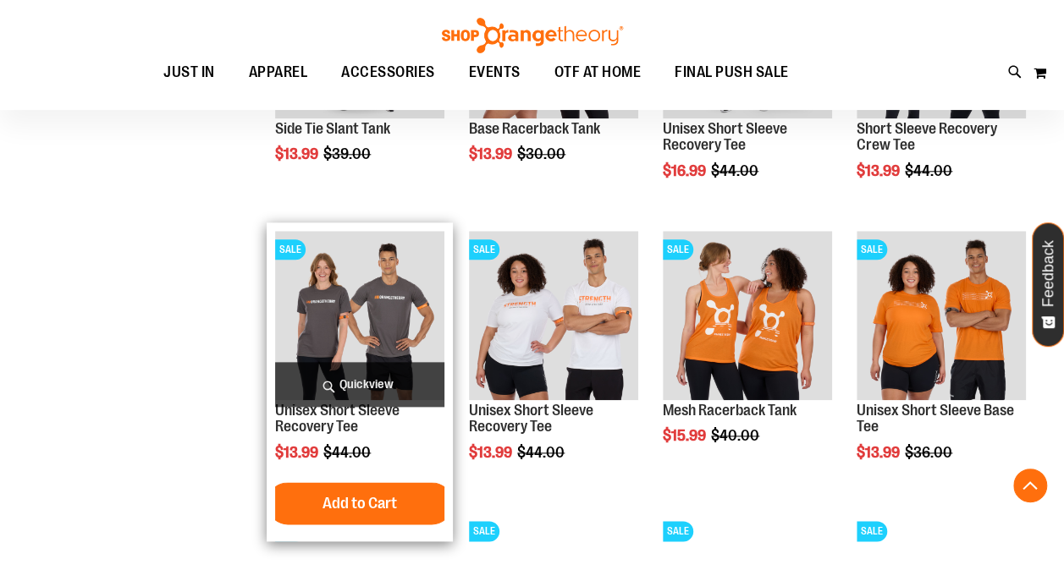
click at [345, 281] on img "product" at bounding box center [359, 315] width 169 height 169
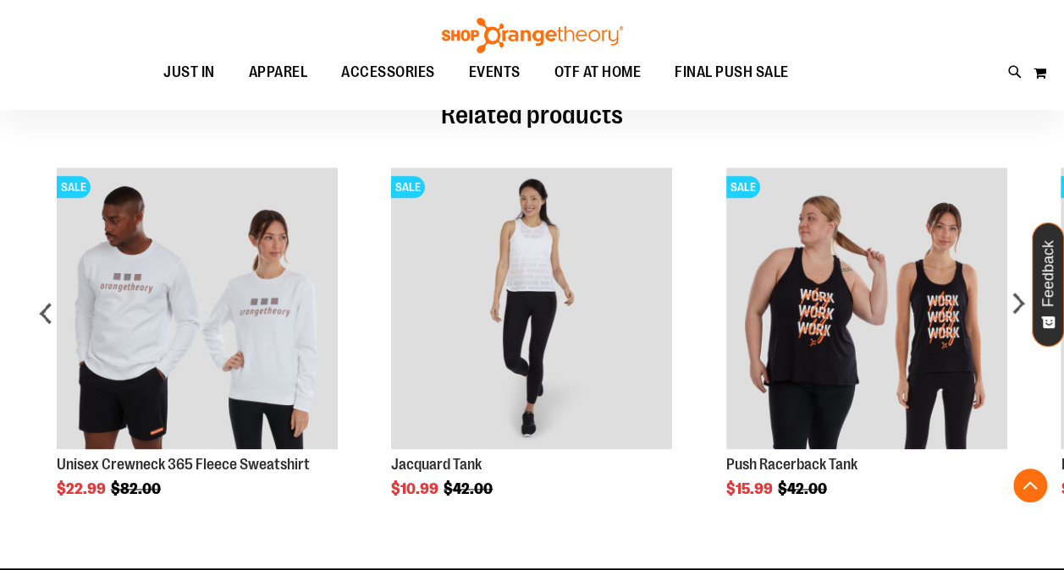
scroll to position [840, 0]
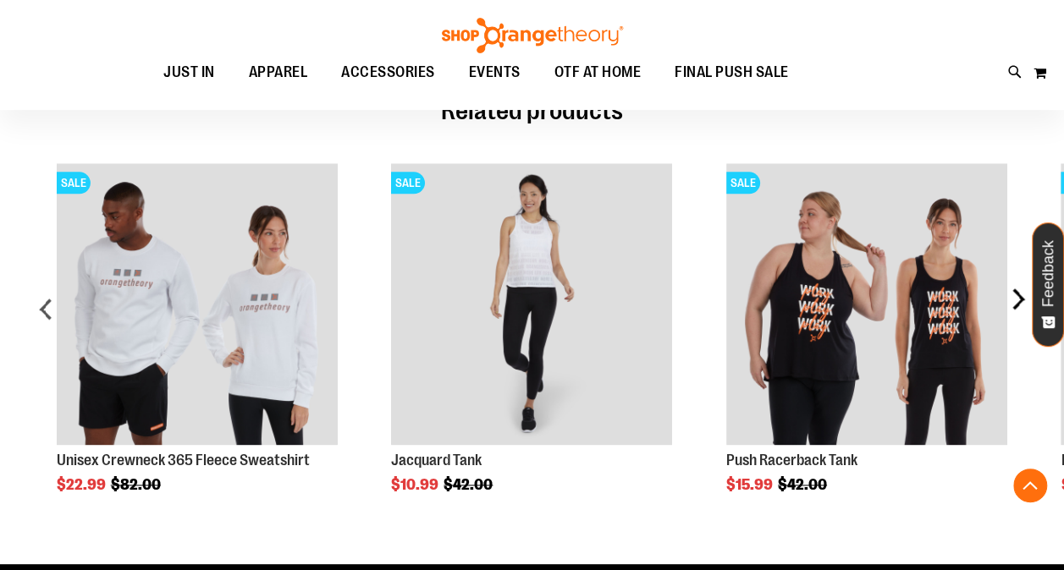
click at [1015, 298] on div "next" at bounding box center [1017, 315] width 34 height 354
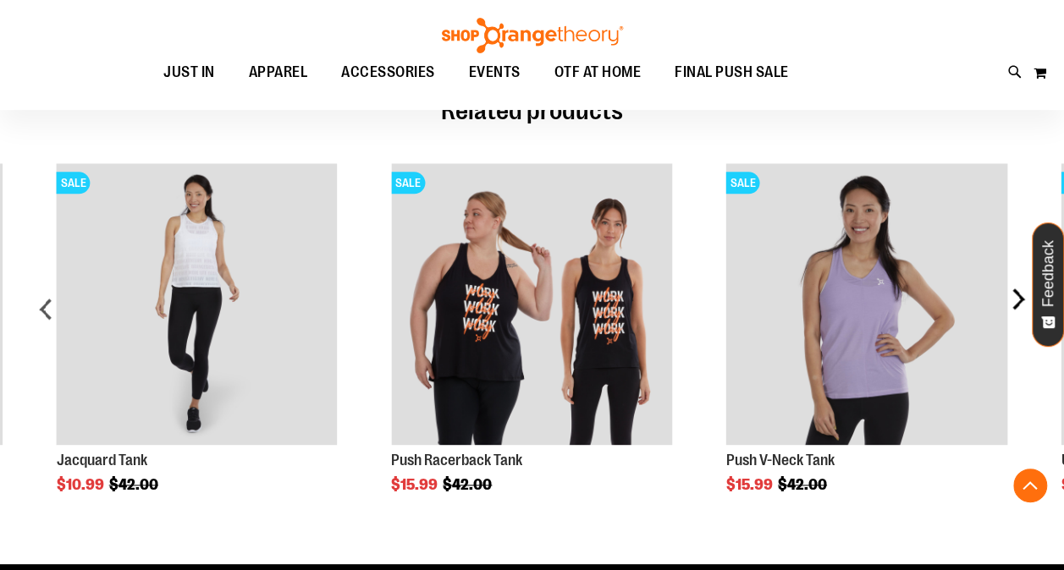
click at [1015, 298] on div "next" at bounding box center [1017, 315] width 34 height 354
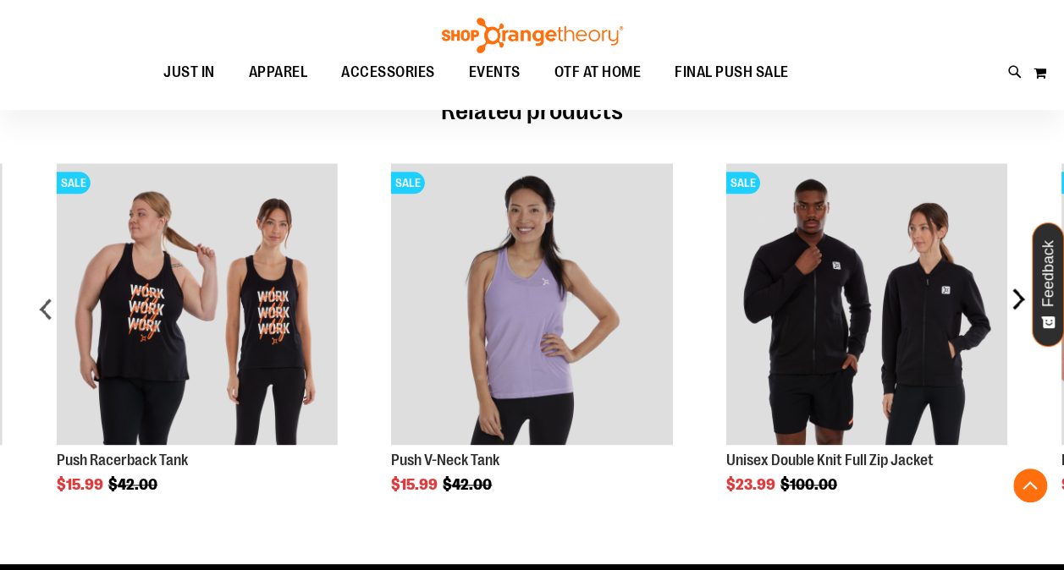
click at [1015, 298] on div "next" at bounding box center [1017, 315] width 34 height 354
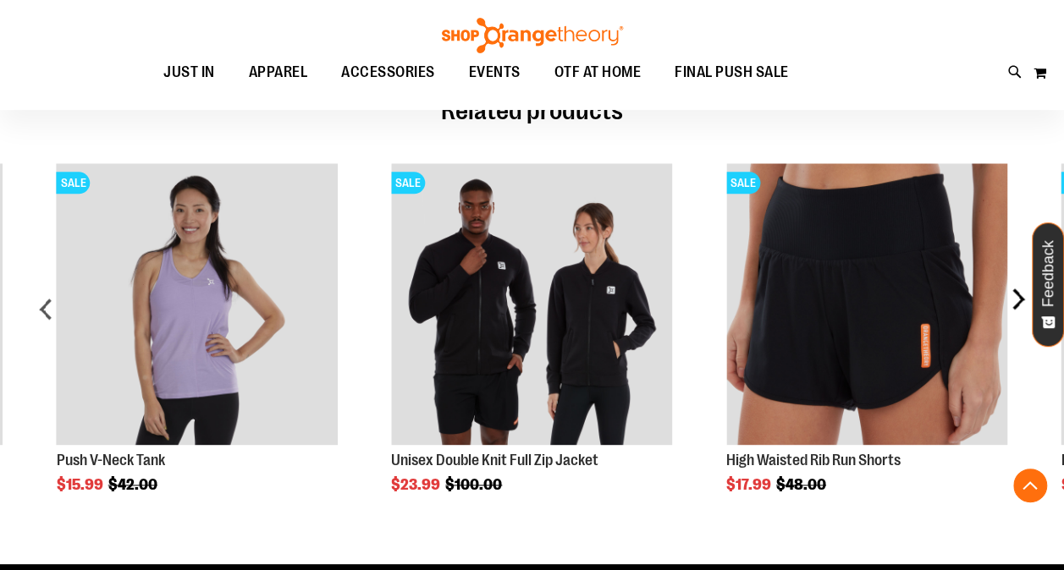
click at [1015, 298] on div "next" at bounding box center [1017, 315] width 34 height 354
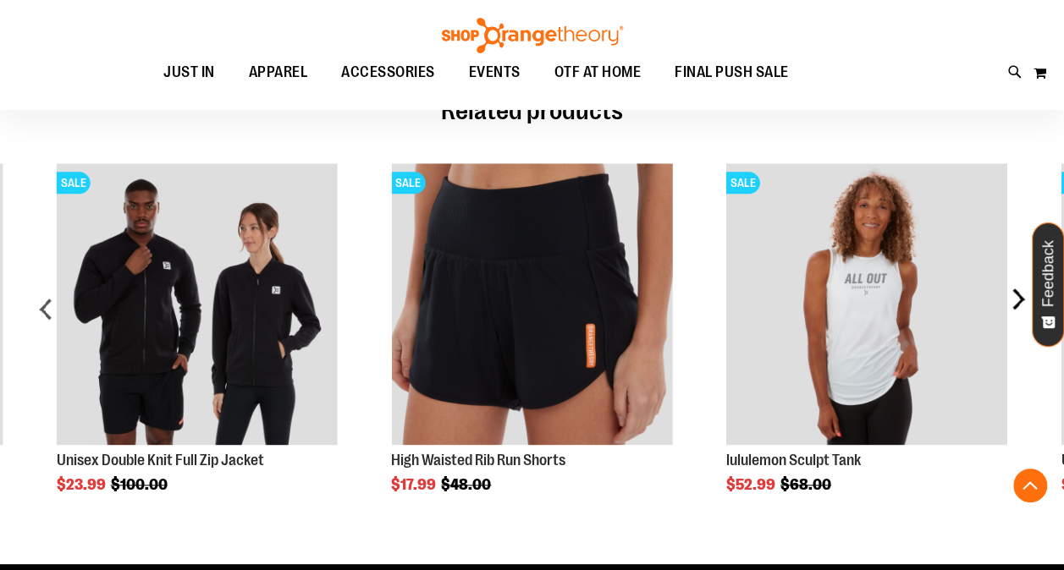
click at [1015, 298] on div "next" at bounding box center [1017, 315] width 34 height 354
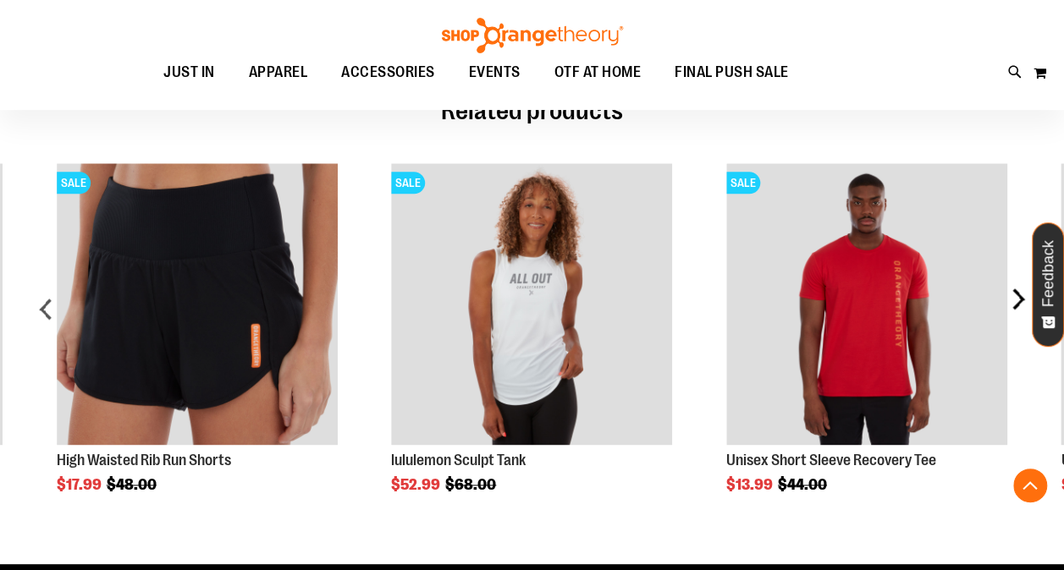
click at [1015, 298] on div "next" at bounding box center [1017, 315] width 34 height 354
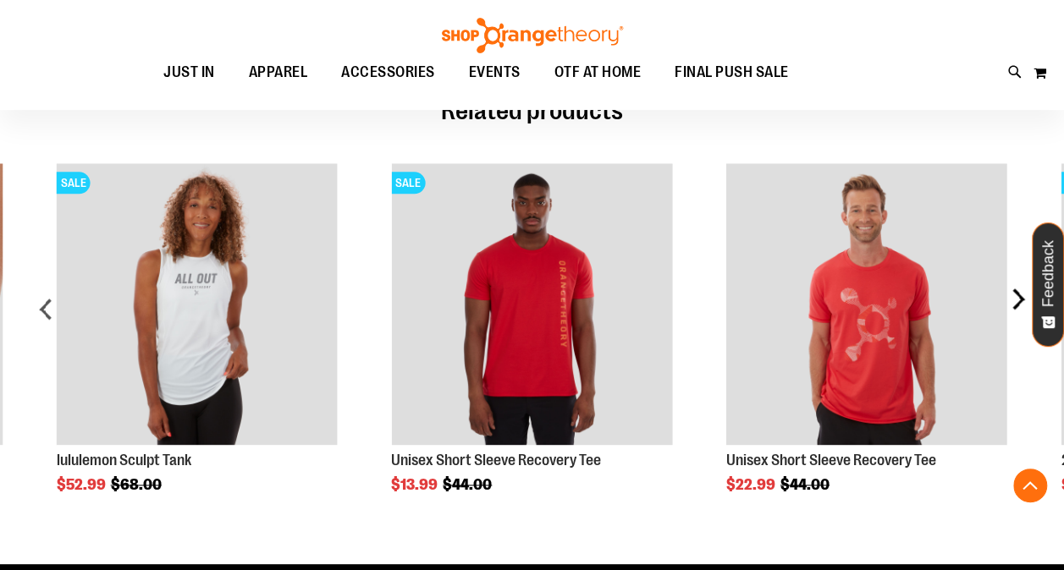
click at [1015, 298] on div "next" at bounding box center [1017, 315] width 34 height 354
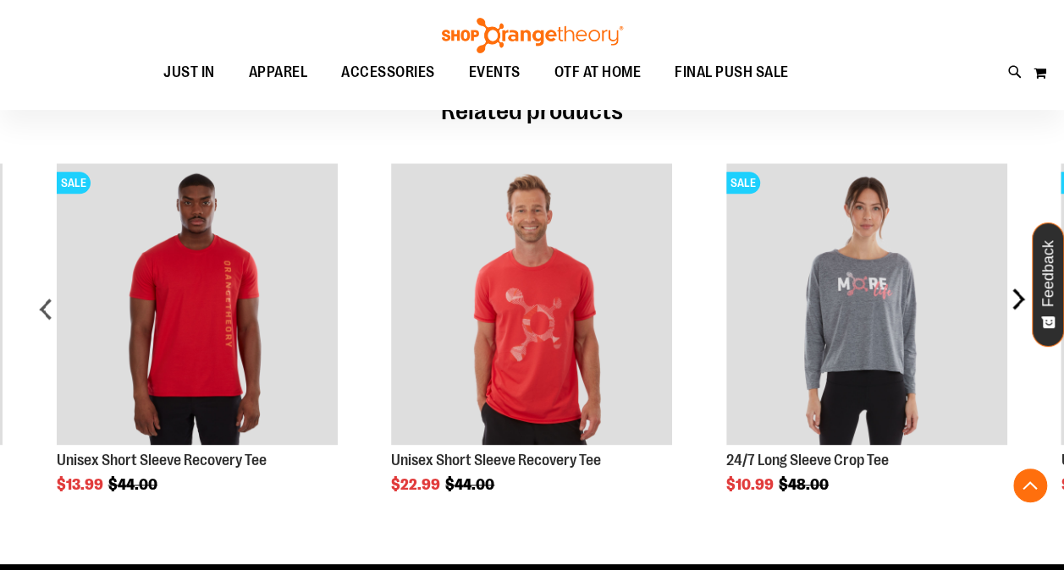
click at [1015, 298] on div "next" at bounding box center [1017, 315] width 34 height 354
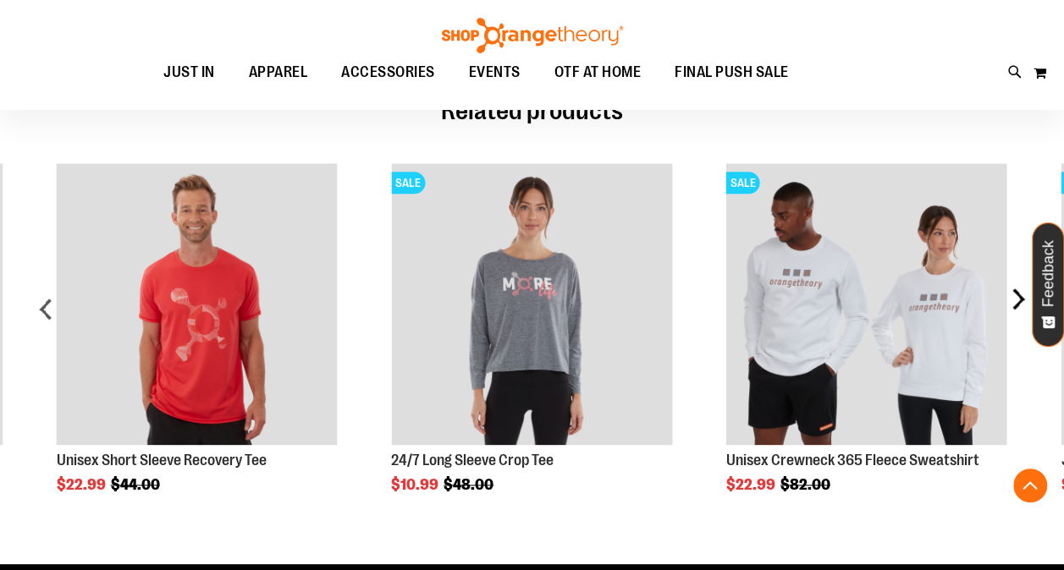
click at [1015, 298] on div "next" at bounding box center [1017, 315] width 34 height 354
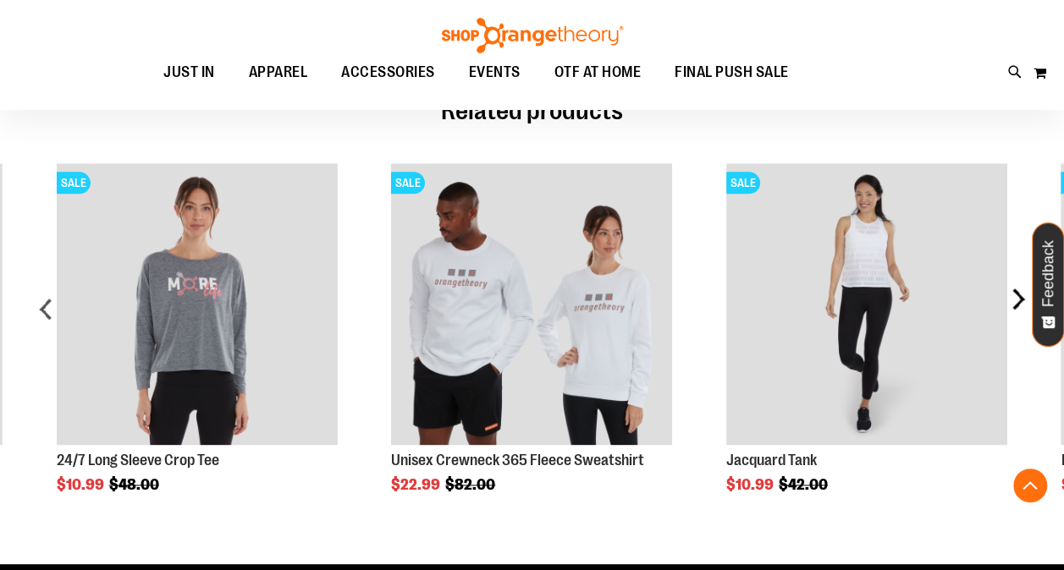
click at [1015, 298] on div "next" at bounding box center [1017, 315] width 34 height 354
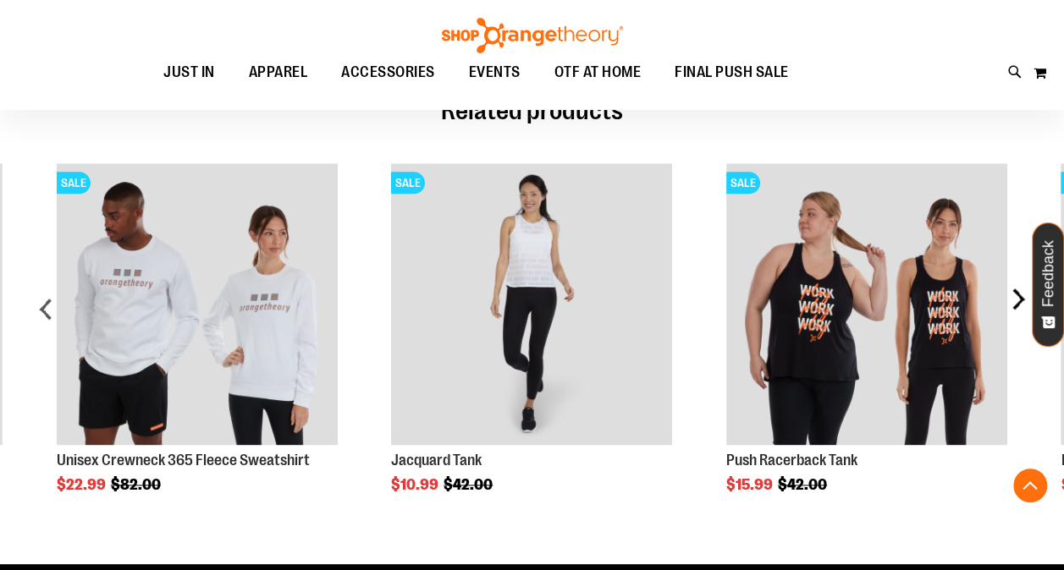
click at [1015, 298] on div "next" at bounding box center [1017, 315] width 34 height 354
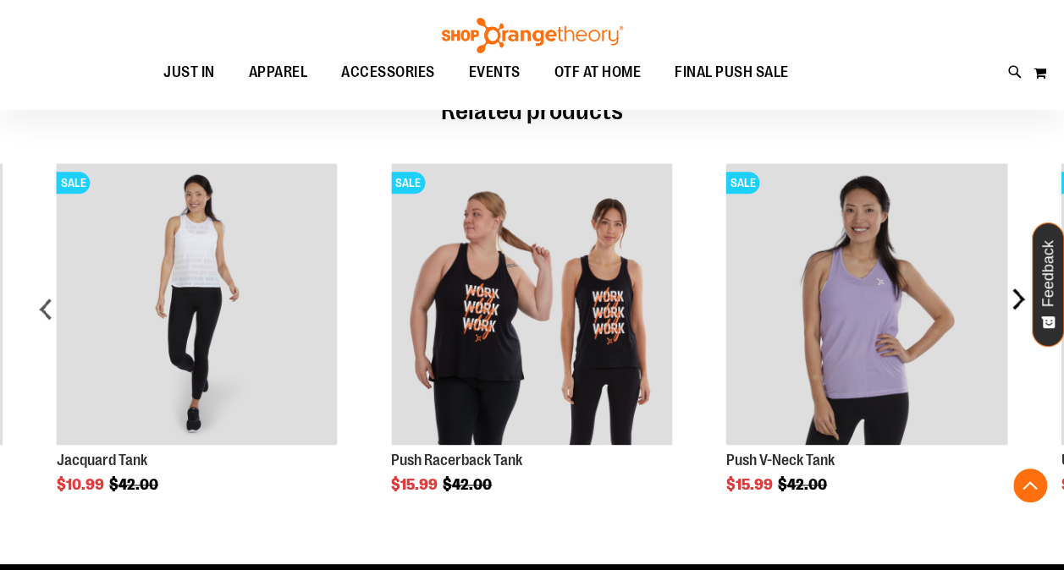
click at [1015, 298] on div "next" at bounding box center [1017, 315] width 34 height 354
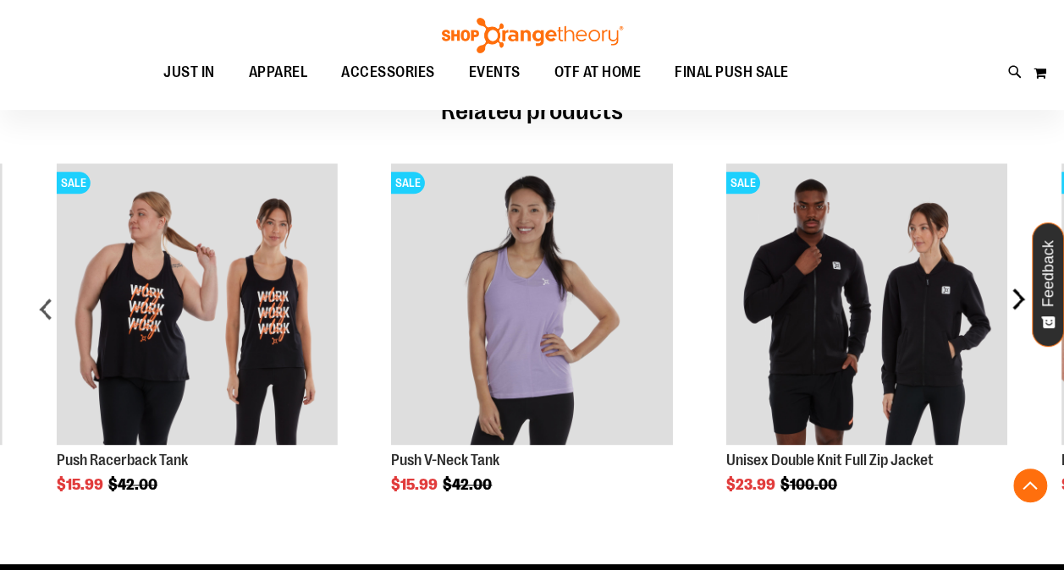
click at [1015, 298] on div "next" at bounding box center [1017, 315] width 34 height 354
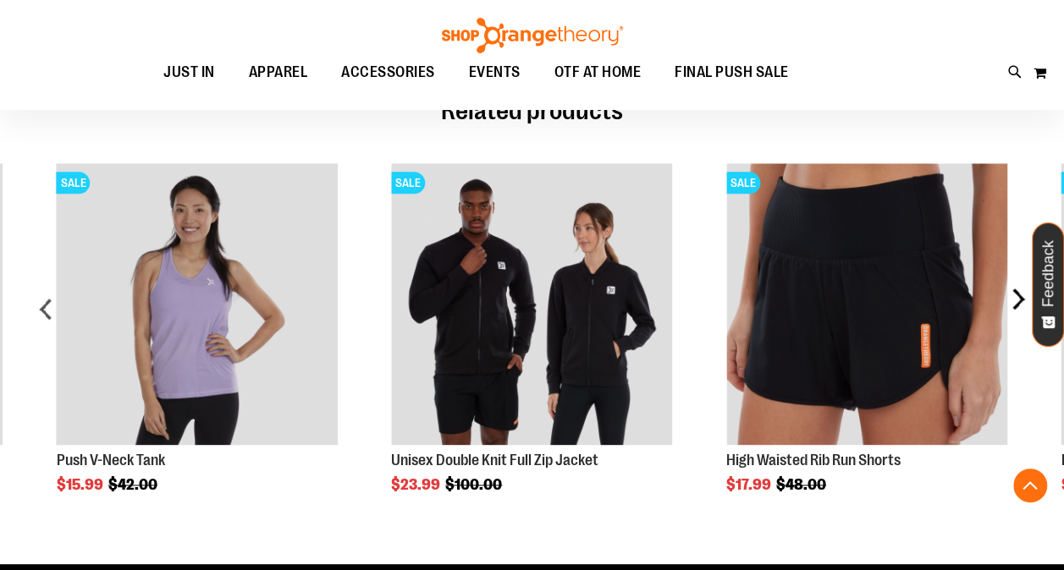
click at [1015, 298] on div "next" at bounding box center [1017, 315] width 34 height 354
